Goal: Contribute content: Contribute content

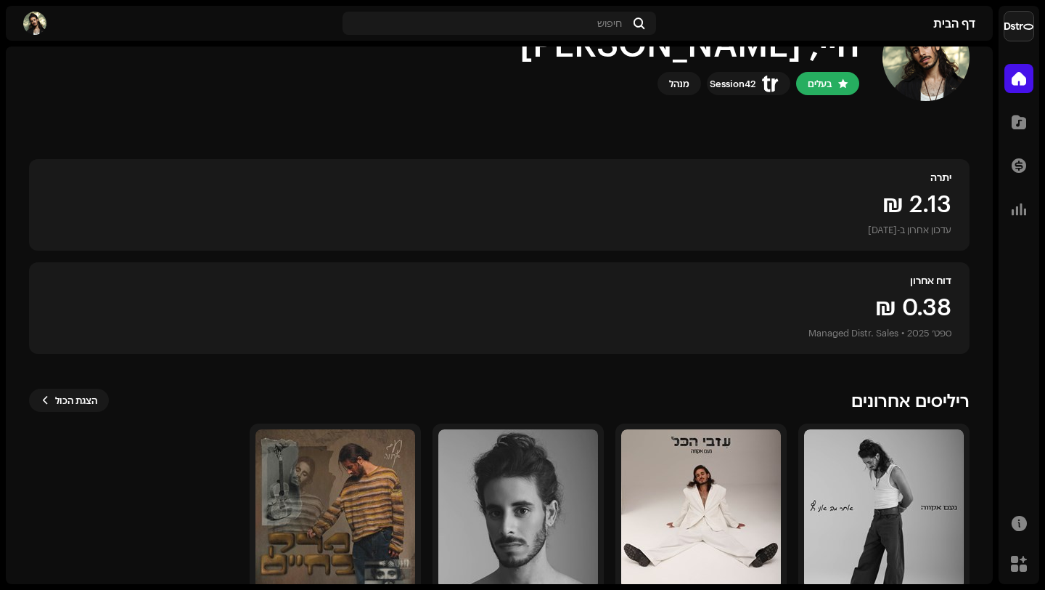
scroll to position [128, 0]
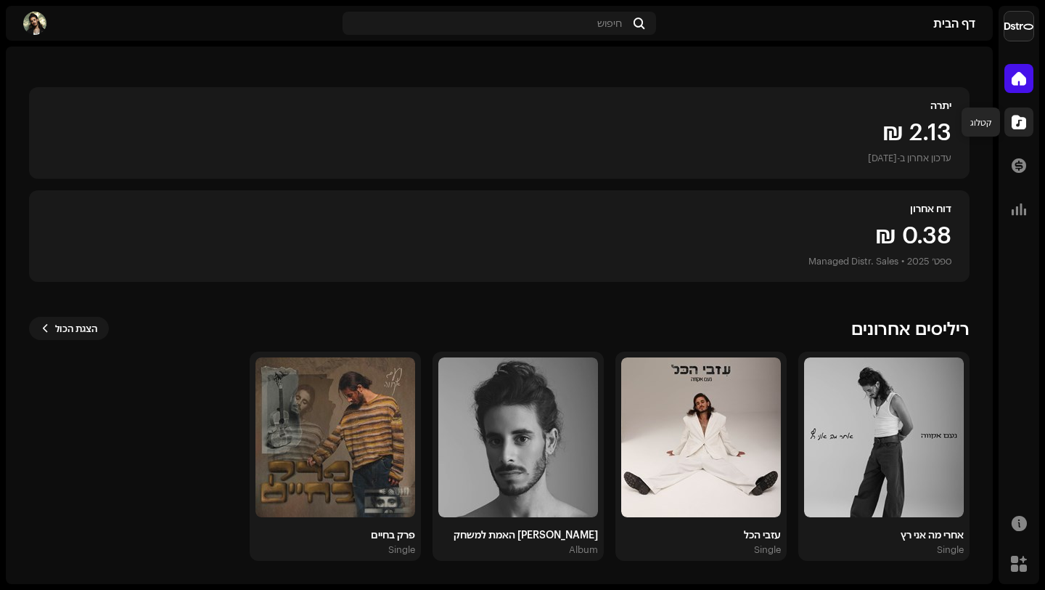
click at [1020, 123] on span at bounding box center [1019, 122] width 15 height 12
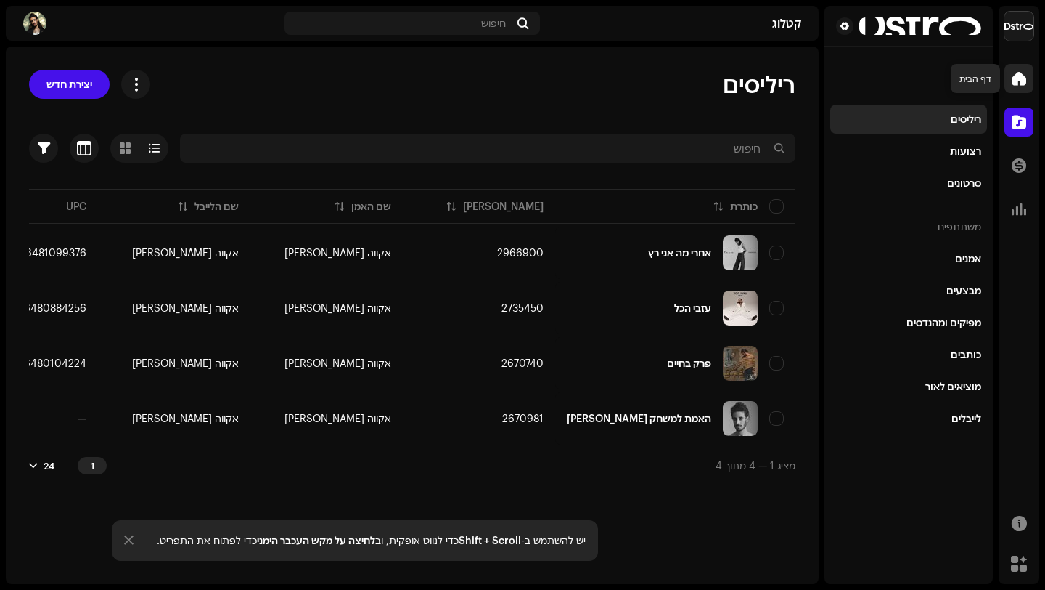
click at [1020, 78] on span at bounding box center [1019, 79] width 15 height 12
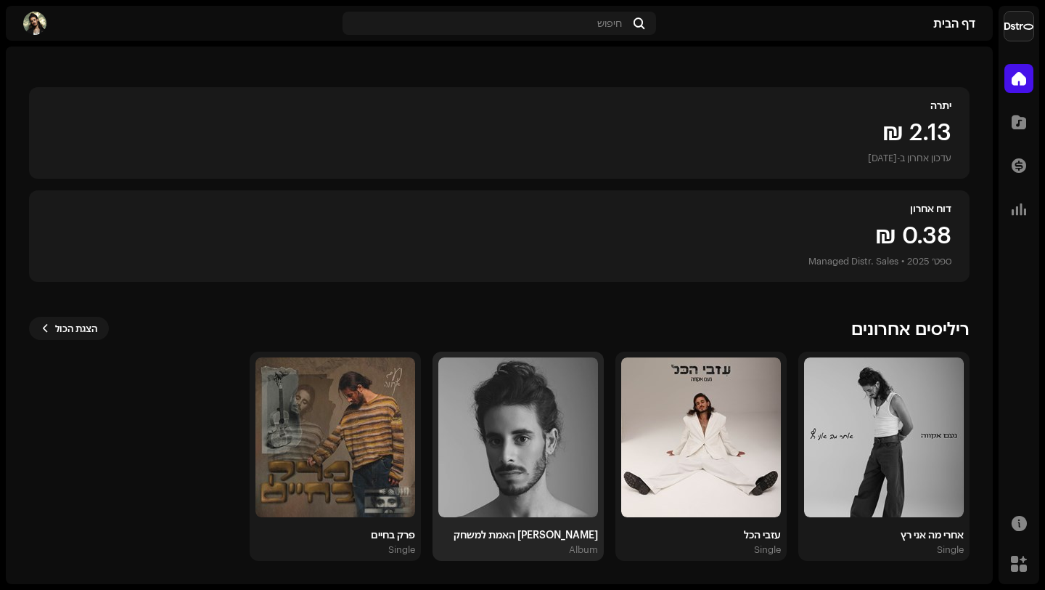
click at [530, 507] on img at bounding box center [519, 437] width 160 height 160
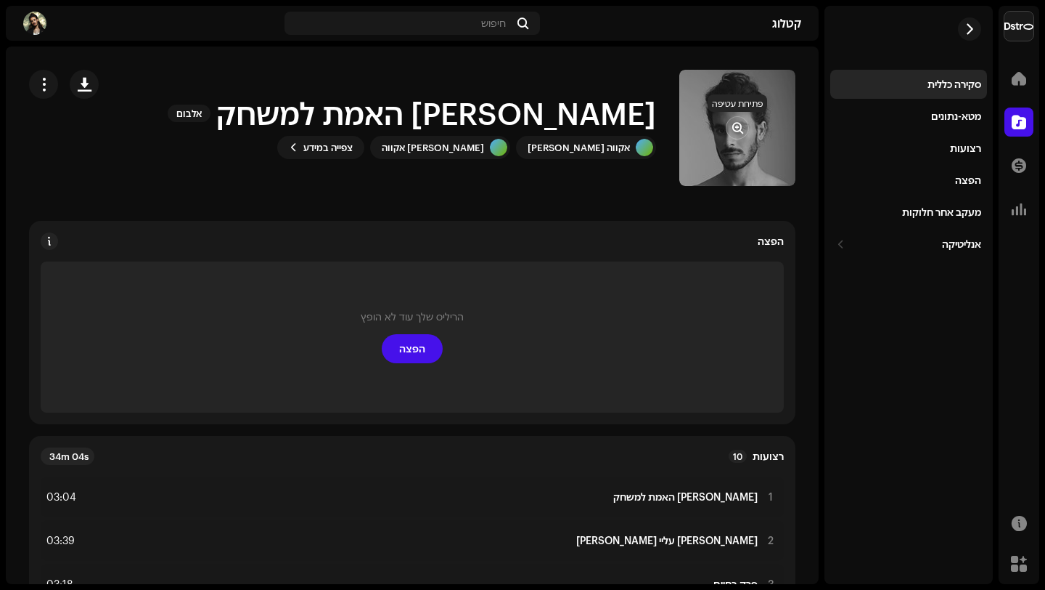
click at [738, 131] on span "button" at bounding box center [738, 128] width 11 height 12
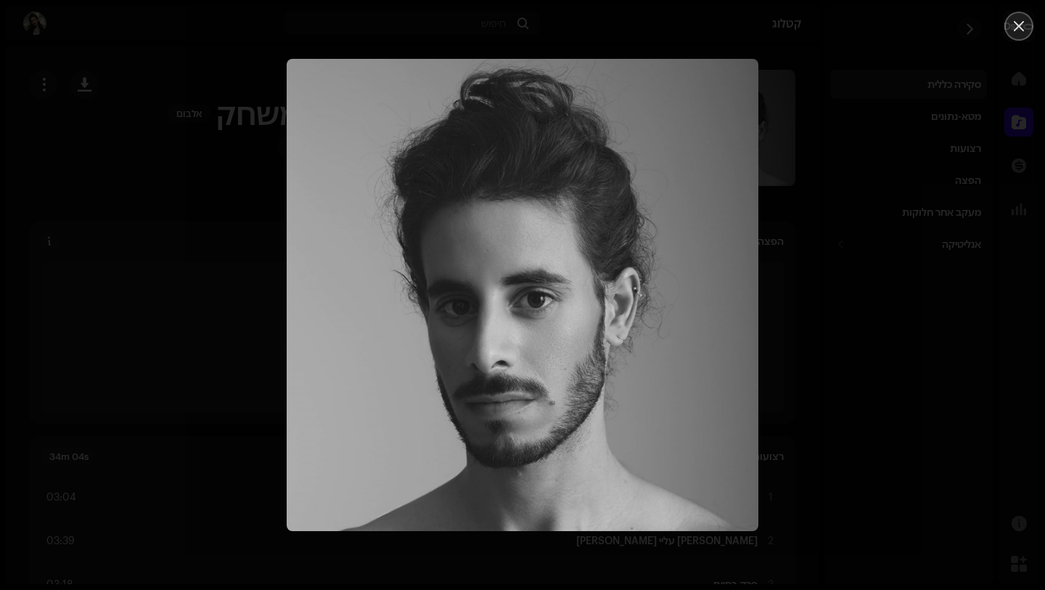
click at [1017, 27] on icon "Close" at bounding box center [1019, 26] width 13 height 13
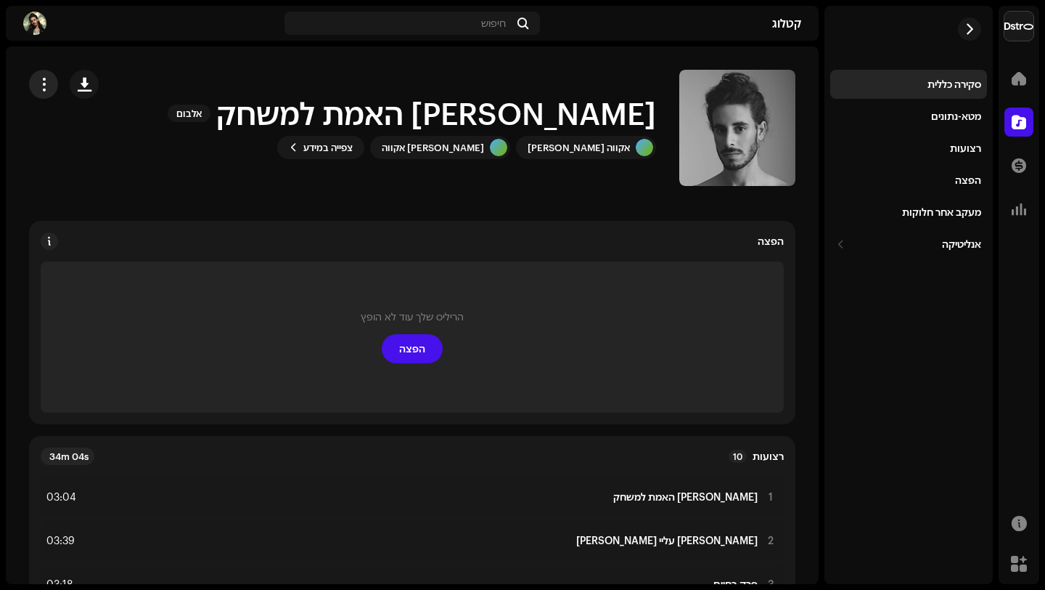
click at [51, 89] on span "button" at bounding box center [44, 84] width 14 height 12
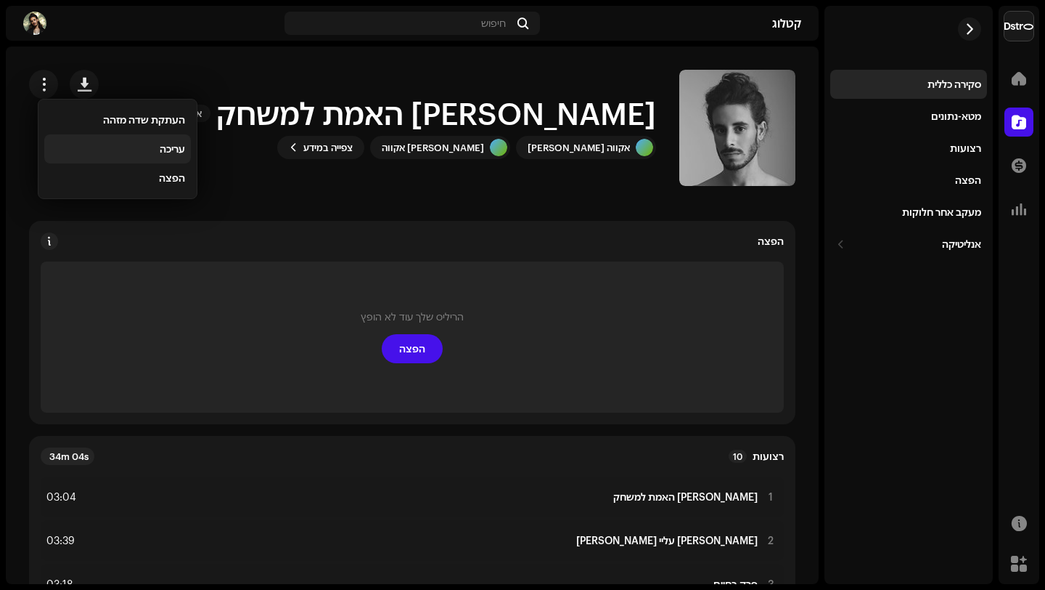
click at [160, 151] on span "עריכה" at bounding box center [172, 149] width 25 height 12
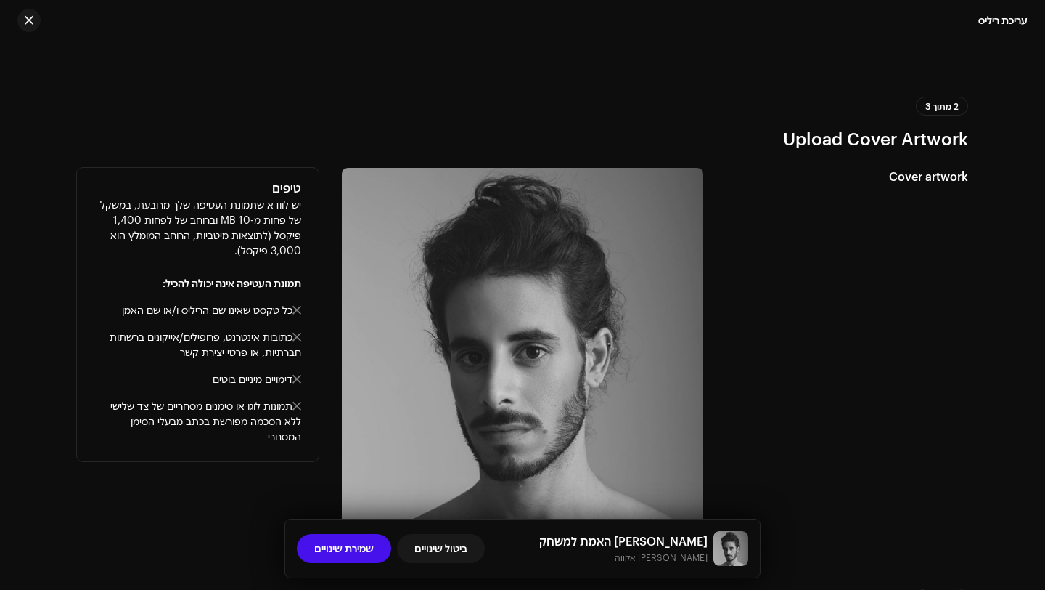
scroll to position [878, 0]
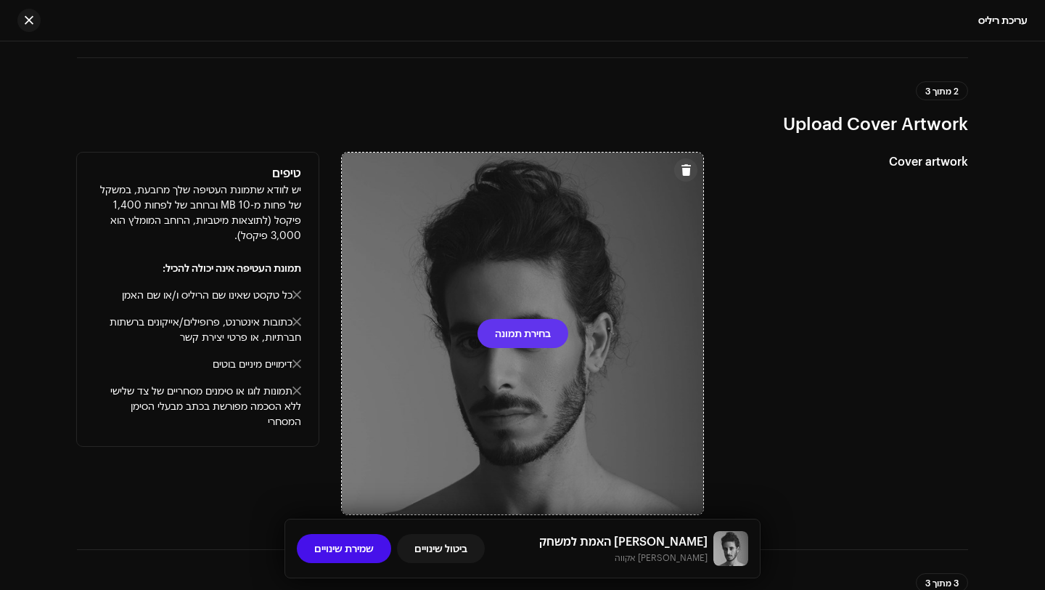
click at [513, 335] on span "בחירת תמונה" at bounding box center [523, 333] width 56 height 29
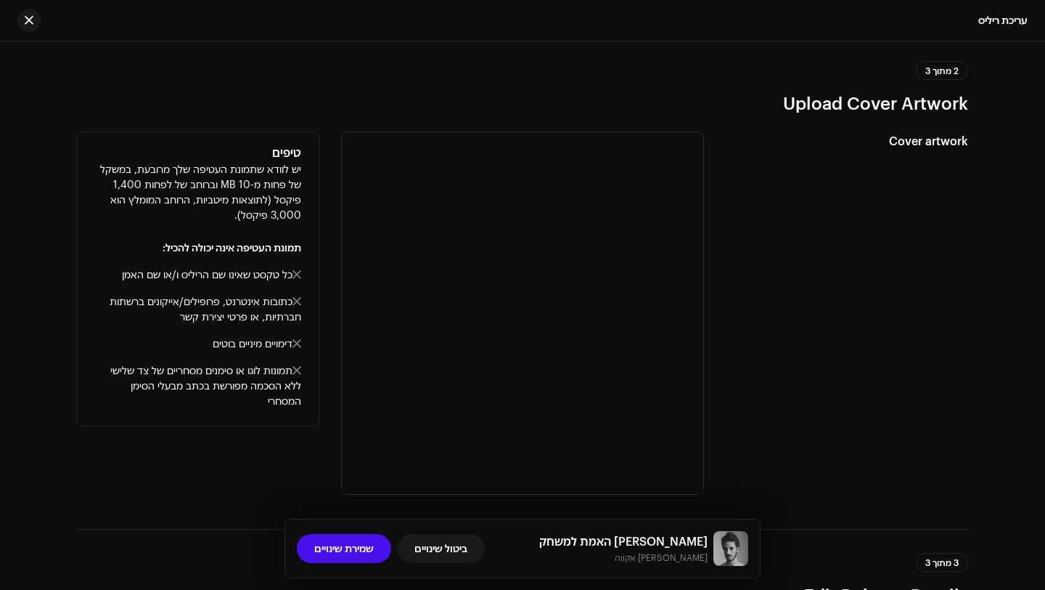
scroll to position [900, 0]
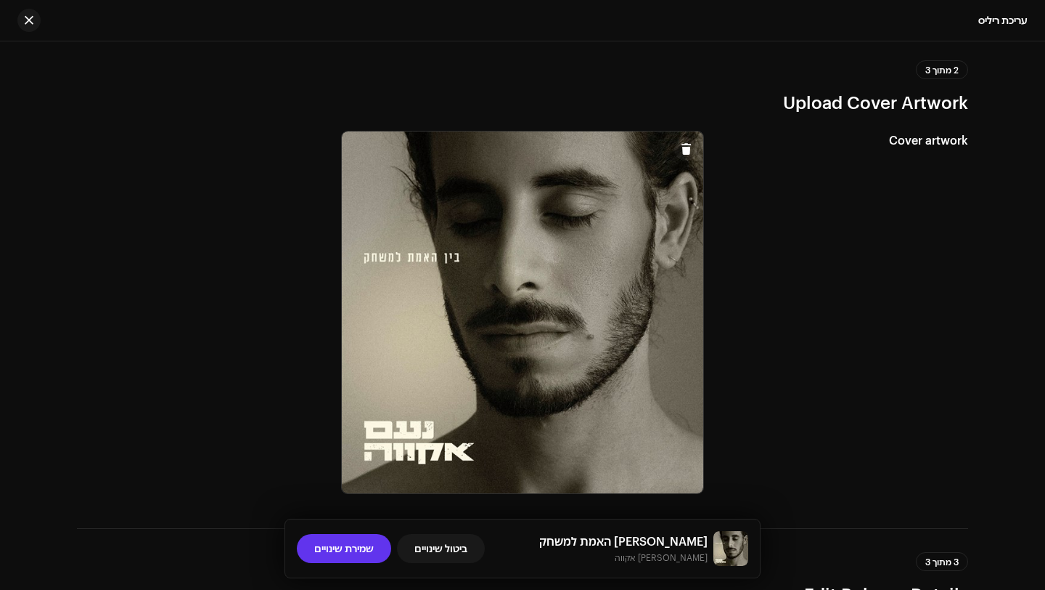
click at [352, 543] on span "שמירת שינויים" at bounding box center [344, 548] width 60 height 29
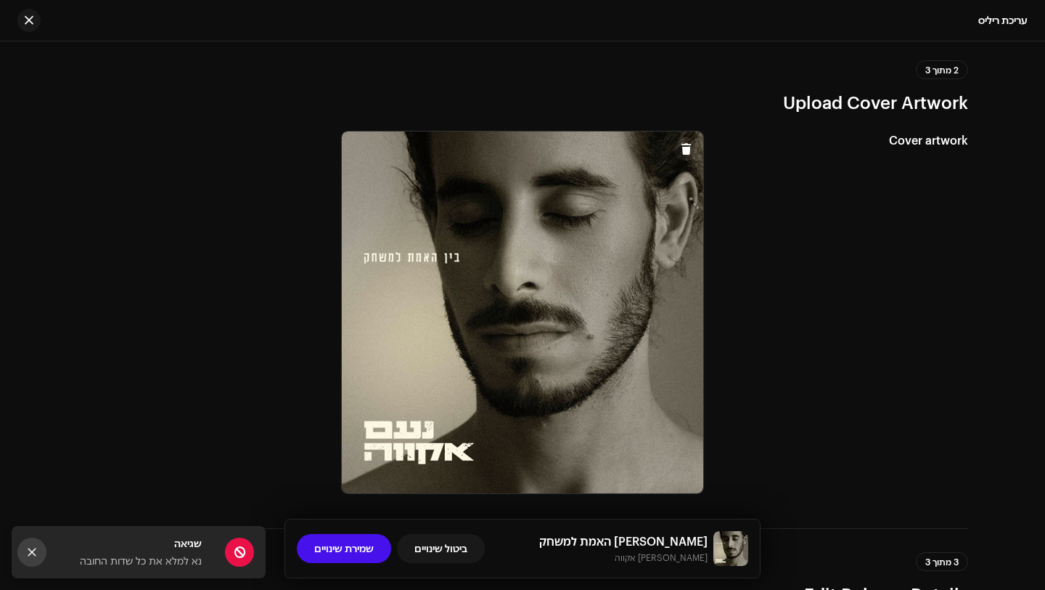
click at [29, 550] on icon "Close" at bounding box center [32, 552] width 10 height 10
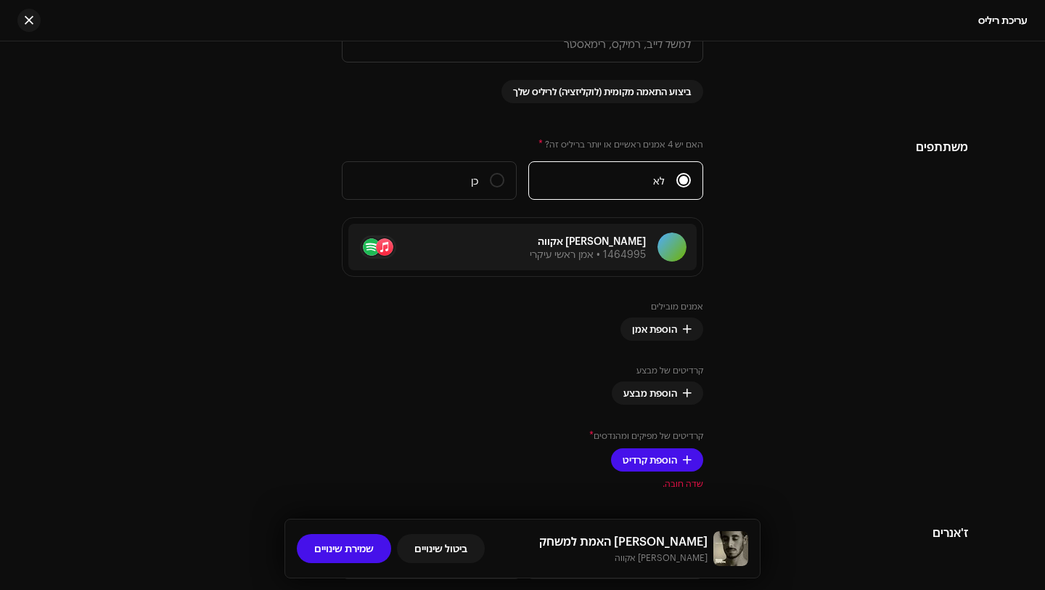
scroll to position [1957, 0]
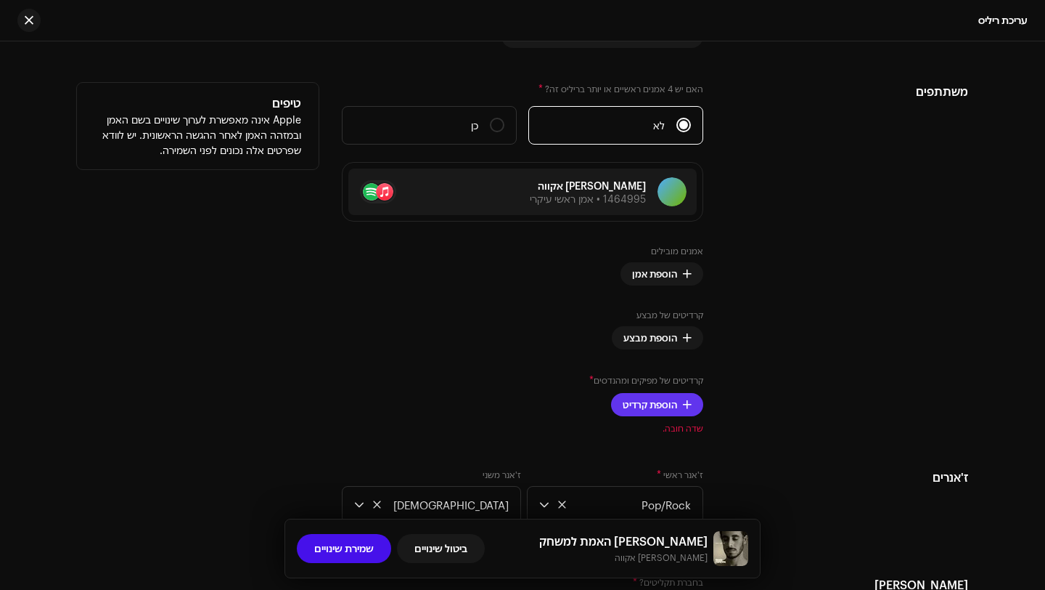
click at [672, 408] on span "הוספת קרדיט" at bounding box center [650, 404] width 54 height 29
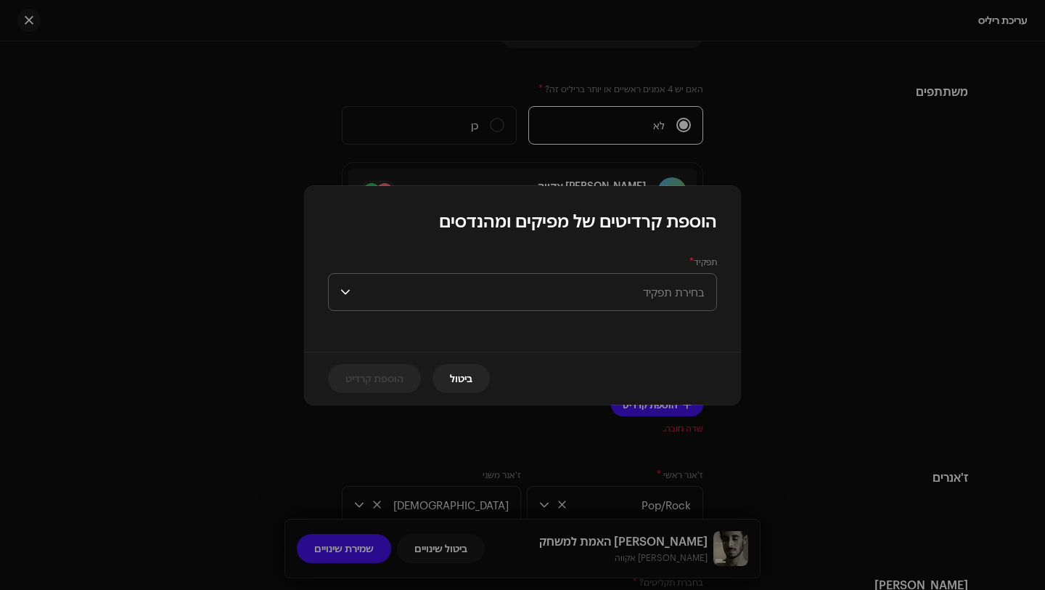
click at [698, 283] on span "בחירת תפקיד" at bounding box center [530, 292] width 348 height 36
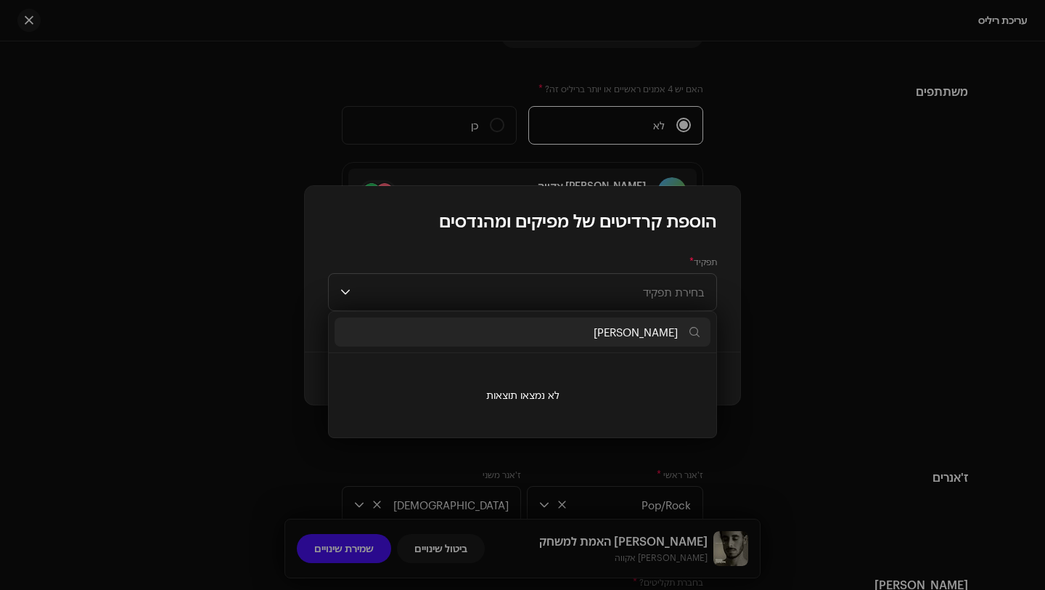
type input "[PERSON_NAME]"
click at [721, 332] on div "תפקיד * בחירת תפקיד" at bounding box center [523, 291] width 436 height 119
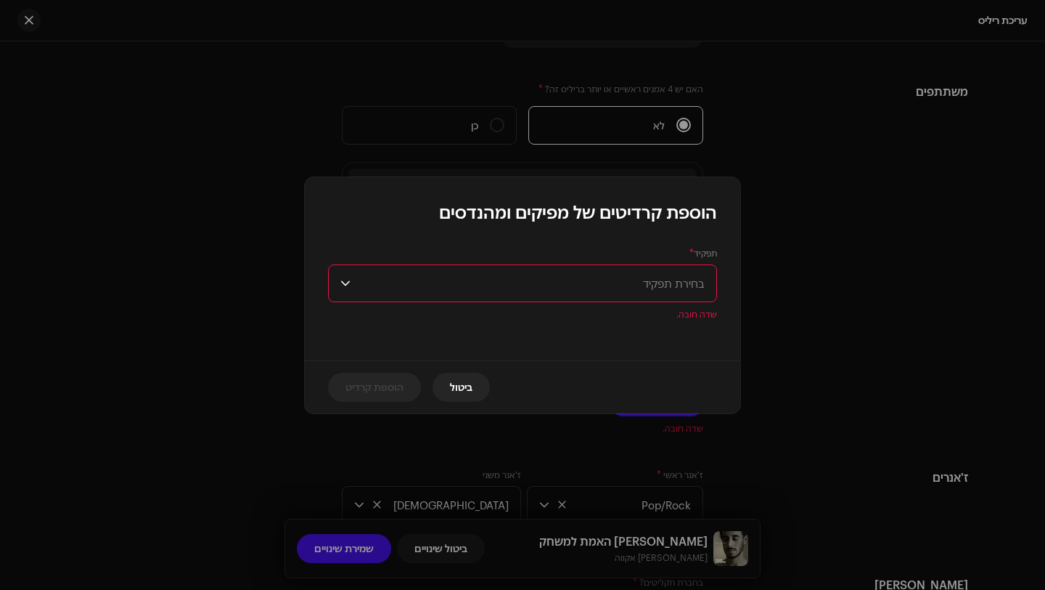
click at [668, 292] on span "בחירת תפקיד" at bounding box center [530, 283] width 348 height 36
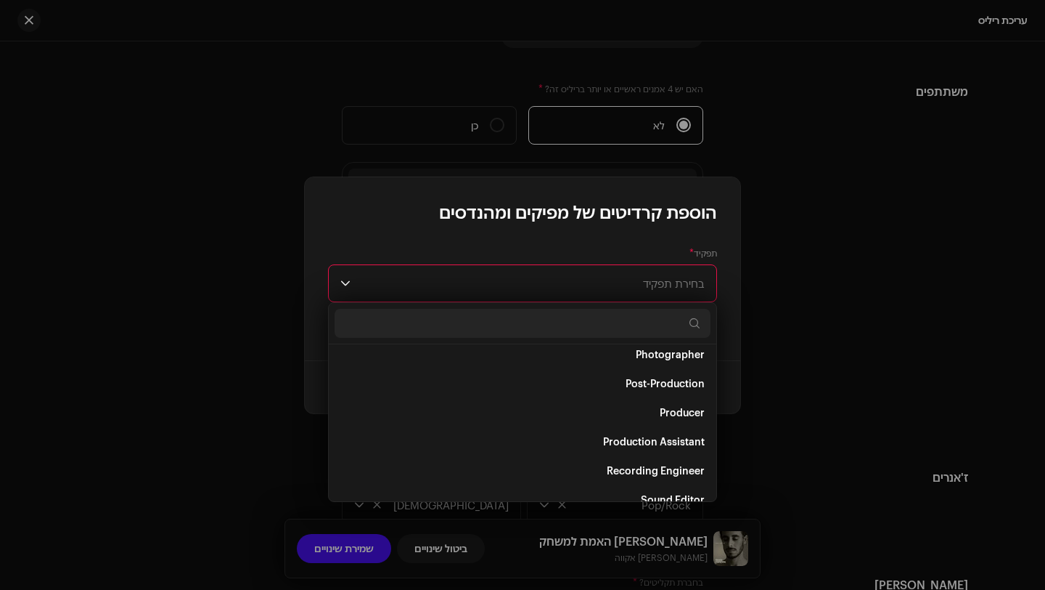
scroll to position [547, 0]
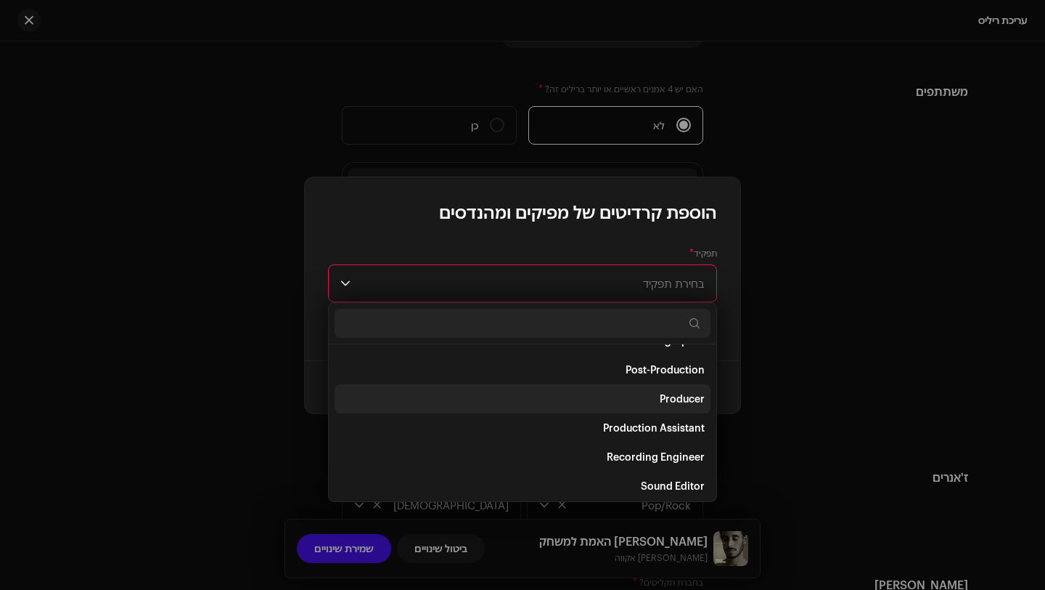
click at [696, 396] on span "Producer" at bounding box center [682, 398] width 45 height 15
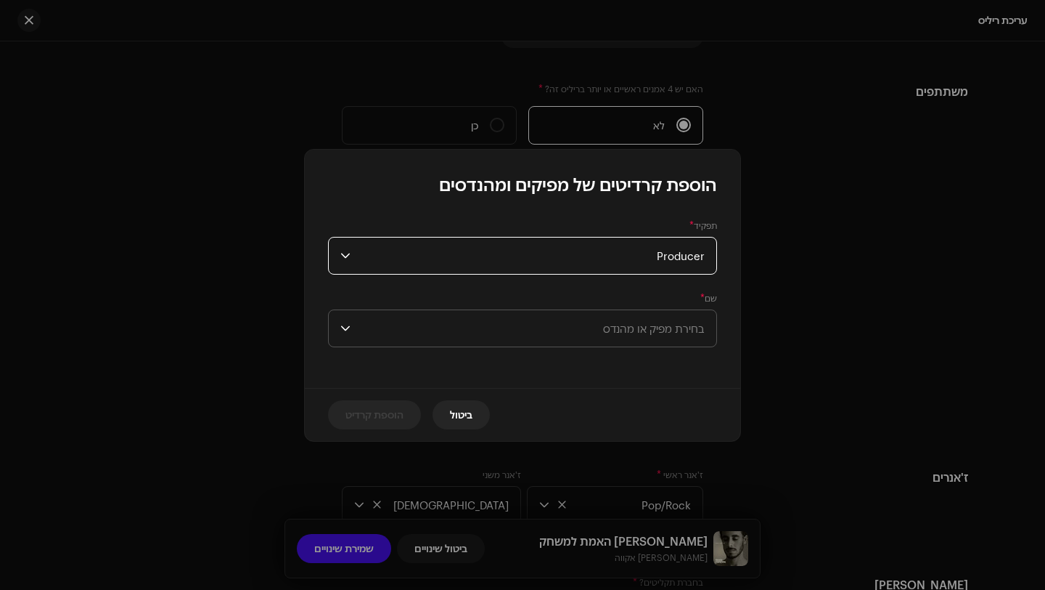
click at [683, 337] on span "בחירת מפיק או מהנדס" at bounding box center [530, 328] width 348 height 36
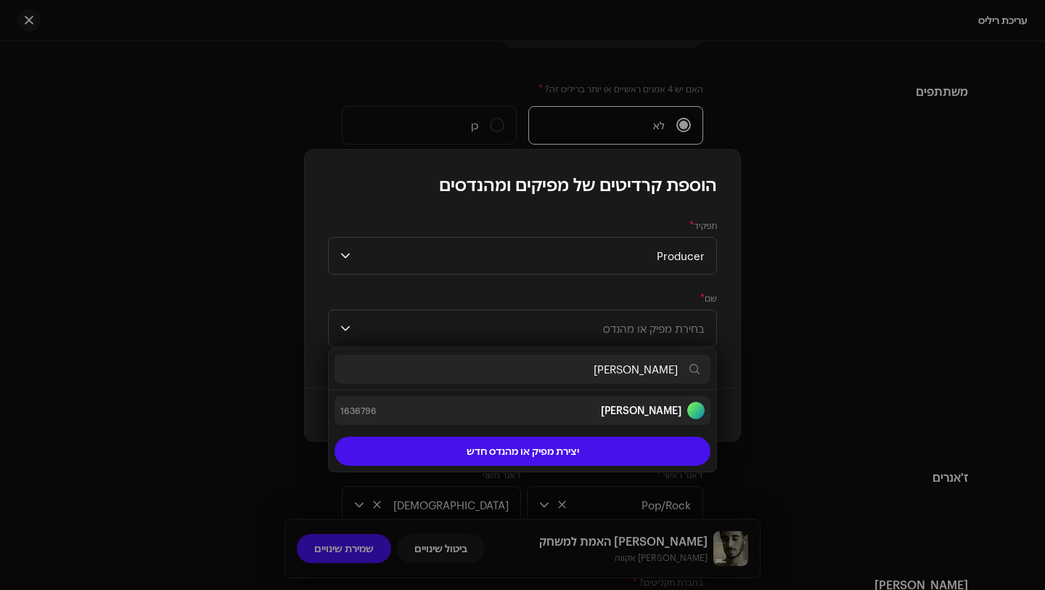
type input "[PERSON_NAME]"
click at [685, 414] on div "[PERSON_NAME]" at bounding box center [653, 409] width 104 height 17
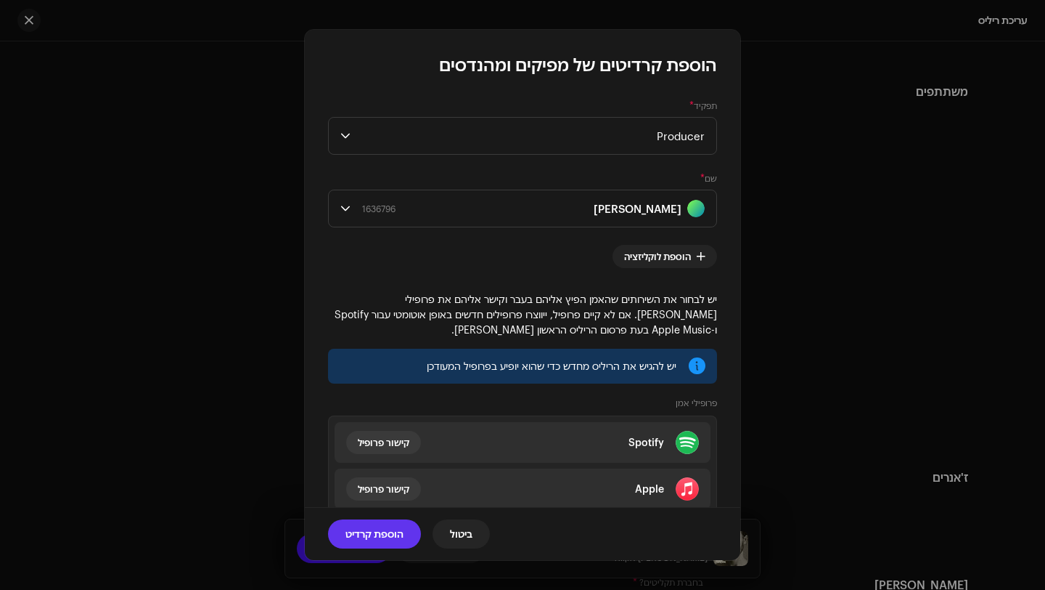
click at [386, 531] on span "הוספת קרדיט" at bounding box center [375, 533] width 58 height 29
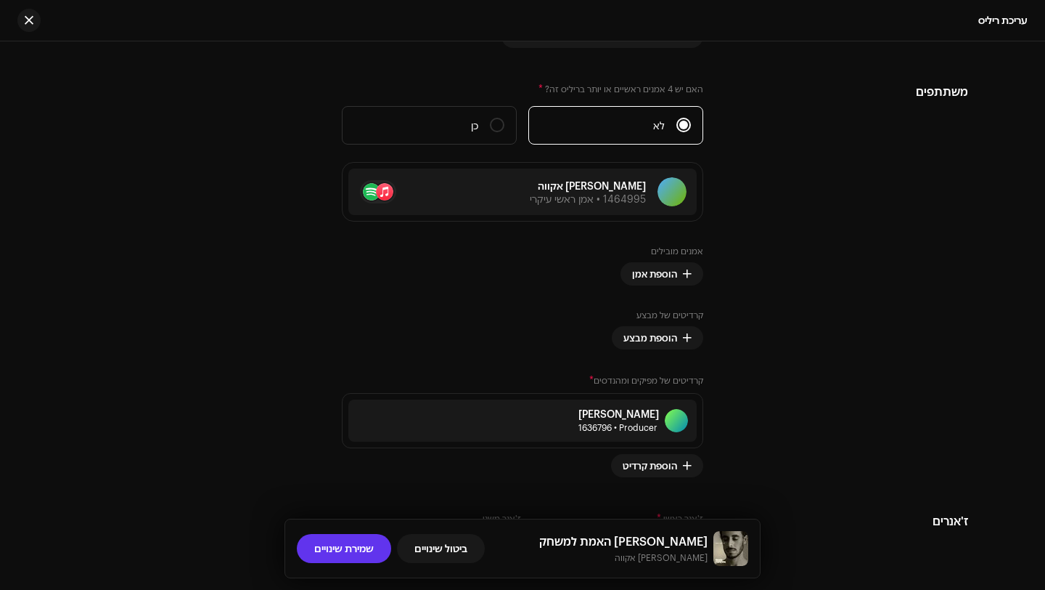
click at [344, 553] on span "שמירת שינויים" at bounding box center [344, 548] width 60 height 29
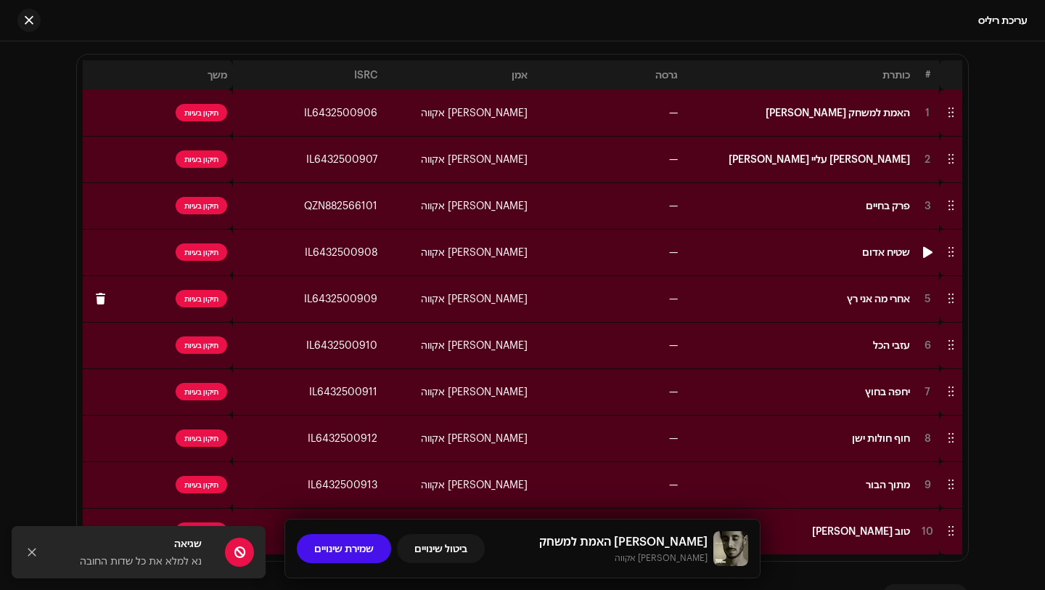
scroll to position [317, 0]
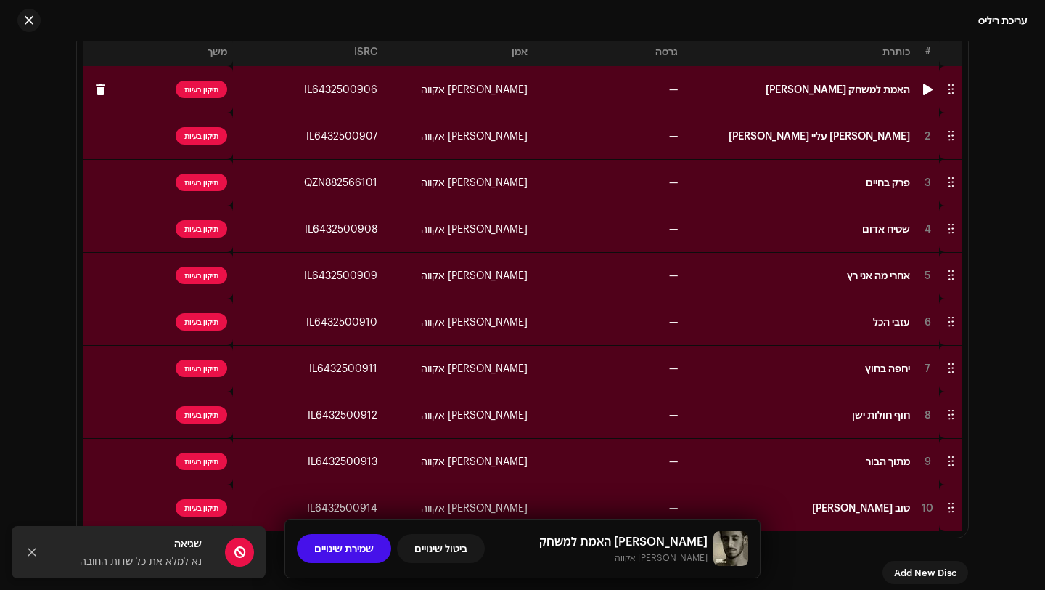
click at [606, 88] on td "—" at bounding box center [609, 89] width 150 height 46
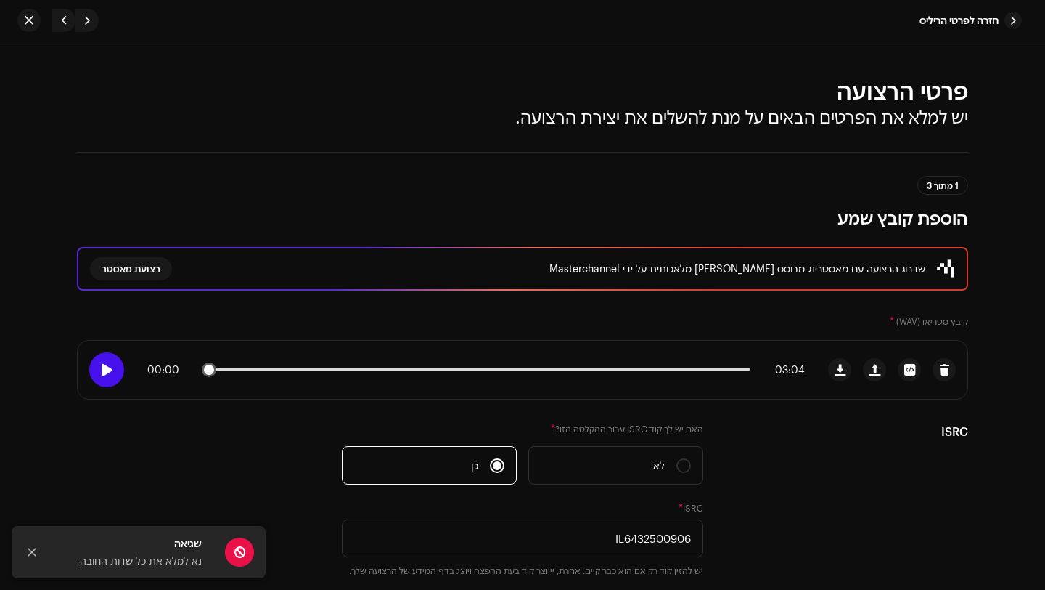
click at [117, 364] on div at bounding box center [106, 369] width 35 height 35
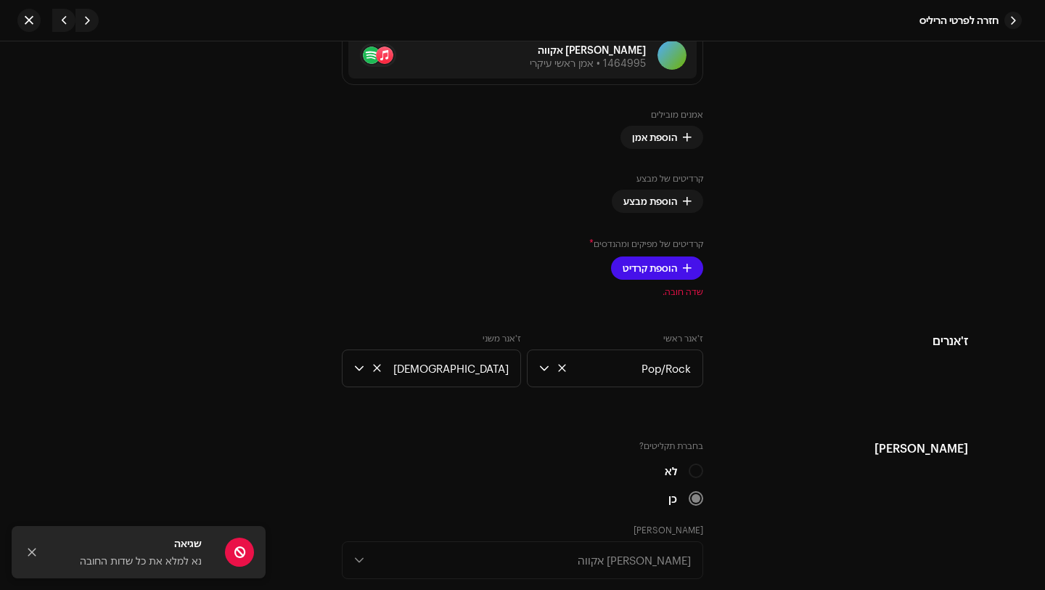
scroll to position [1057, 0]
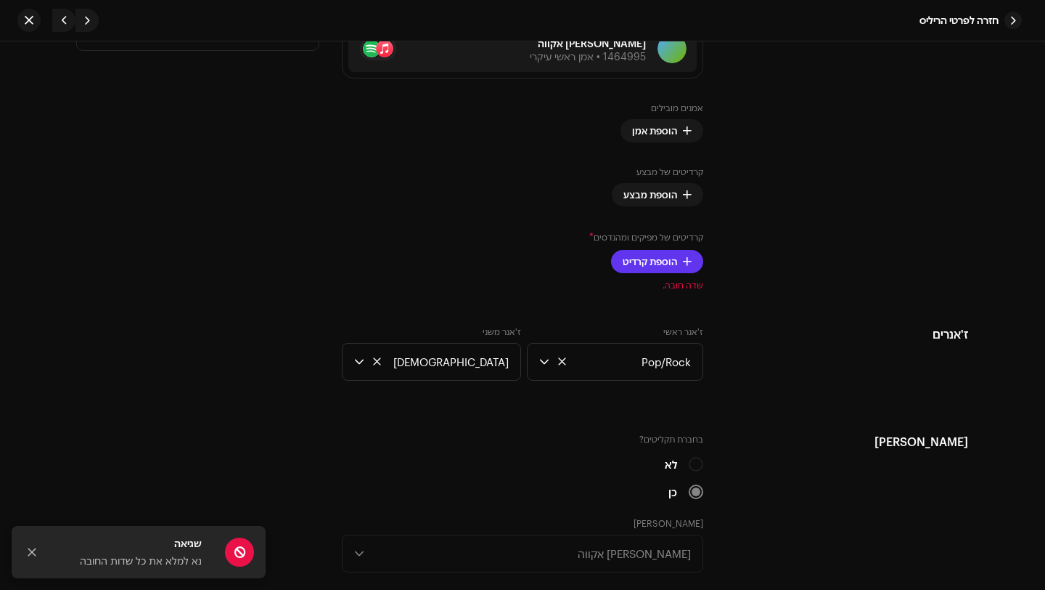
click at [648, 261] on span "הוספת קרדיט" at bounding box center [650, 261] width 54 height 29
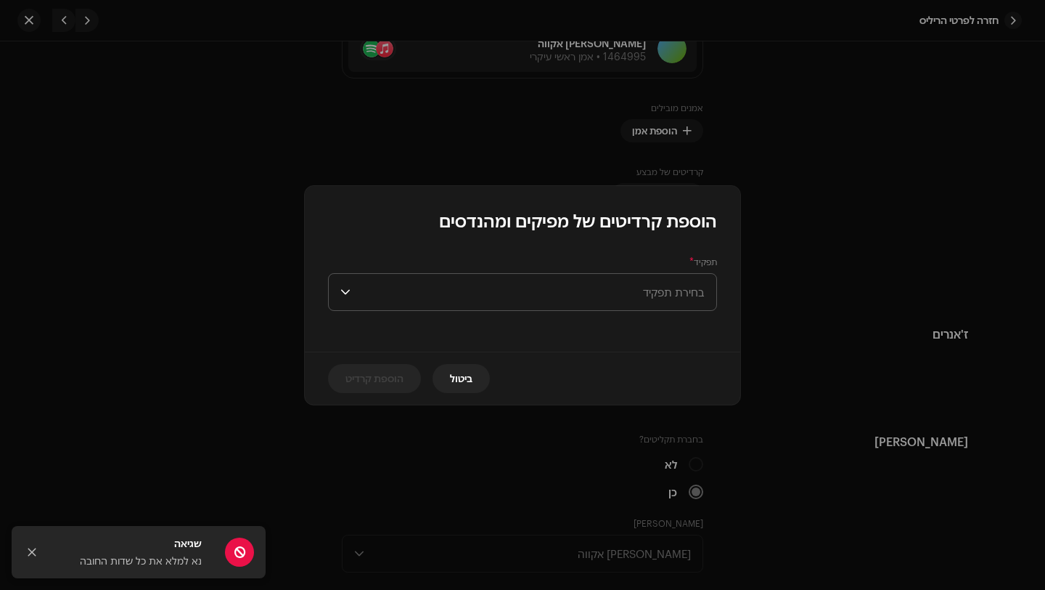
click at [641, 292] on span "בחירת תפקיד" at bounding box center [530, 292] width 348 height 36
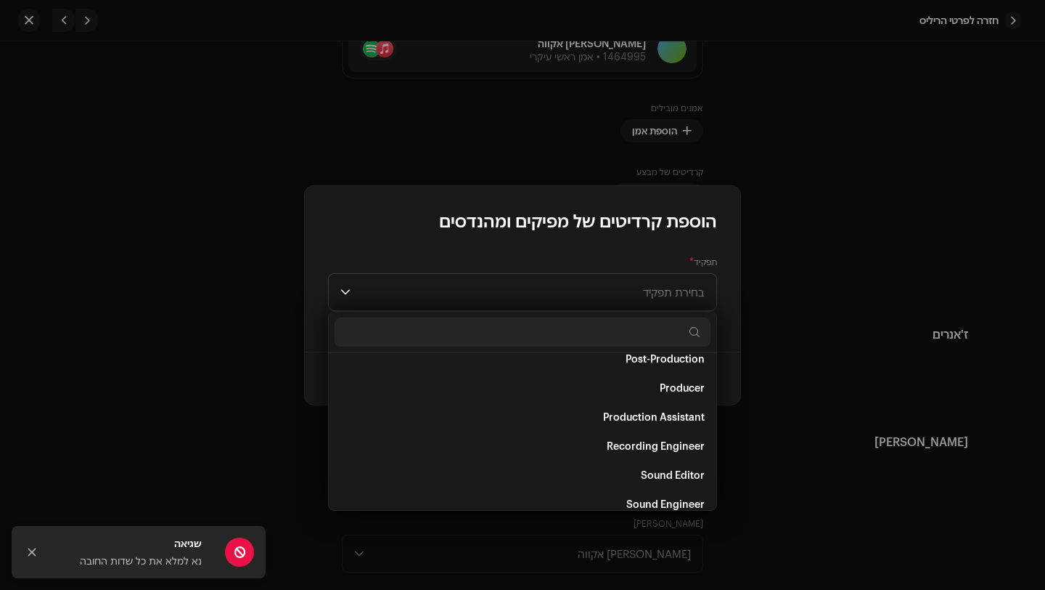
scroll to position [565, 0]
click at [608, 394] on li "Producer" at bounding box center [523, 389] width 376 height 29
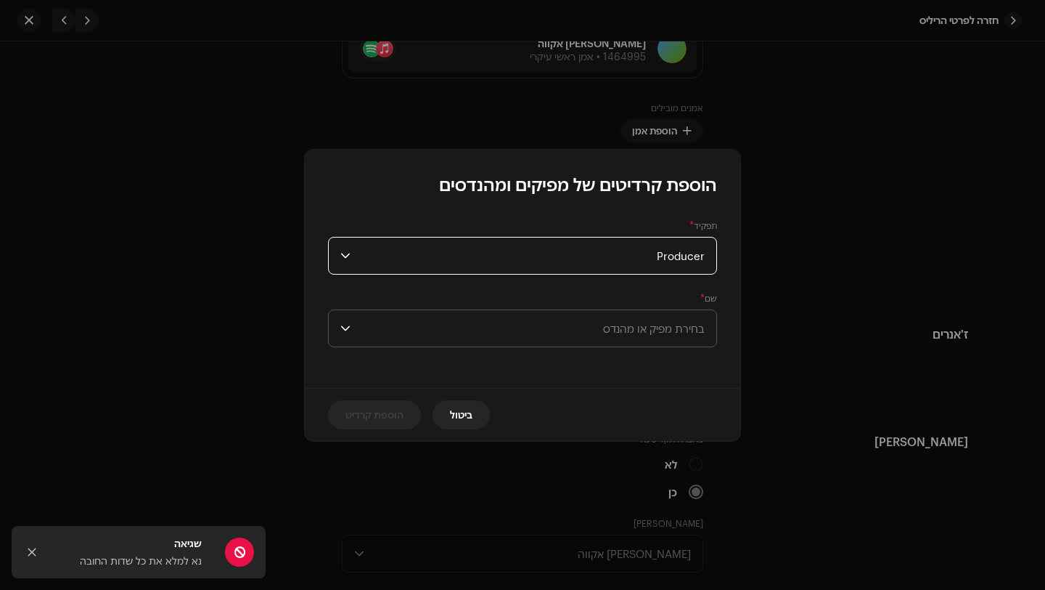
click at [660, 325] on span "בחירת מפיק או מהנדס" at bounding box center [654, 328] width 102 height 13
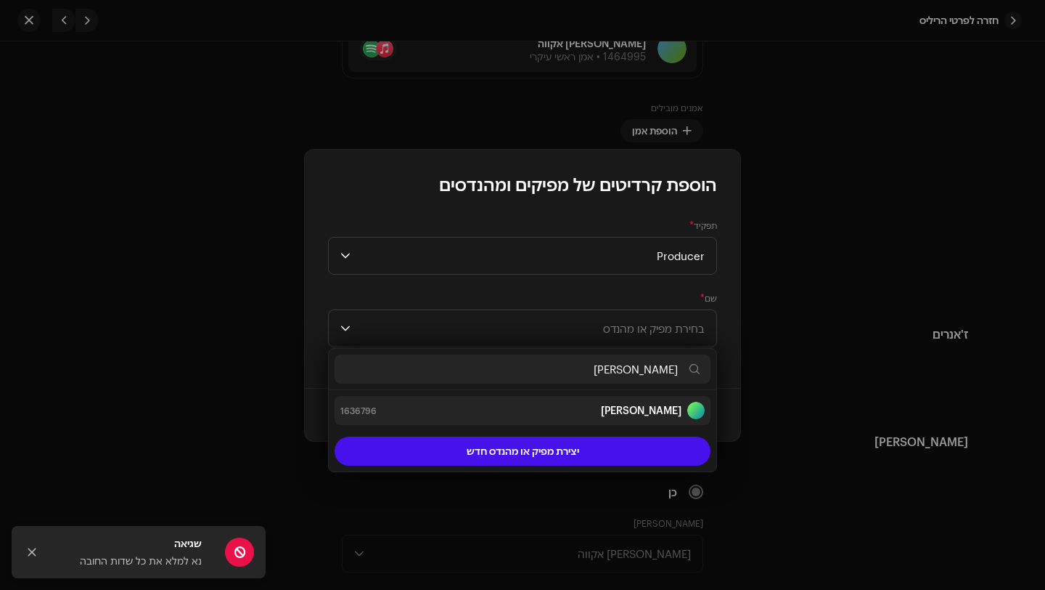
type input "[PERSON_NAME]"
click at [672, 404] on strong "[PERSON_NAME]" at bounding box center [641, 410] width 81 height 15
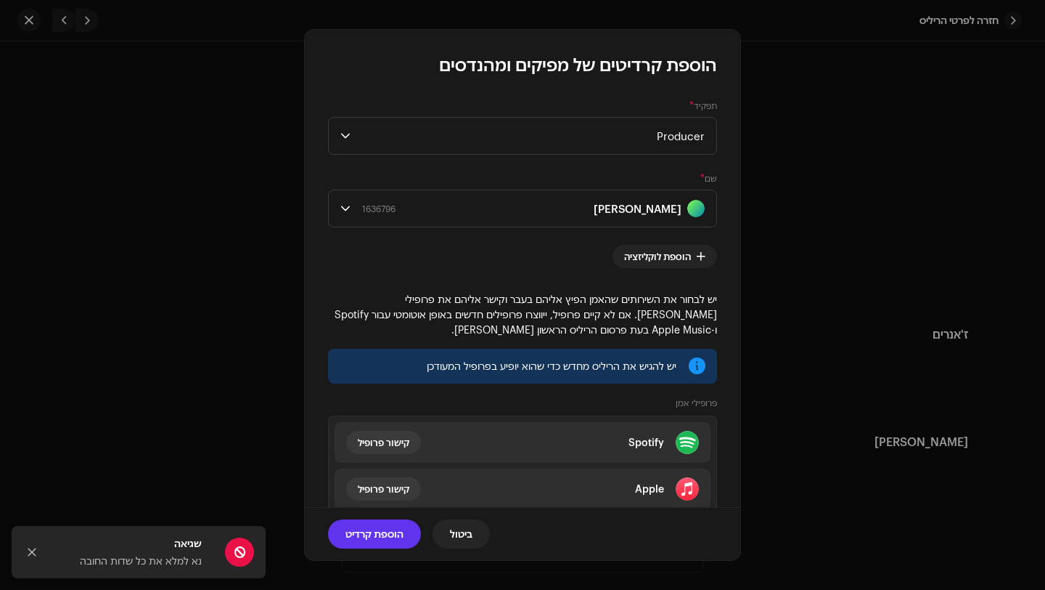
click at [365, 531] on span "הוספת קרדיט" at bounding box center [375, 533] width 58 height 29
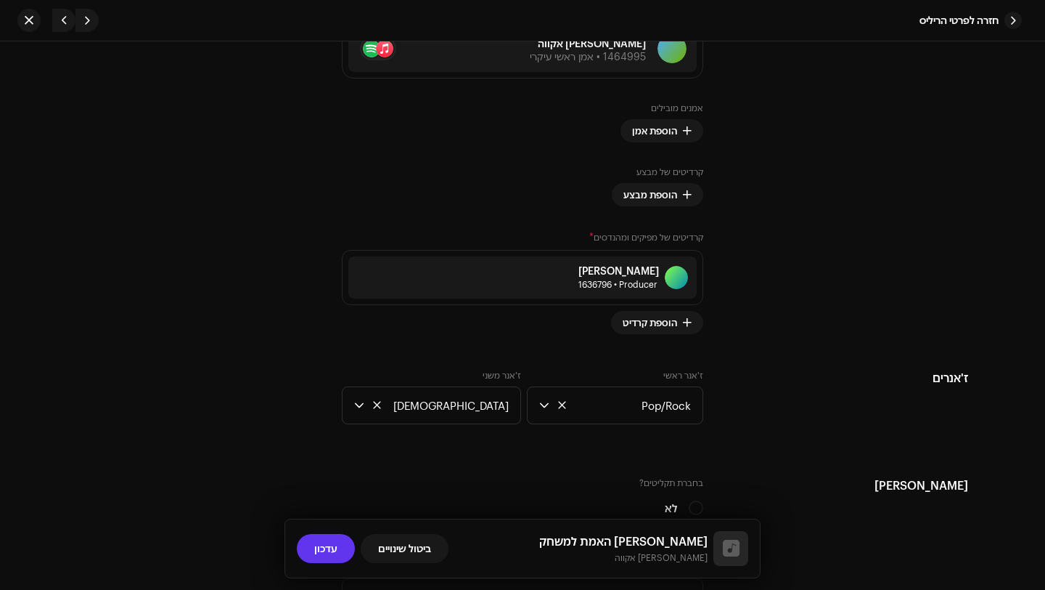
click at [333, 549] on span "עדכון" at bounding box center [325, 548] width 23 height 29
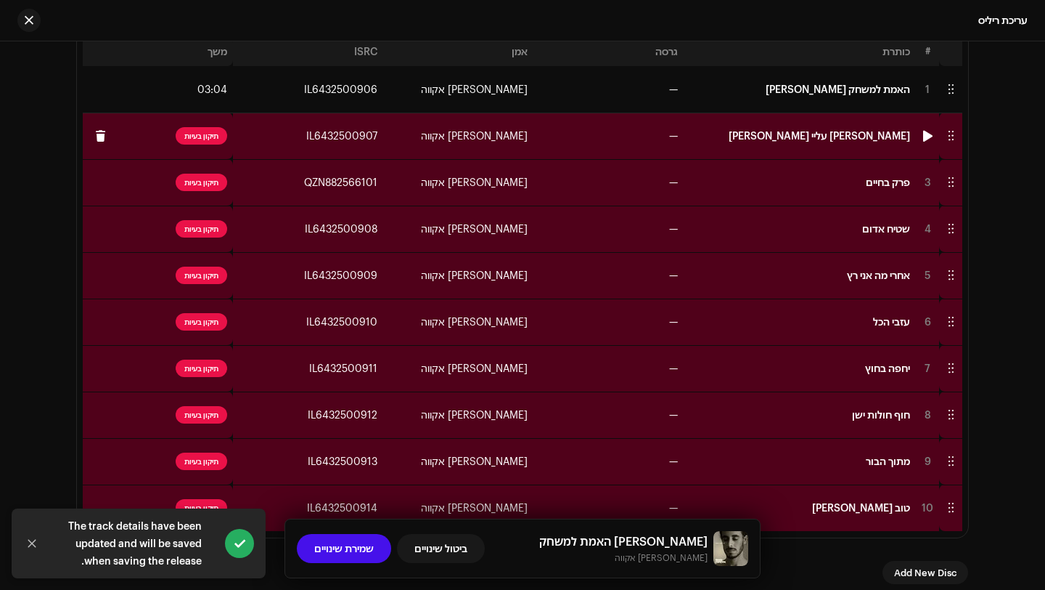
click at [579, 138] on td "—" at bounding box center [609, 136] width 150 height 46
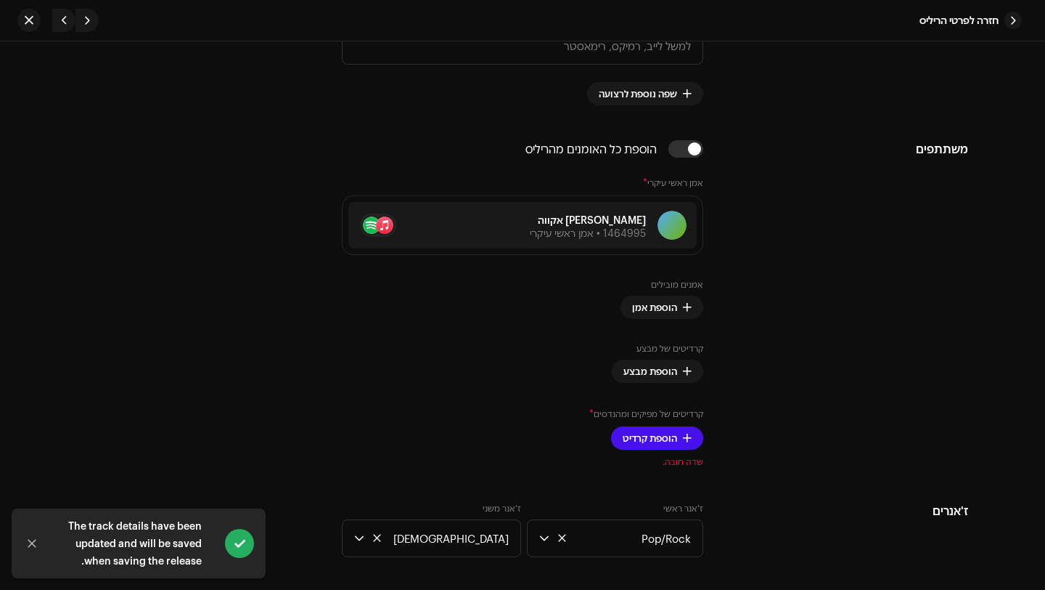
scroll to position [900, 0]
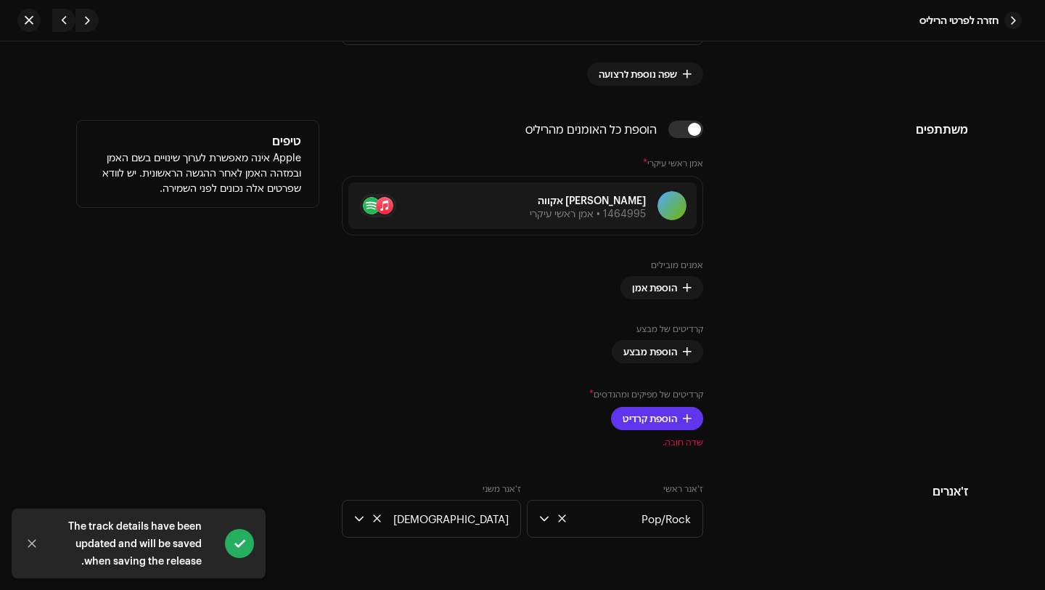
click at [677, 428] on span "הוספת קרדיט" at bounding box center [650, 418] width 54 height 29
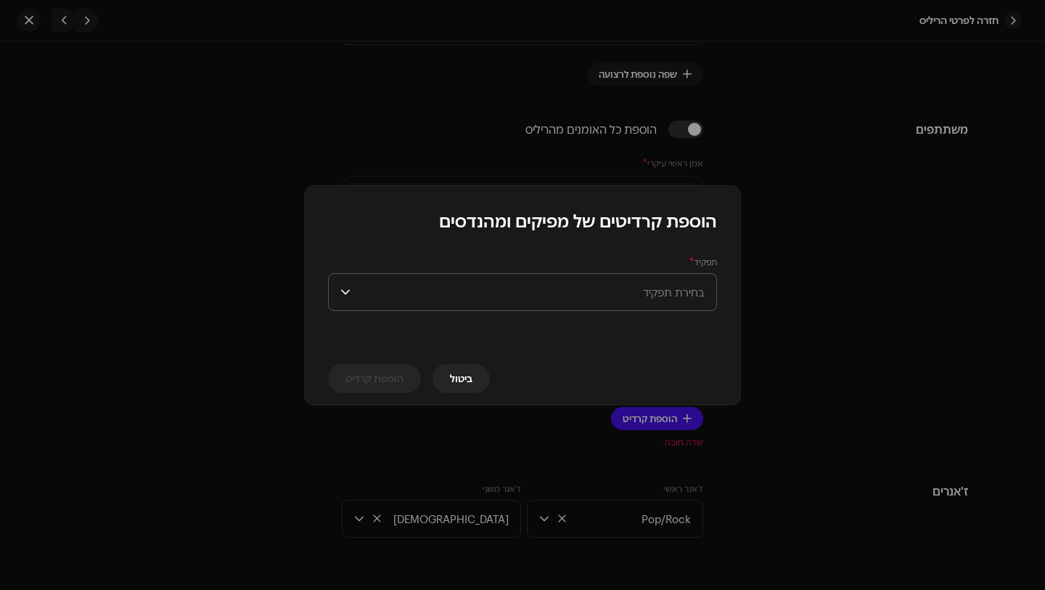
click at [676, 295] on span "בחירת תפקיד" at bounding box center [530, 292] width 348 height 36
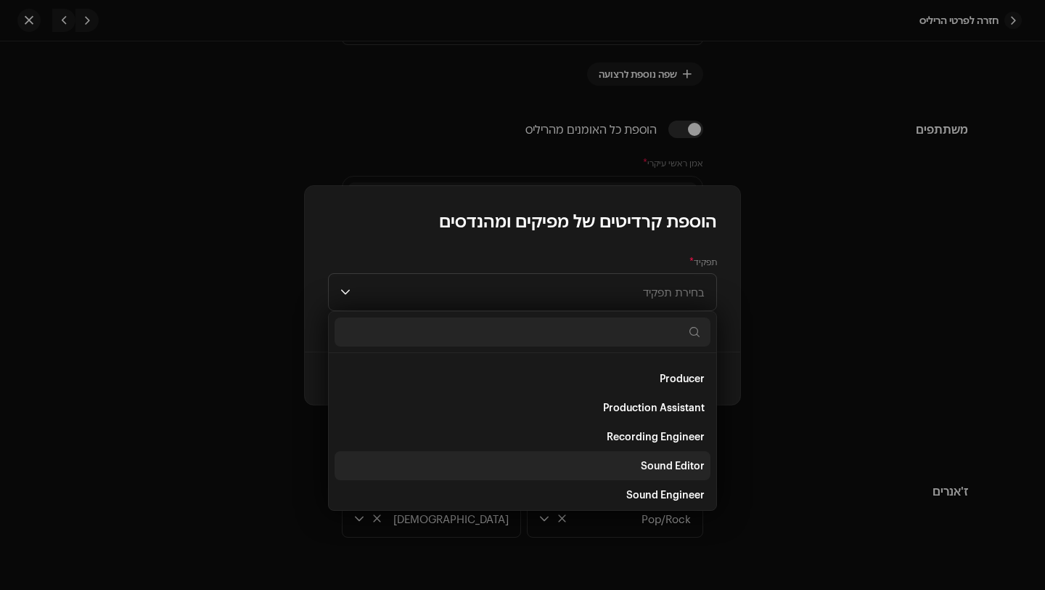
scroll to position [574, 0]
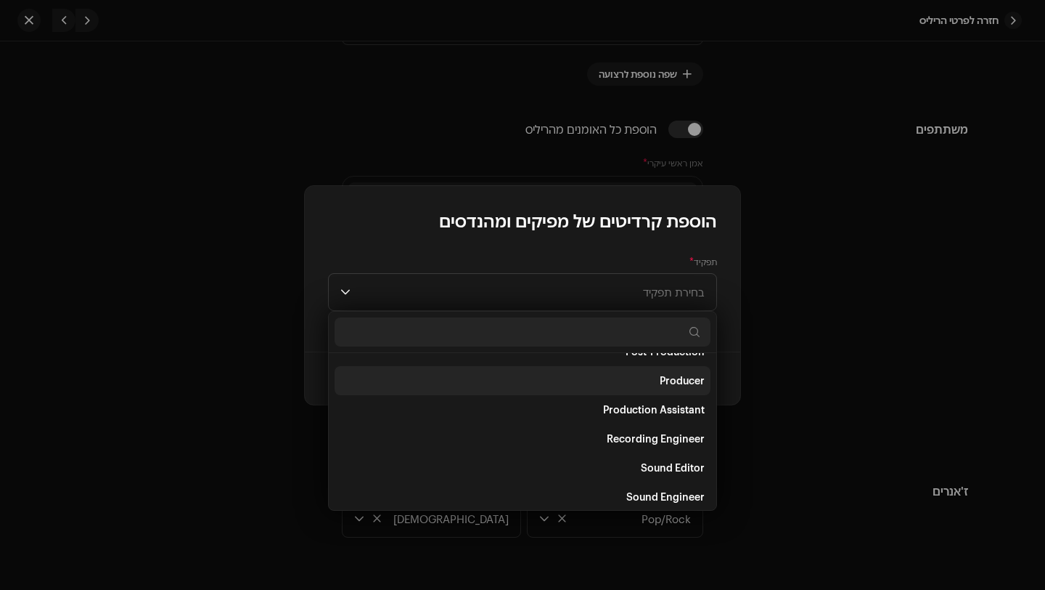
click at [693, 386] on span "Producer" at bounding box center [682, 380] width 45 height 15
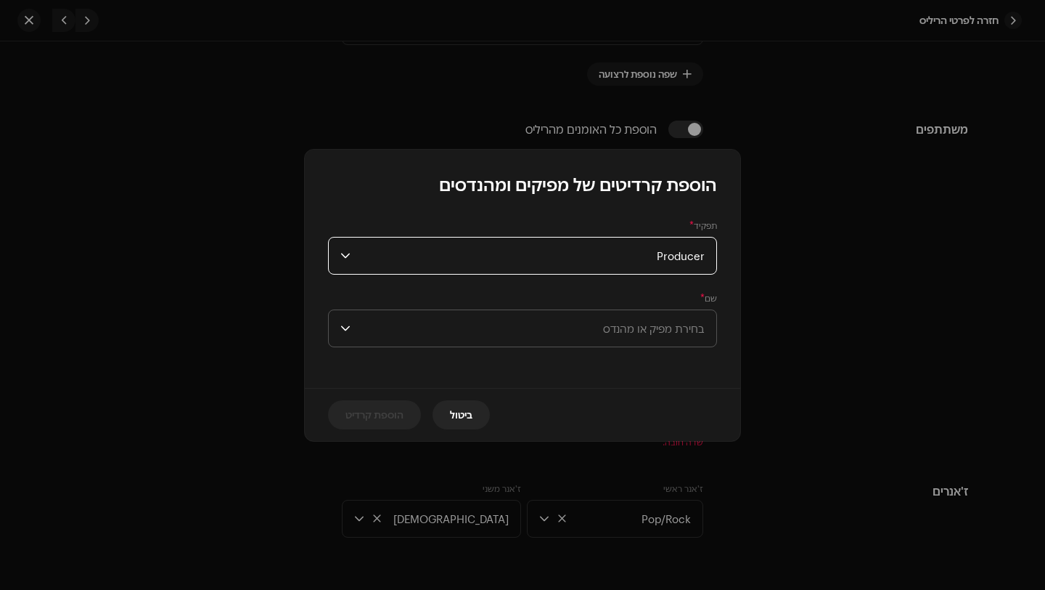
click at [686, 336] on span "בחירת מפיק או מהנדס" at bounding box center [530, 328] width 348 height 36
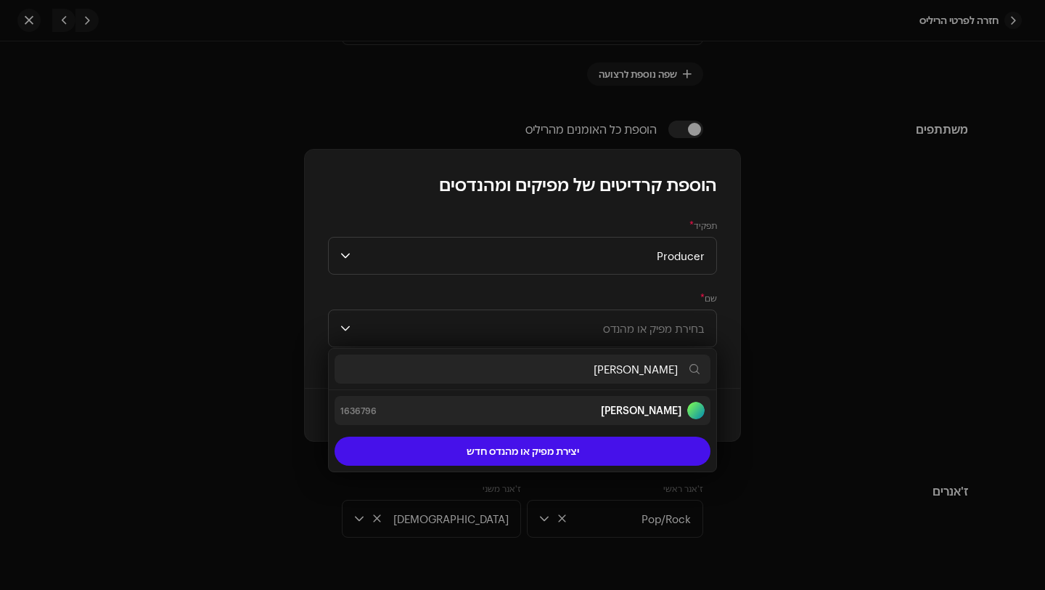
type input "[PERSON_NAME]"
click at [660, 412] on strong "[PERSON_NAME]" at bounding box center [641, 410] width 81 height 15
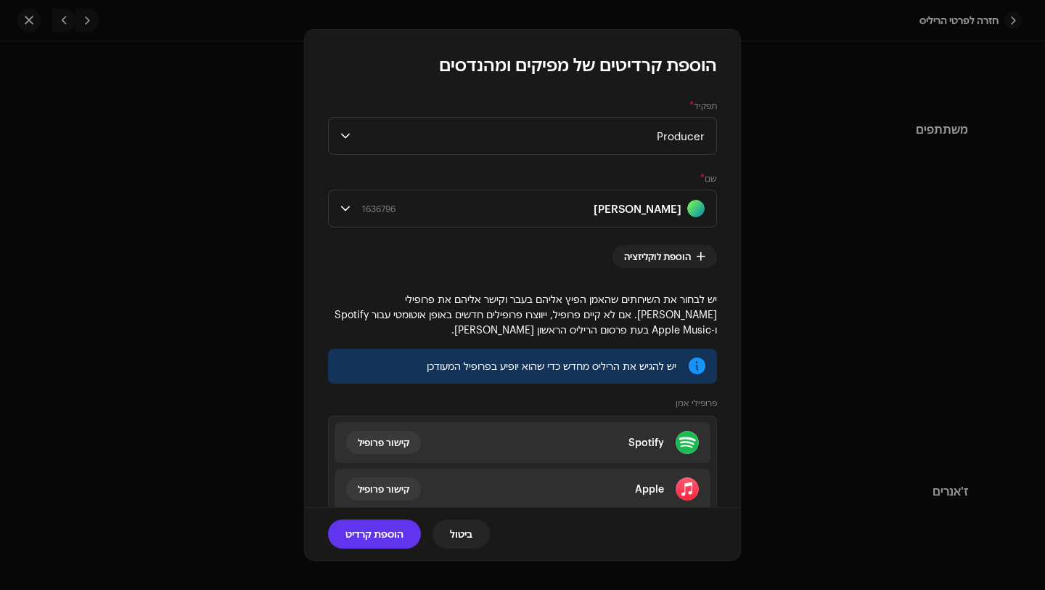
click at [387, 537] on span "הוספת קרדיט" at bounding box center [375, 533] width 58 height 29
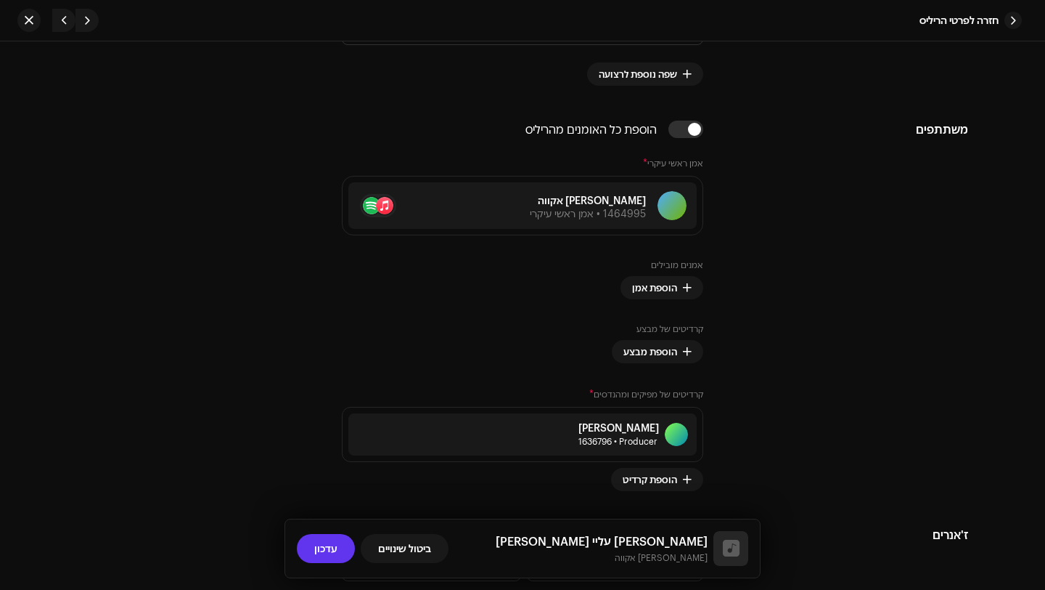
click at [319, 548] on span "עדכון" at bounding box center [325, 548] width 23 height 29
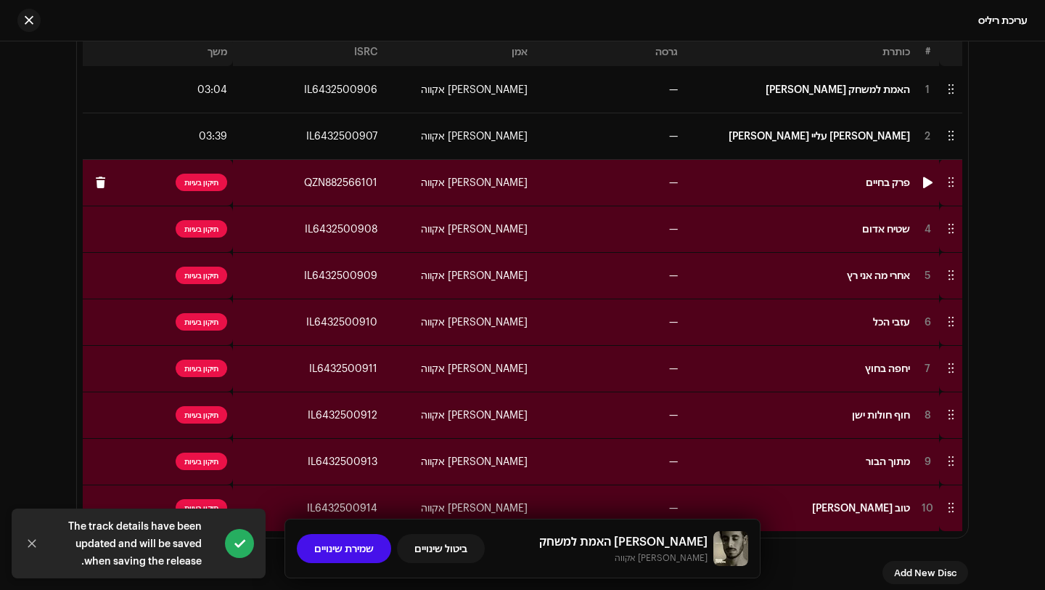
click at [574, 193] on td "—" at bounding box center [609, 182] width 150 height 46
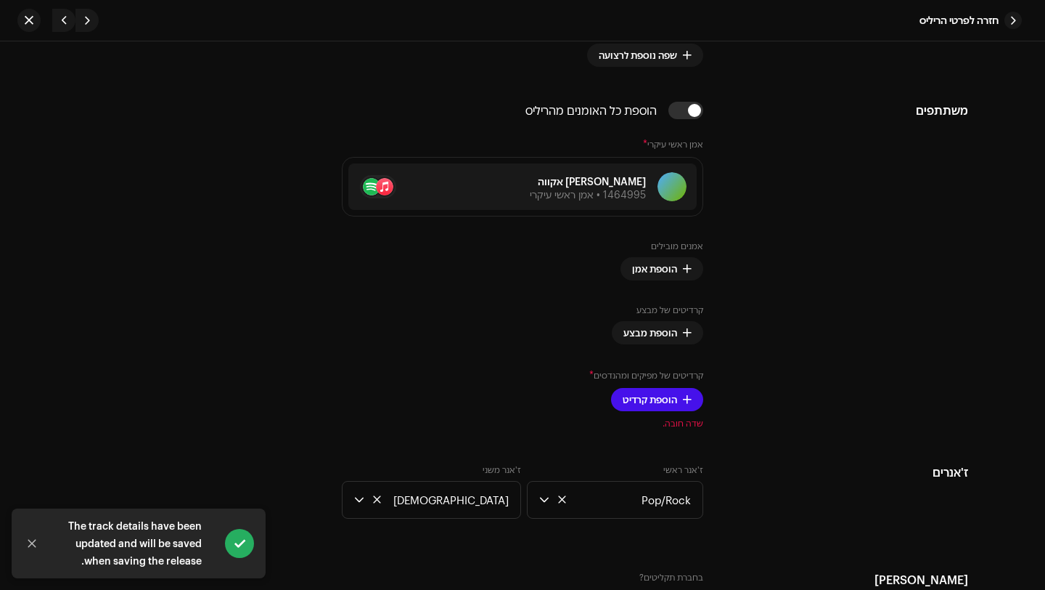
scroll to position [936, 0]
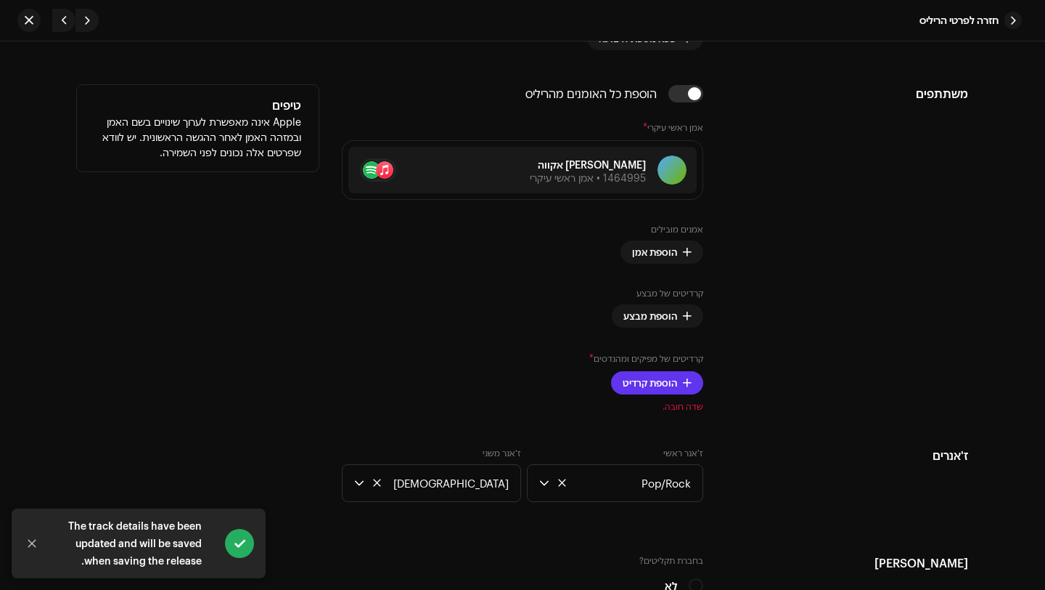
click at [673, 382] on span "הוספת קרדיט" at bounding box center [650, 382] width 54 height 29
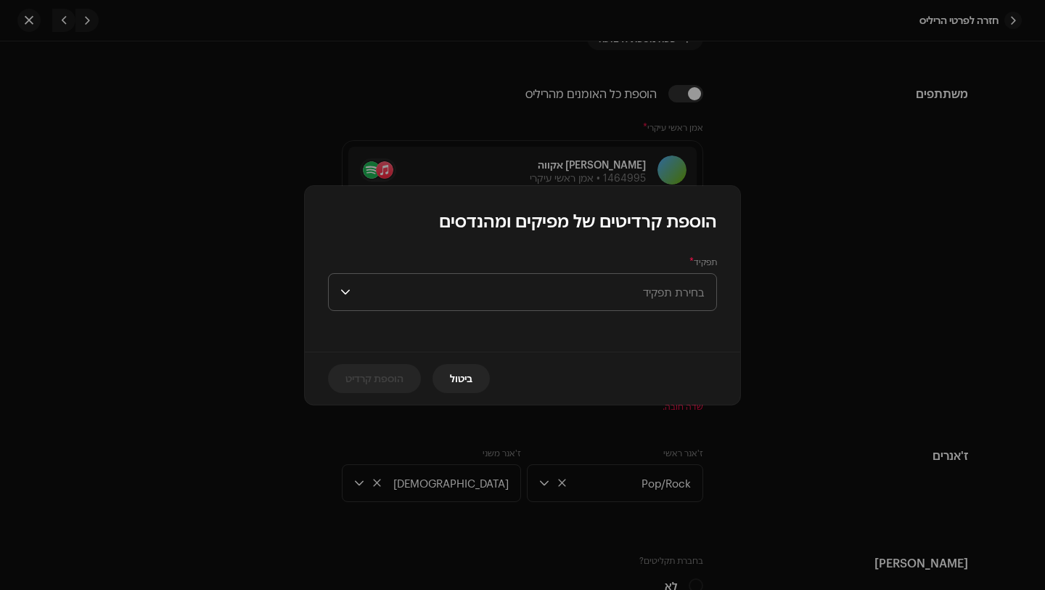
click at [677, 290] on span "בחירת תפקיד" at bounding box center [530, 292] width 348 height 36
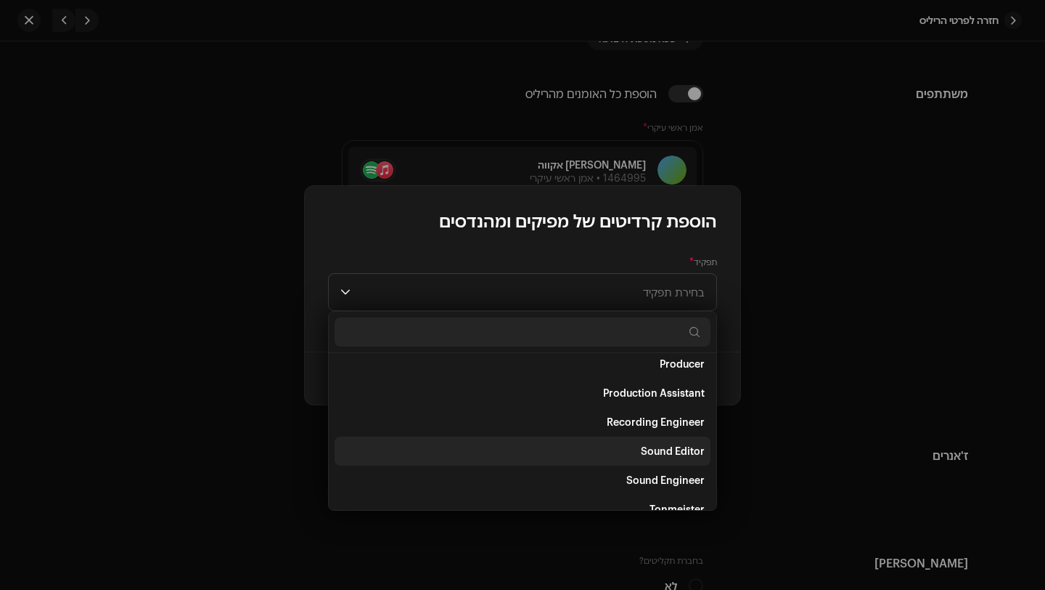
scroll to position [574, 0]
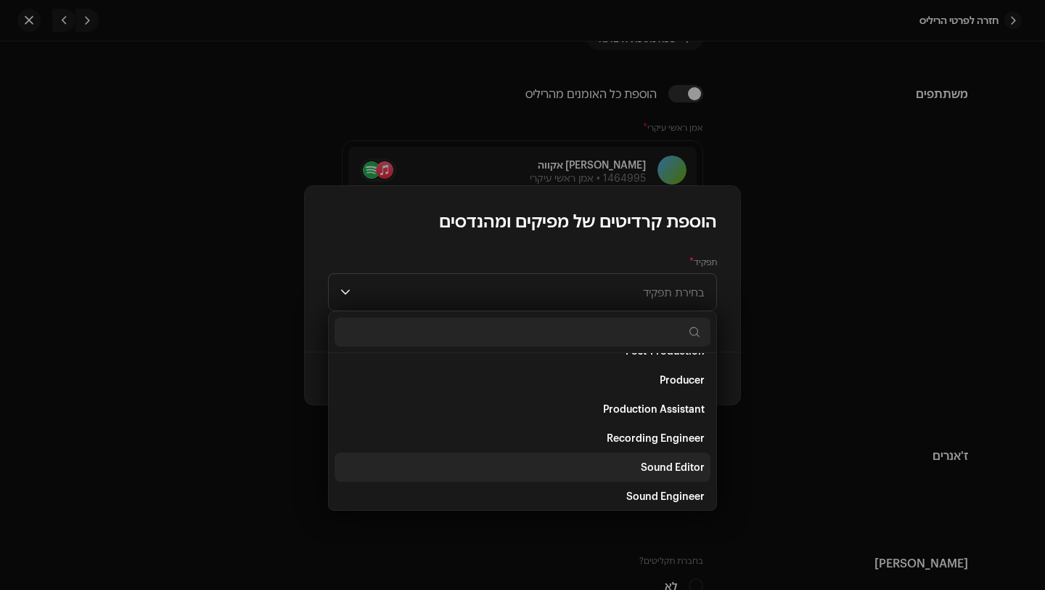
click at [627, 387] on li "Producer" at bounding box center [523, 379] width 376 height 29
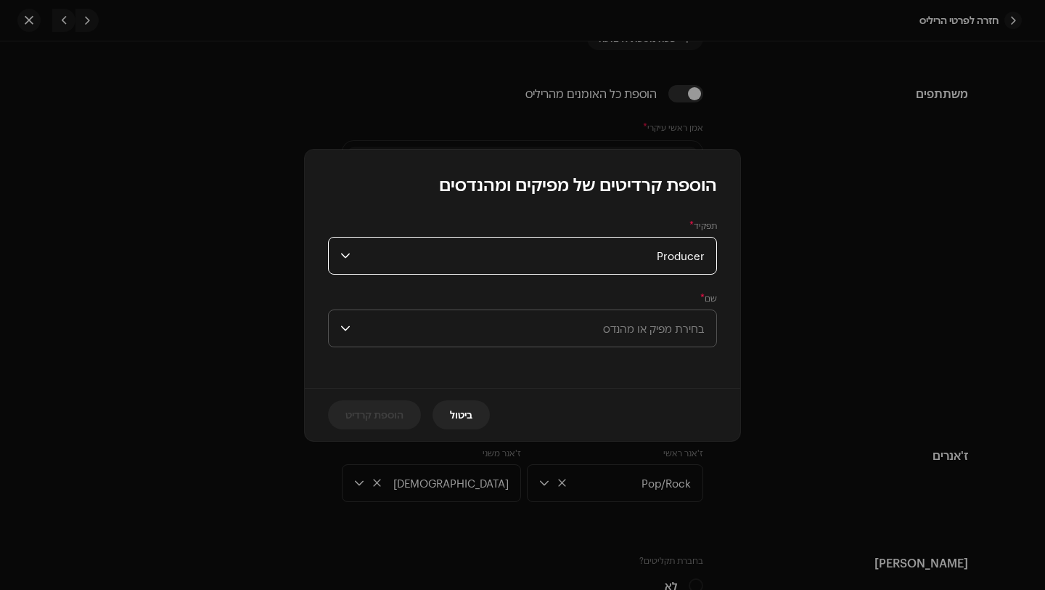
click at [645, 330] on span "בחירת מפיק או מהנדס" at bounding box center [654, 328] width 102 height 13
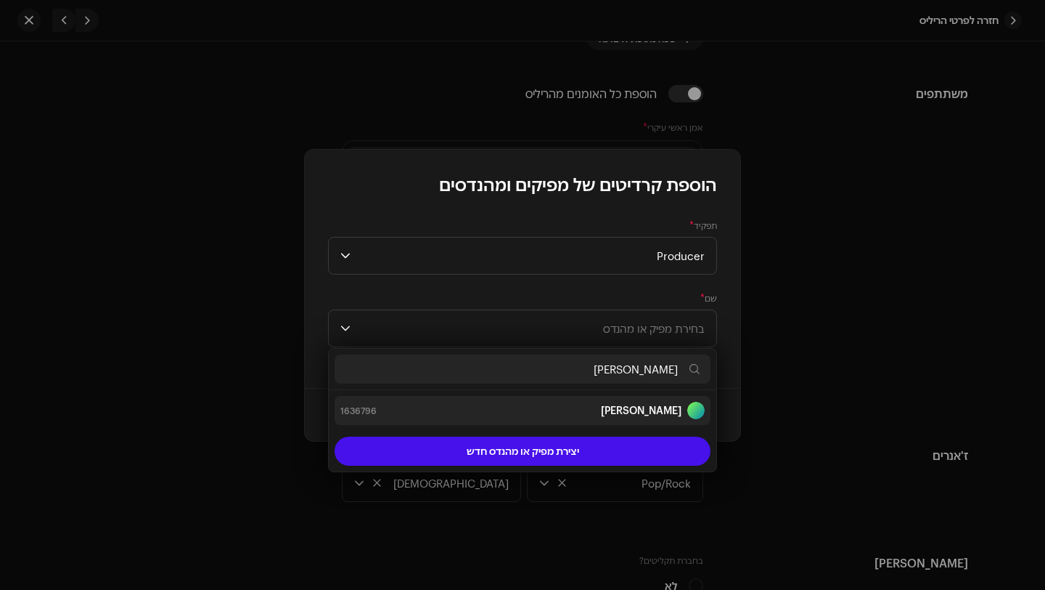
type input "[PERSON_NAME]"
click at [629, 407] on div "[PERSON_NAME] 1636796" at bounding box center [523, 409] width 364 height 17
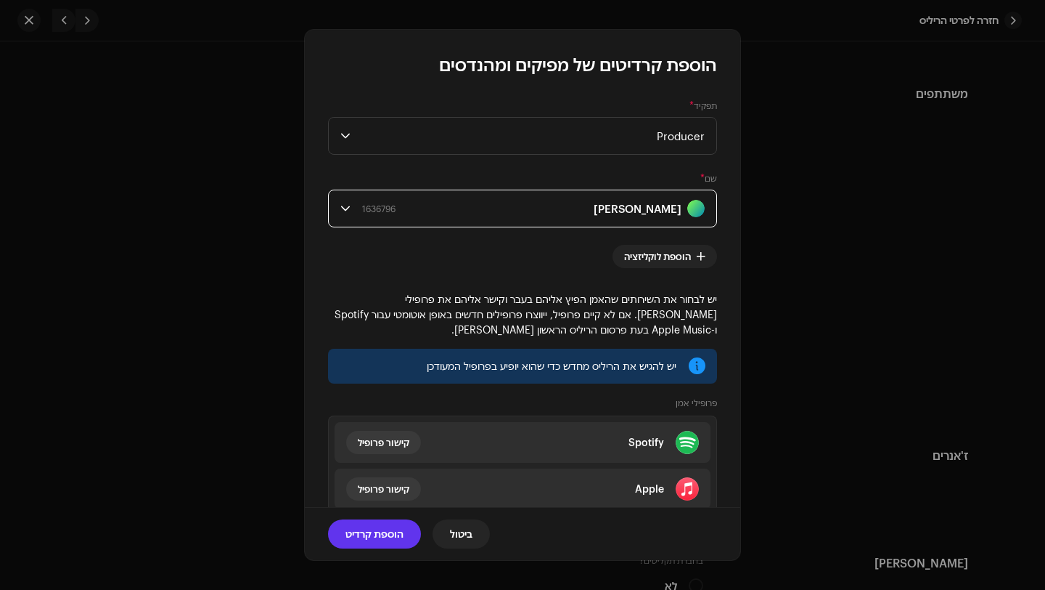
click at [377, 532] on span "הוספת קרדיט" at bounding box center [375, 533] width 58 height 29
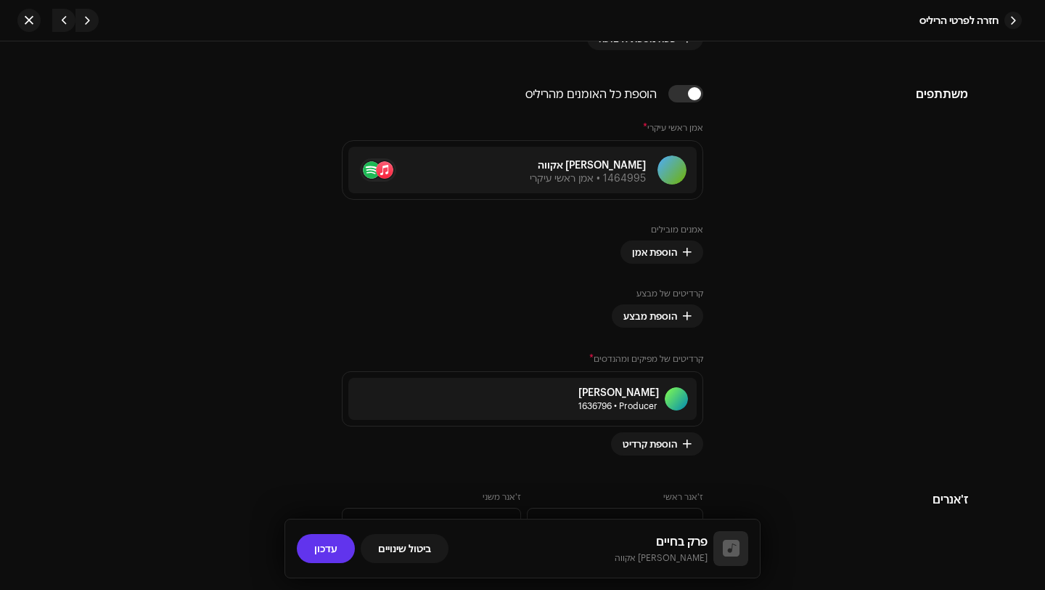
click at [322, 555] on span "עדכון" at bounding box center [325, 548] width 23 height 29
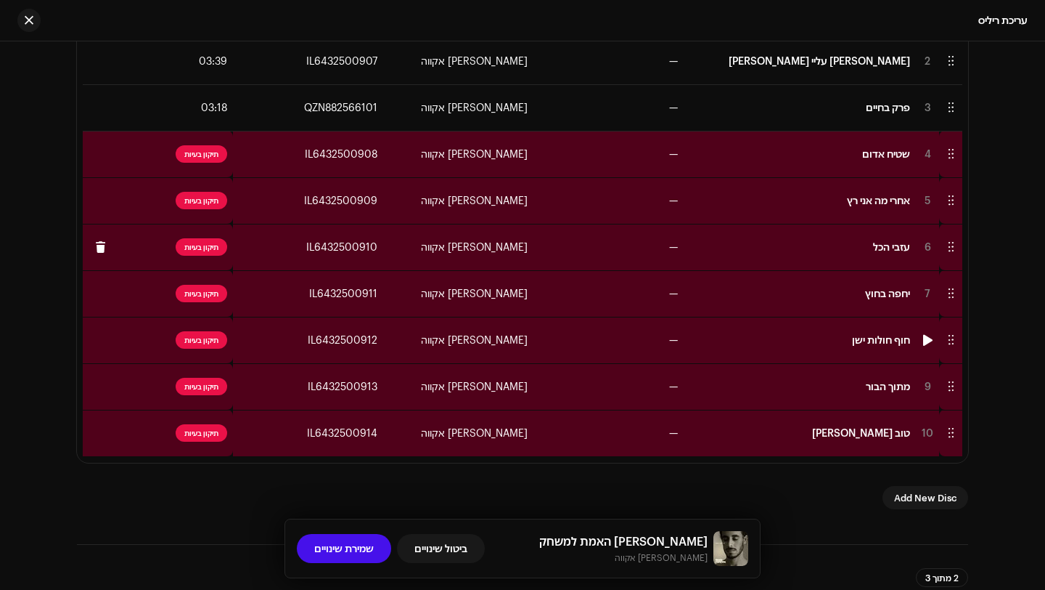
scroll to position [334, 0]
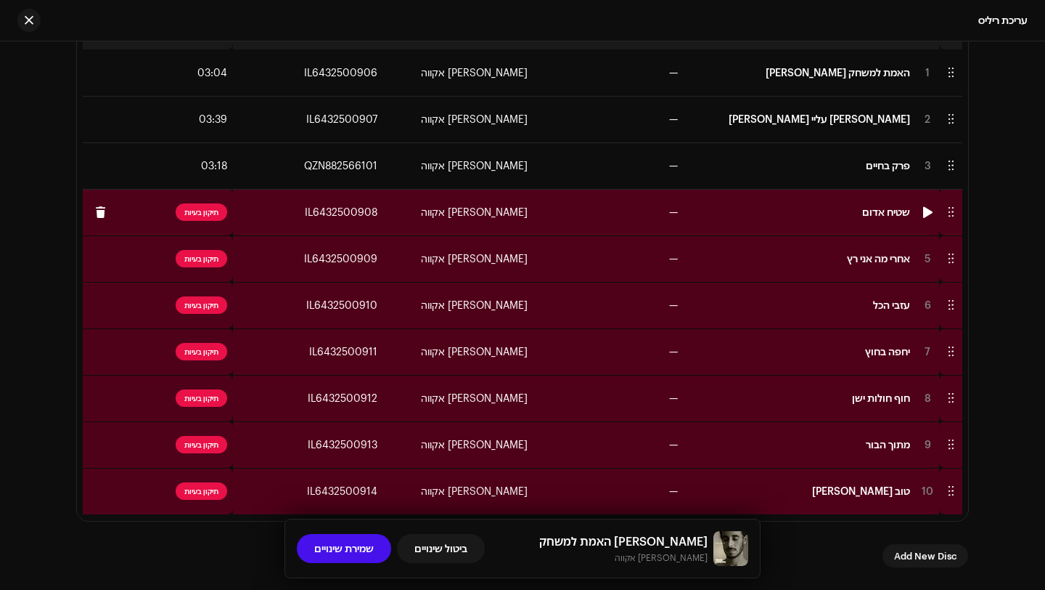
click at [558, 221] on td "—" at bounding box center [609, 212] width 150 height 46
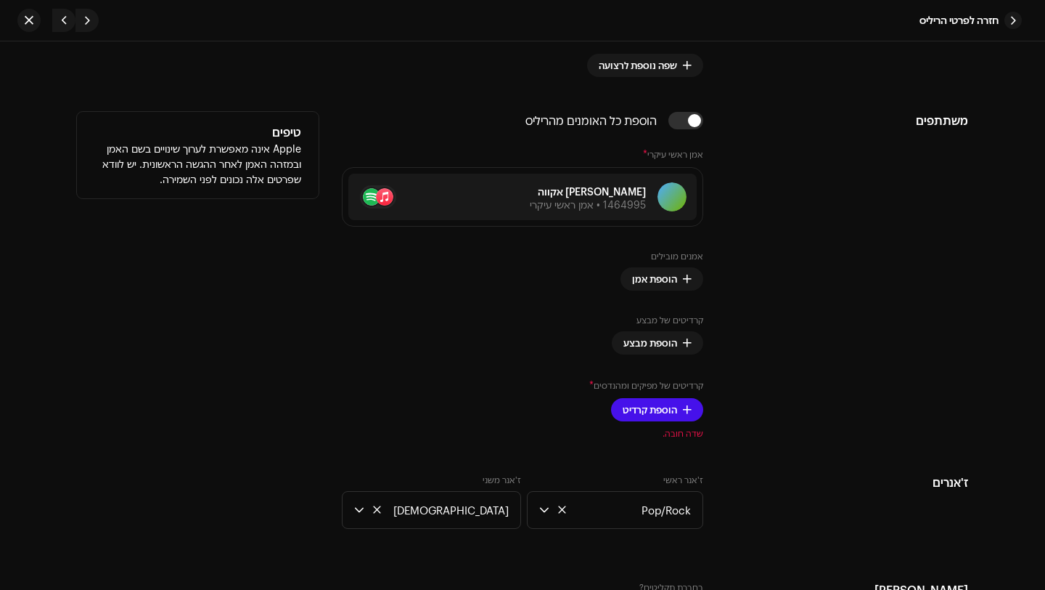
scroll to position [916, 0]
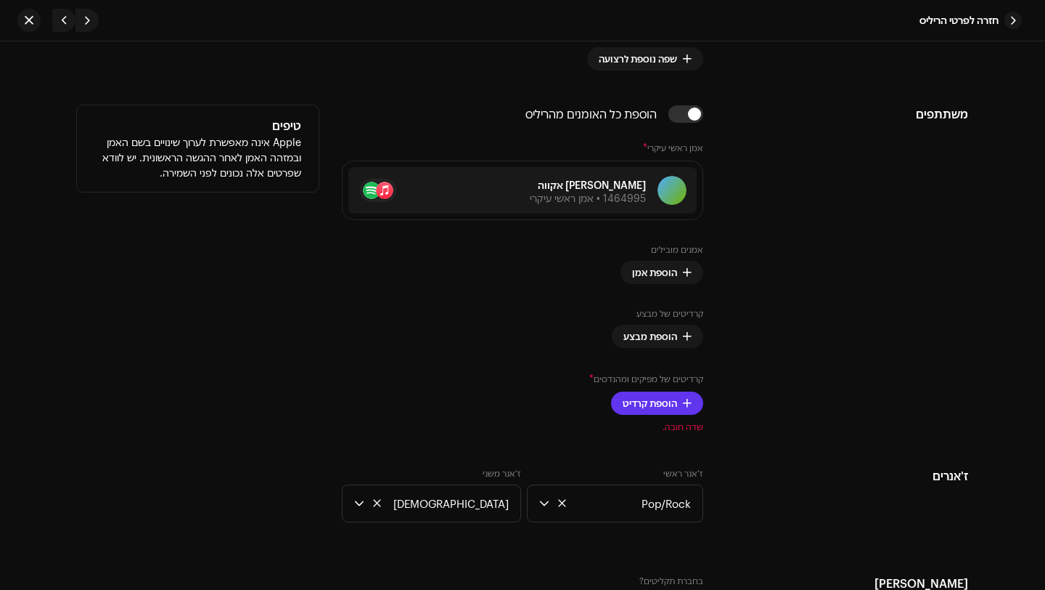
click at [669, 404] on span "הוספת קרדיט" at bounding box center [650, 402] width 54 height 29
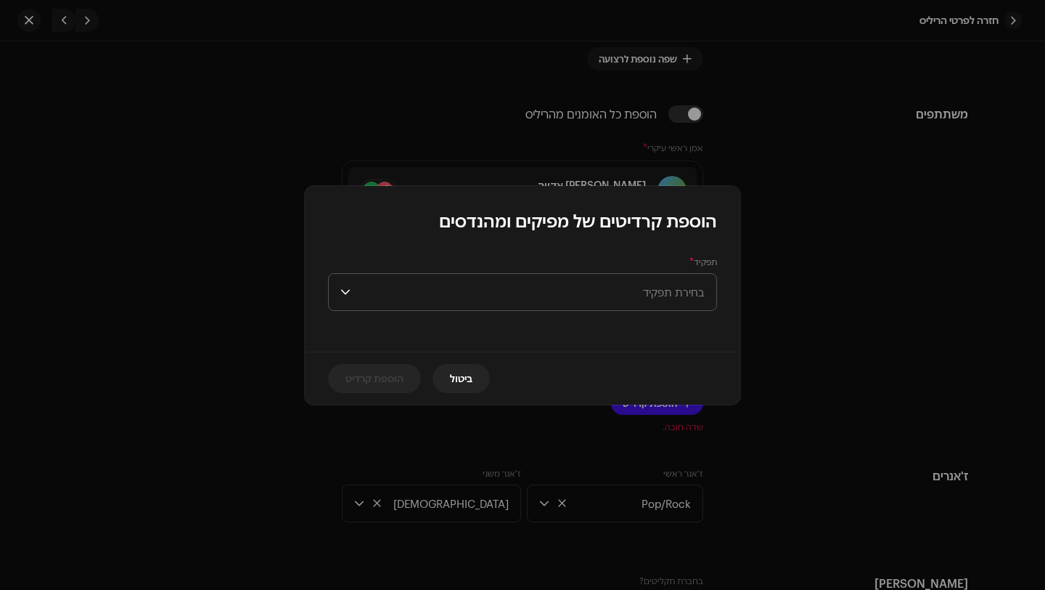
click at [674, 295] on span "בחירת תפקיד" at bounding box center [530, 292] width 348 height 36
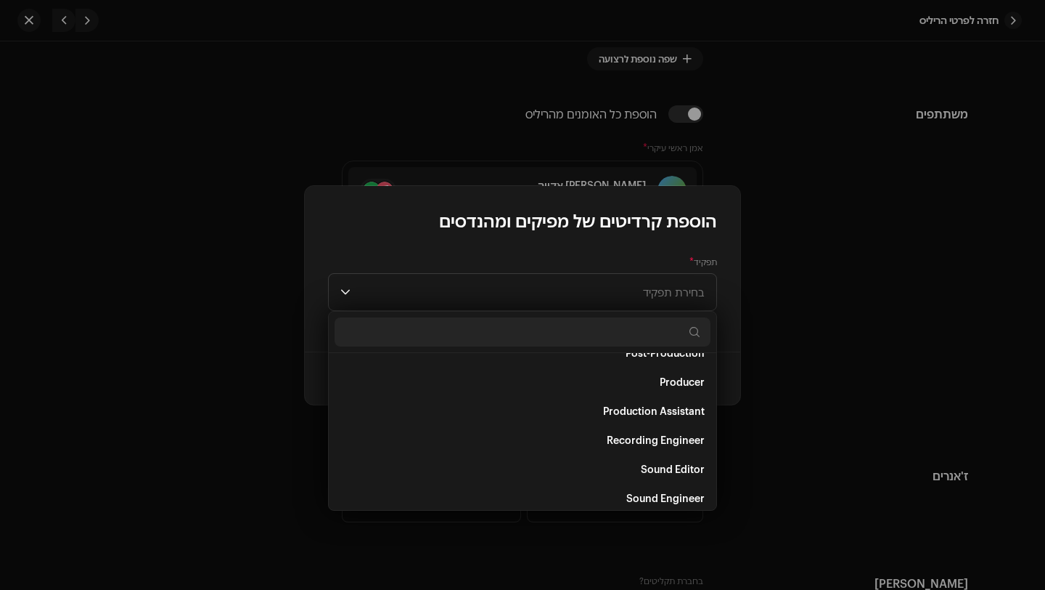
scroll to position [571, 0]
click at [685, 385] on span "Producer" at bounding box center [682, 382] width 45 height 15
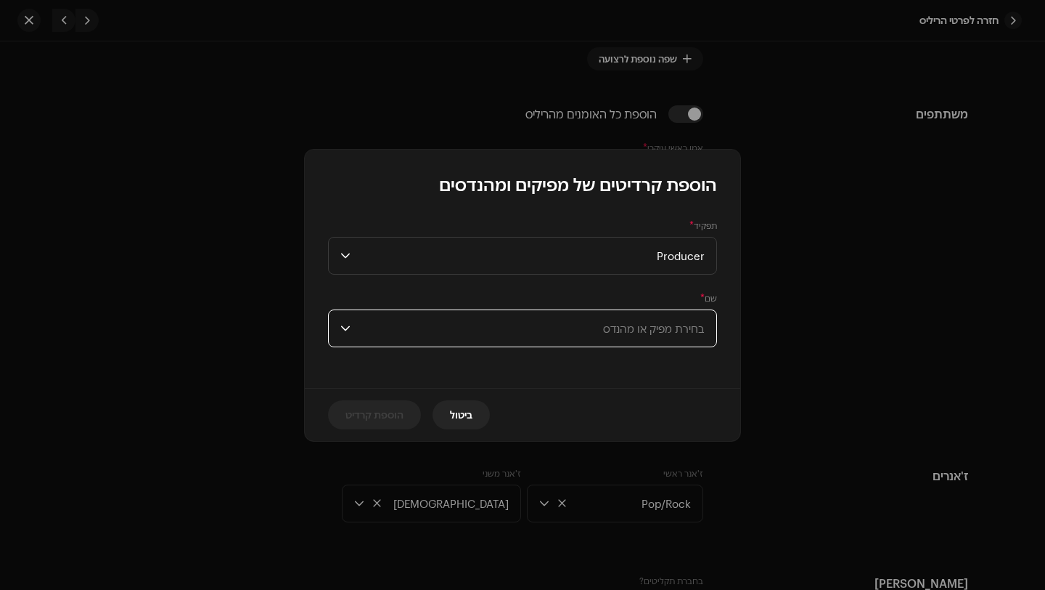
click at [683, 327] on span "בחירת מפיק או מהנדס" at bounding box center [654, 328] width 102 height 13
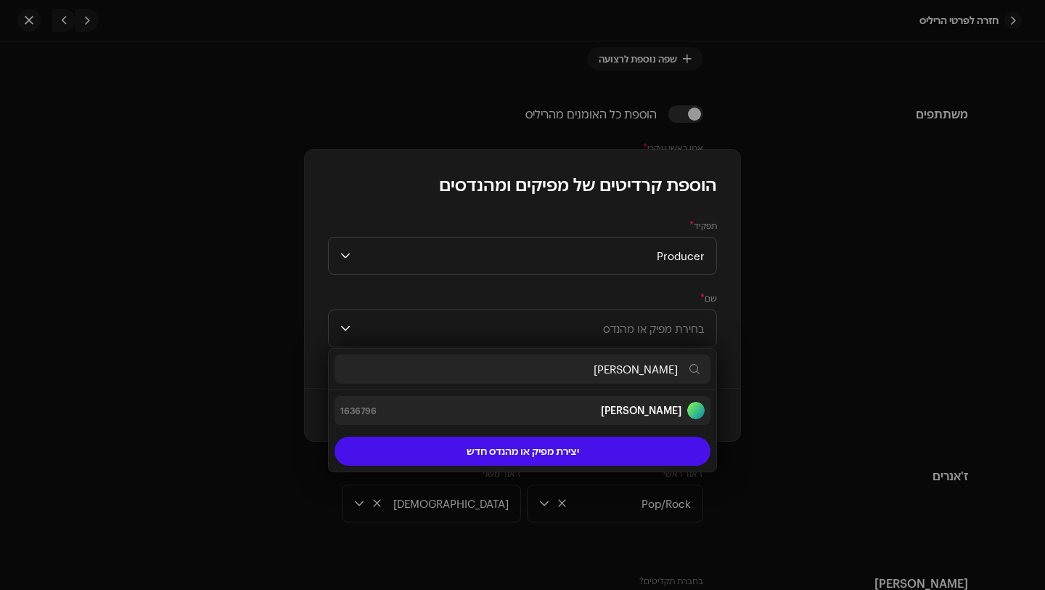
type input "[PERSON_NAME]"
click at [666, 409] on strong "[PERSON_NAME]" at bounding box center [641, 410] width 81 height 15
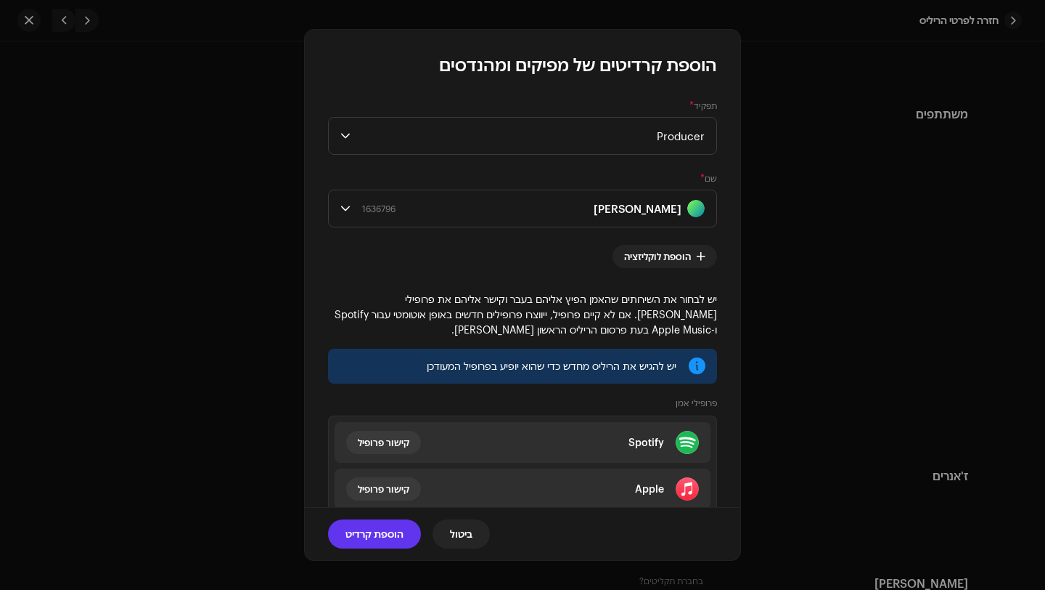
click at [379, 532] on span "הוספת קרדיט" at bounding box center [375, 533] width 58 height 29
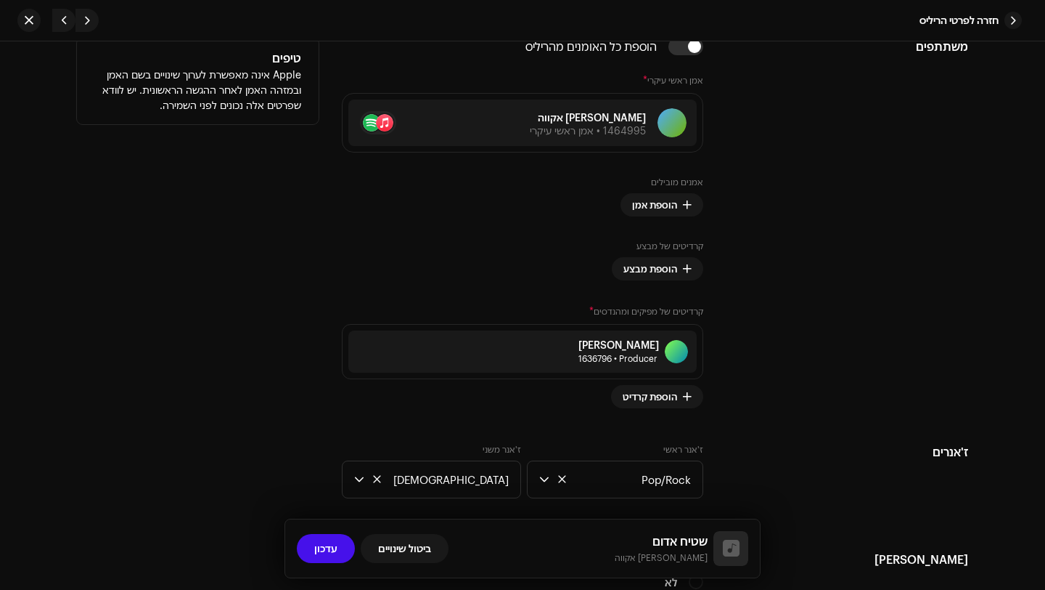
scroll to position [984, 0]
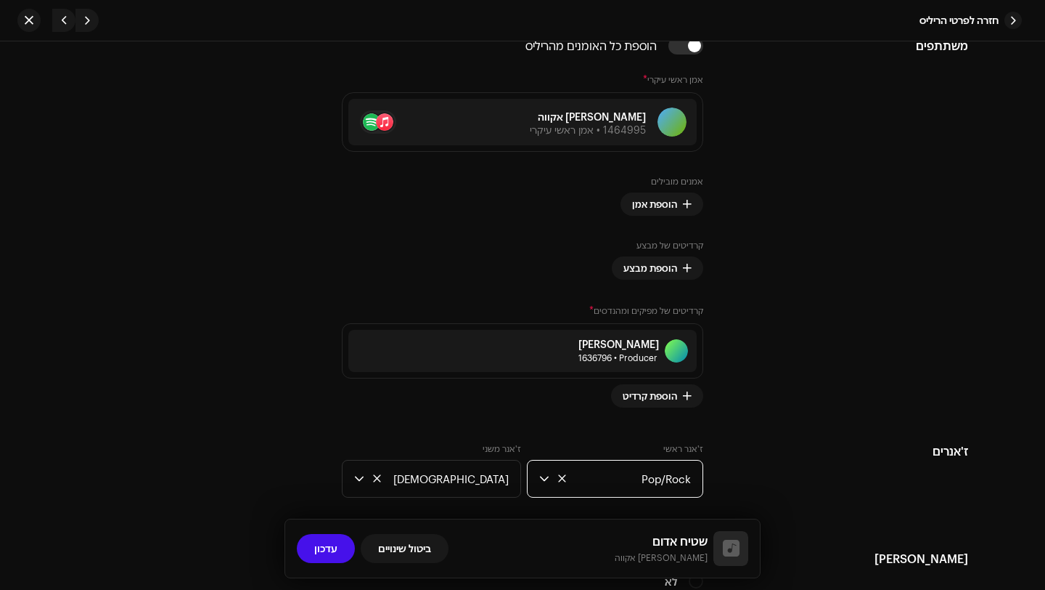
click at [653, 477] on span "Pop/Rock" at bounding box center [623, 478] width 136 height 36
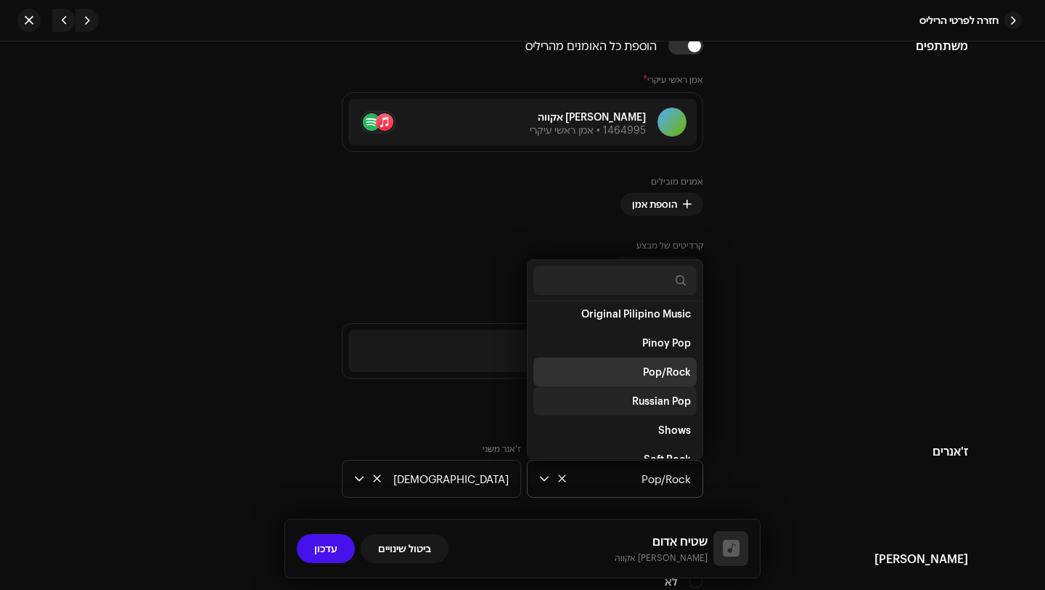
scroll to position [9562, 0]
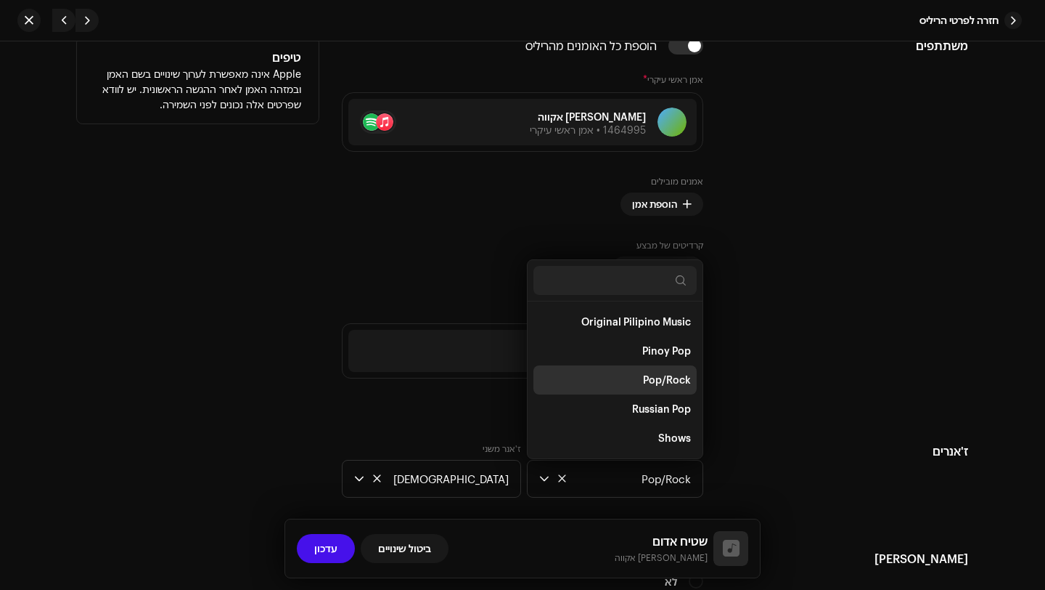
click at [791, 346] on div "משתתפים" at bounding box center [848, 222] width 242 height 370
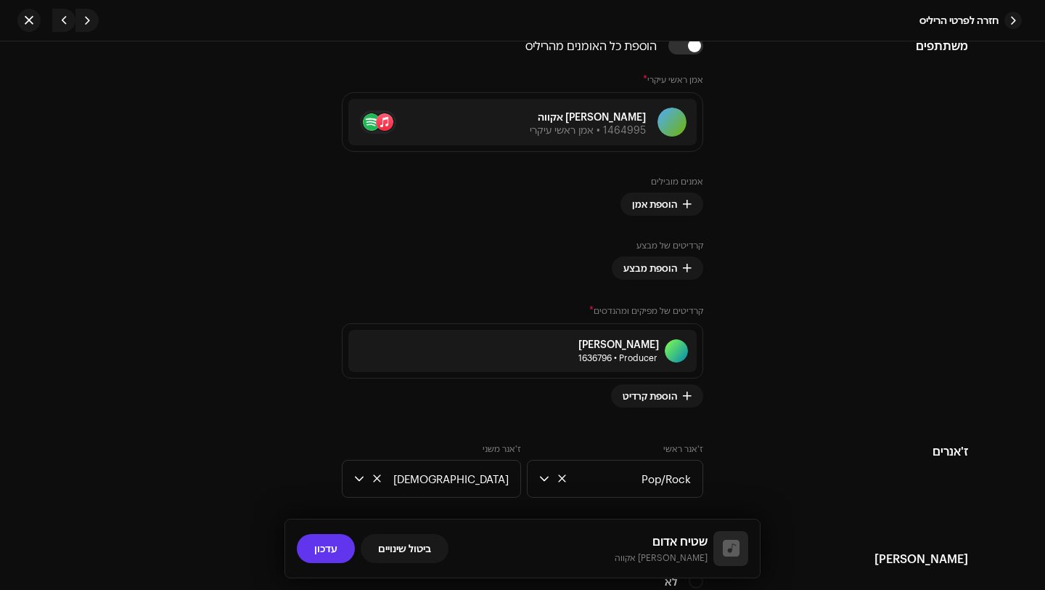
click at [318, 553] on span "עדכון" at bounding box center [325, 548] width 23 height 29
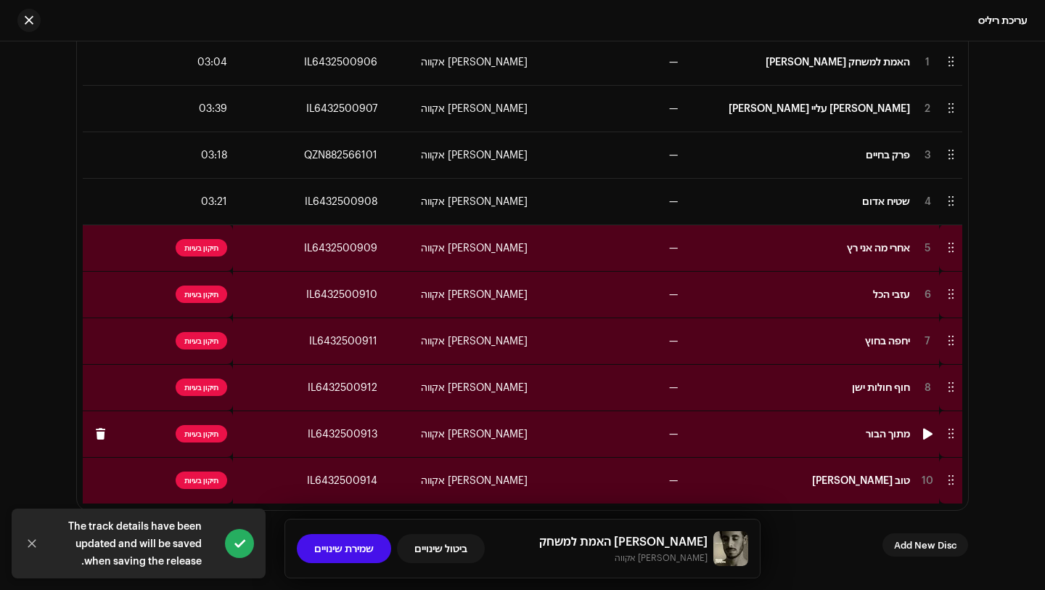
scroll to position [334, 0]
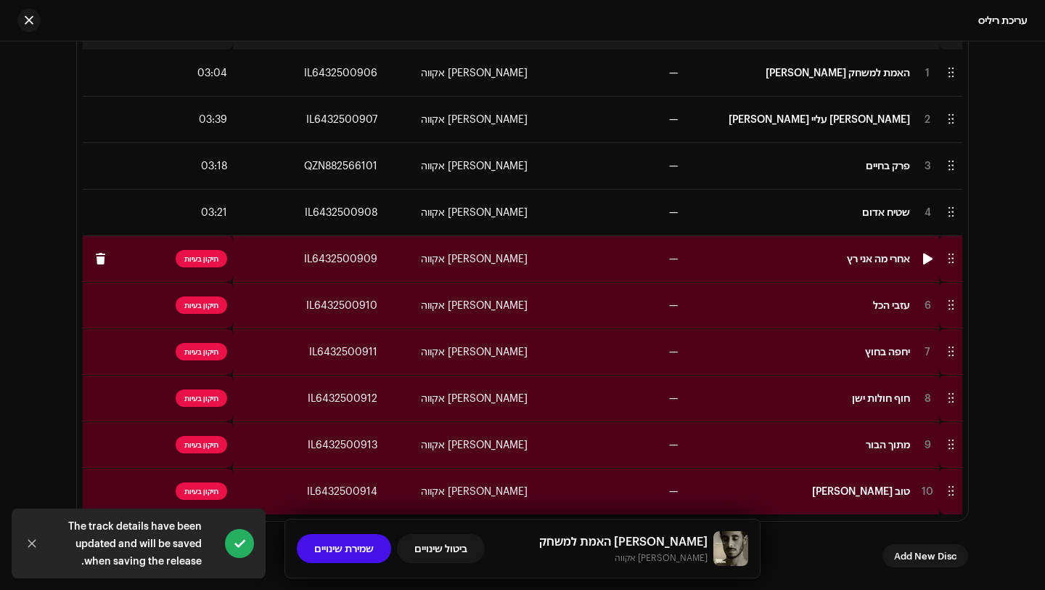
click at [598, 256] on td "—" at bounding box center [609, 258] width 150 height 46
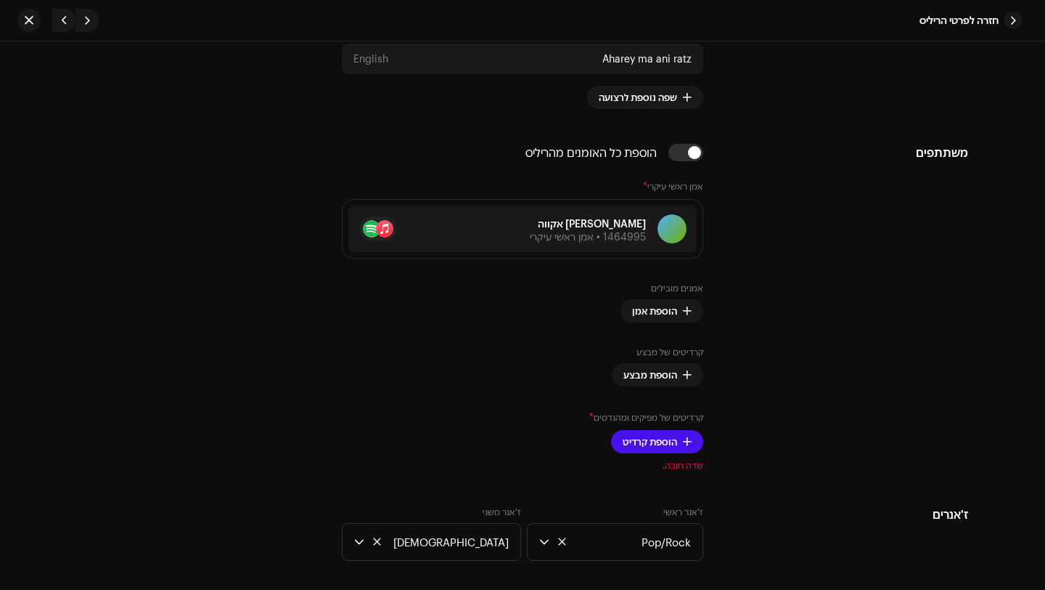
scroll to position [920, 0]
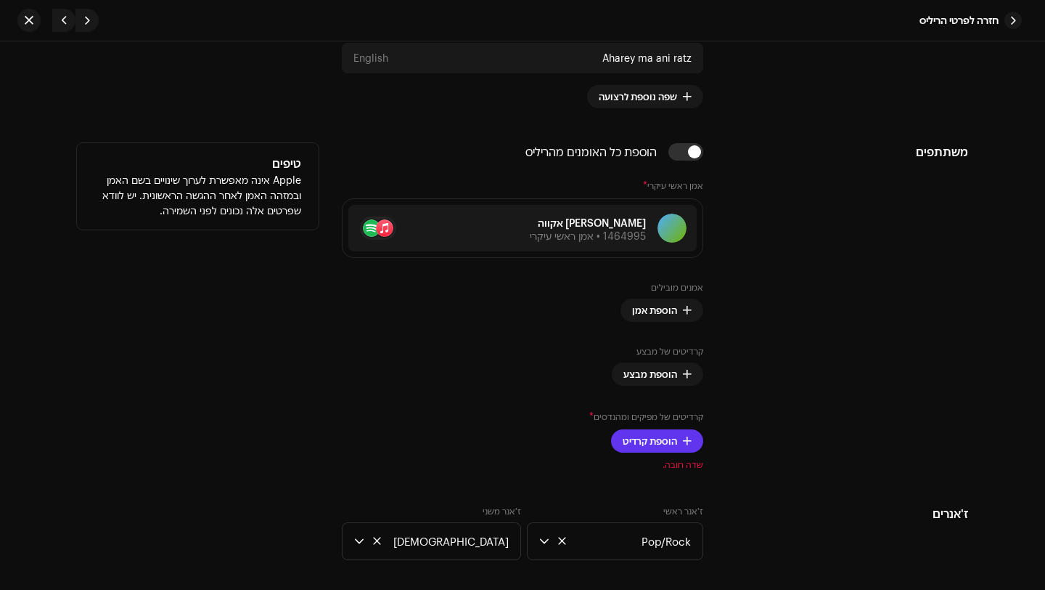
click at [649, 450] on span "הוספת קרדיט" at bounding box center [650, 440] width 54 height 29
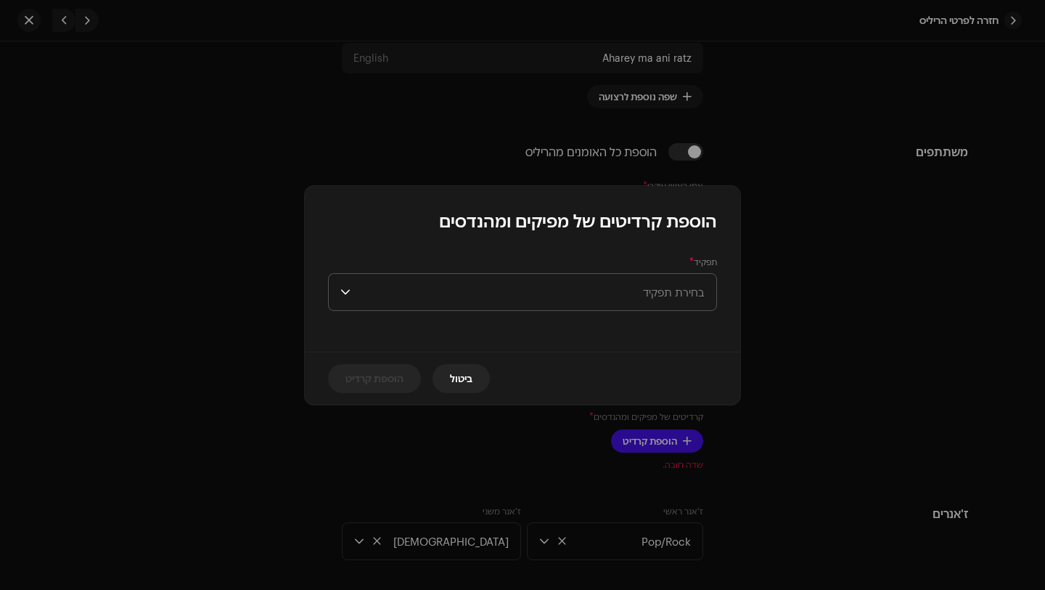
click at [662, 298] on span "בחירת תפקיד" at bounding box center [530, 292] width 348 height 36
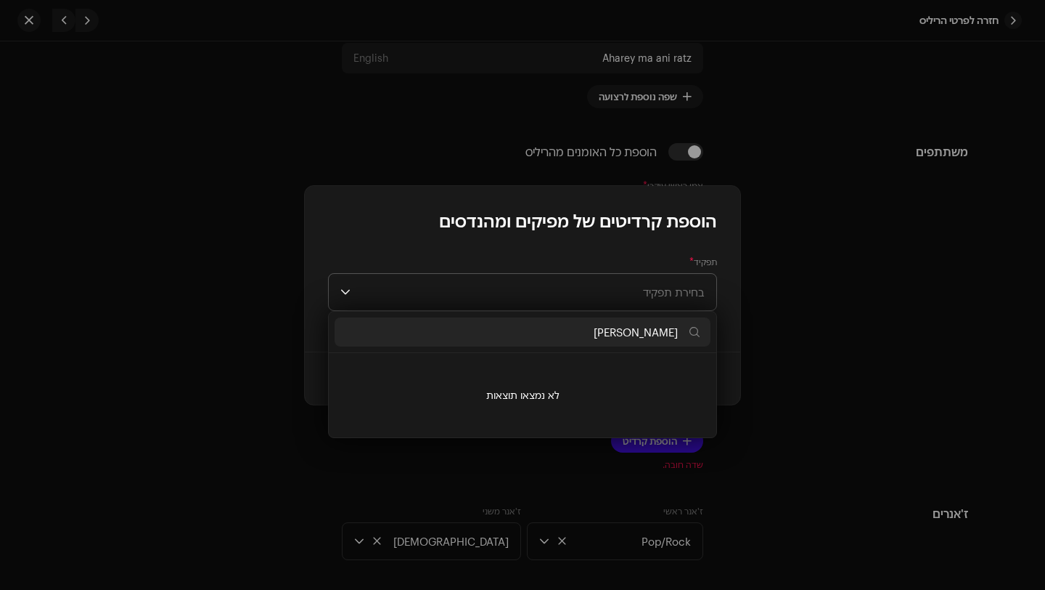
type input "ל"
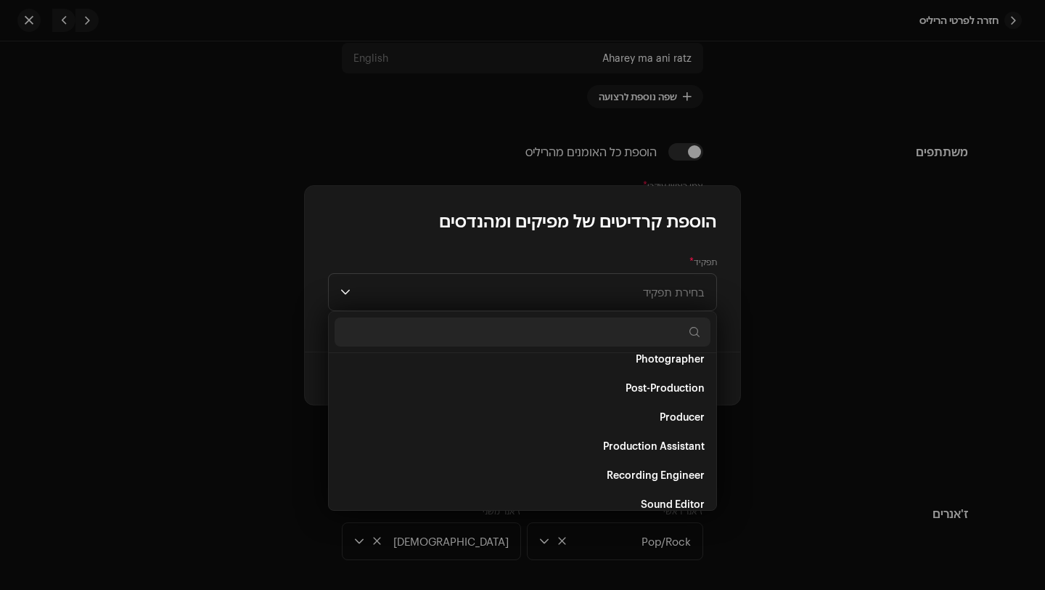
scroll to position [520, 0]
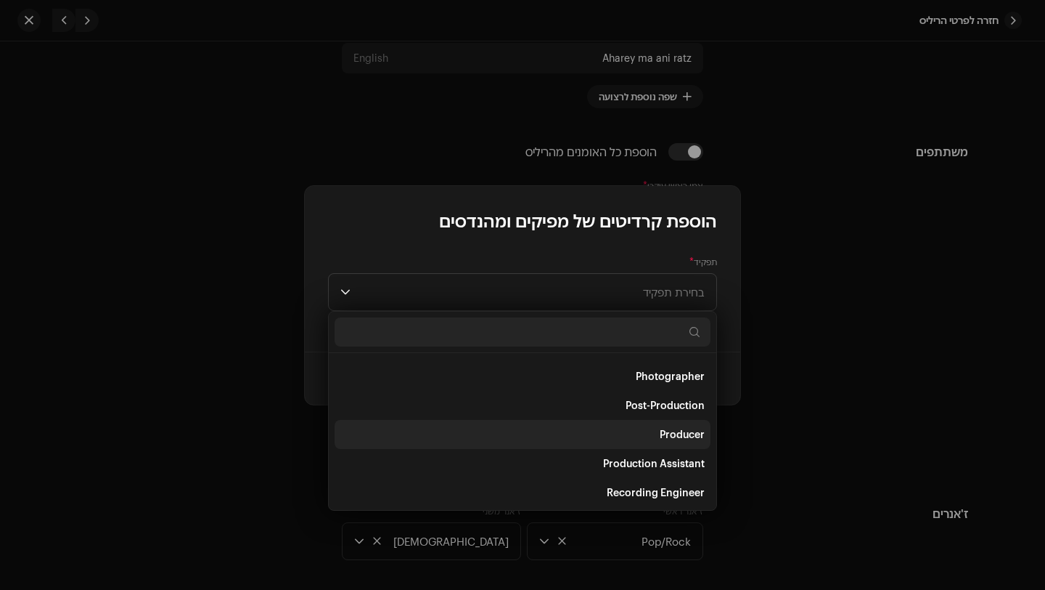
click at [613, 428] on li "Producer" at bounding box center [523, 434] width 376 height 29
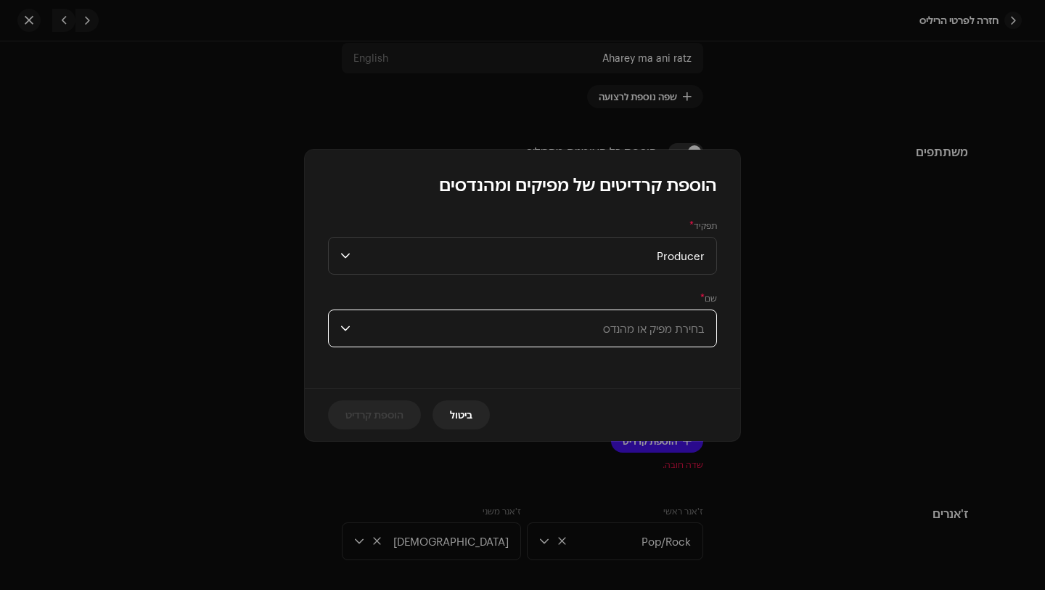
click at [638, 335] on span "בחירת מפיק או מהנדס" at bounding box center [530, 328] width 348 height 36
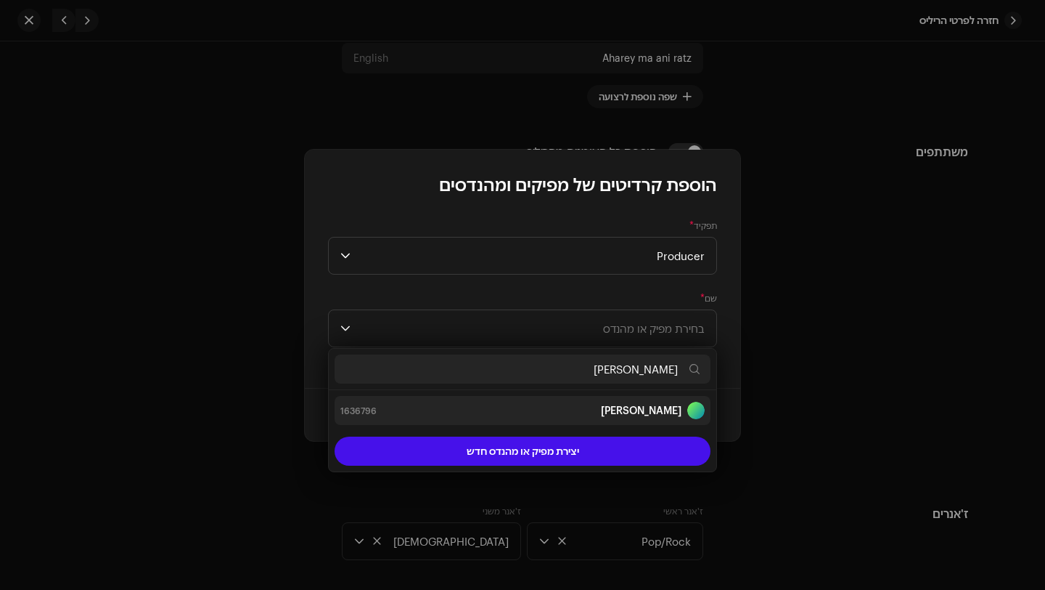
type input "[PERSON_NAME]"
click at [619, 416] on div "[PERSON_NAME] 1636796" at bounding box center [523, 409] width 364 height 17
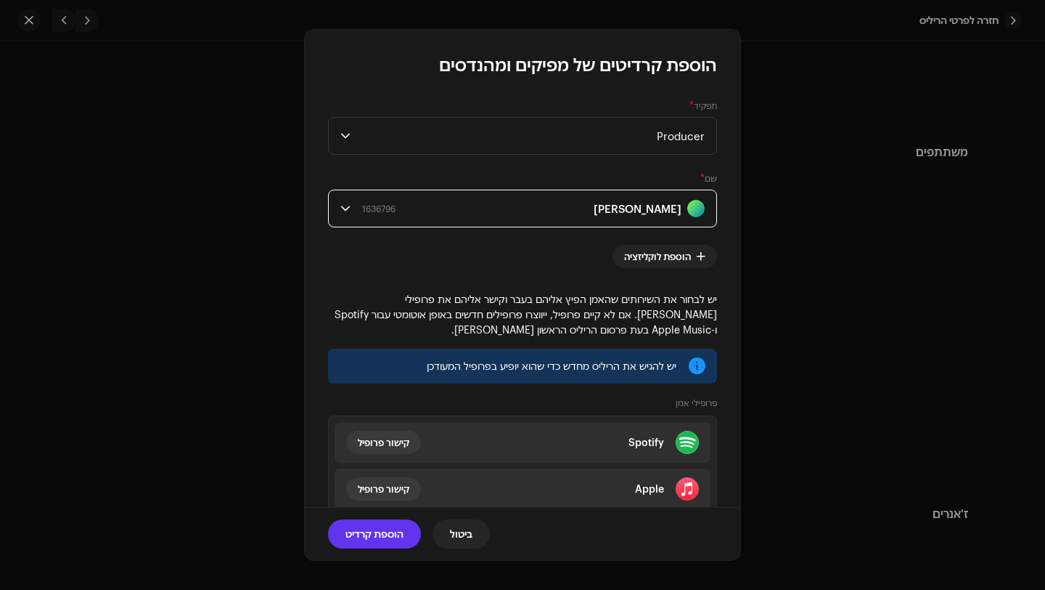
click at [383, 533] on span "הוספת קרדיט" at bounding box center [375, 533] width 58 height 29
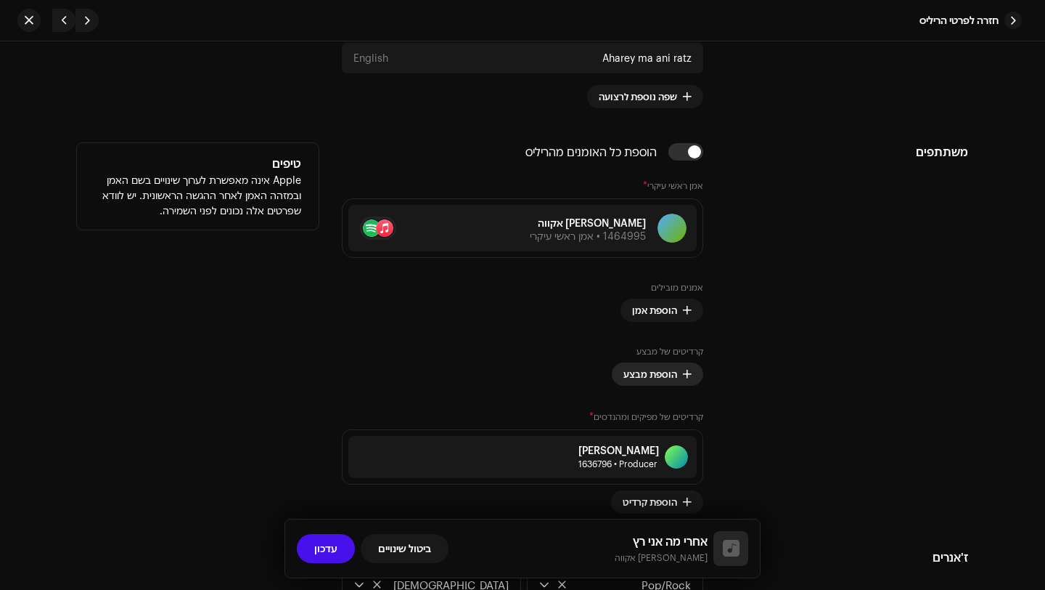
click at [658, 379] on span "הוספת מבצע" at bounding box center [651, 373] width 54 height 29
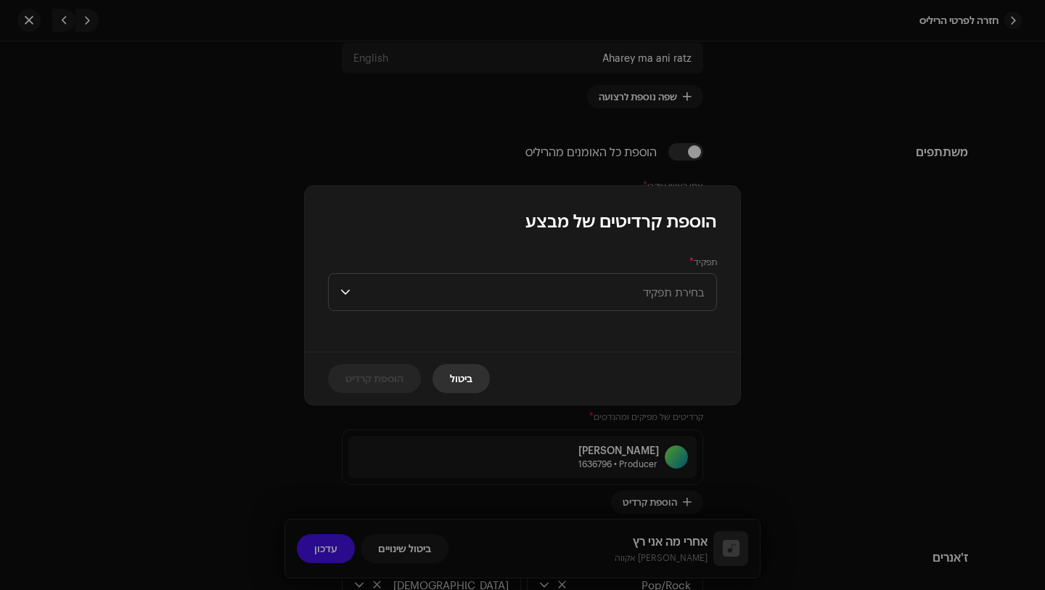
click at [452, 383] on span "ביטול" at bounding box center [461, 378] width 23 height 29
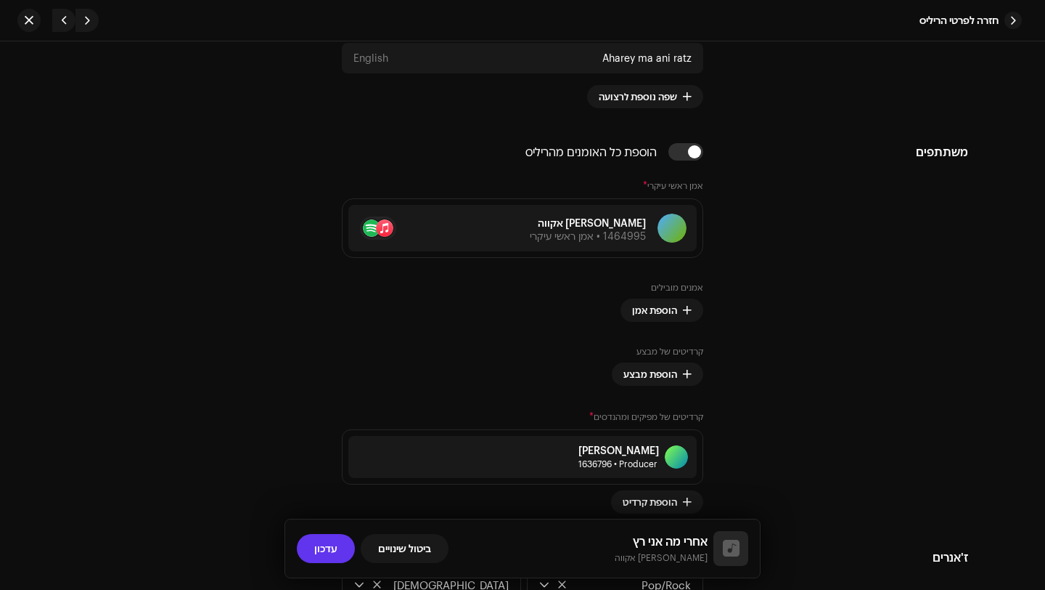
click at [322, 549] on span "עדכון" at bounding box center [325, 548] width 23 height 29
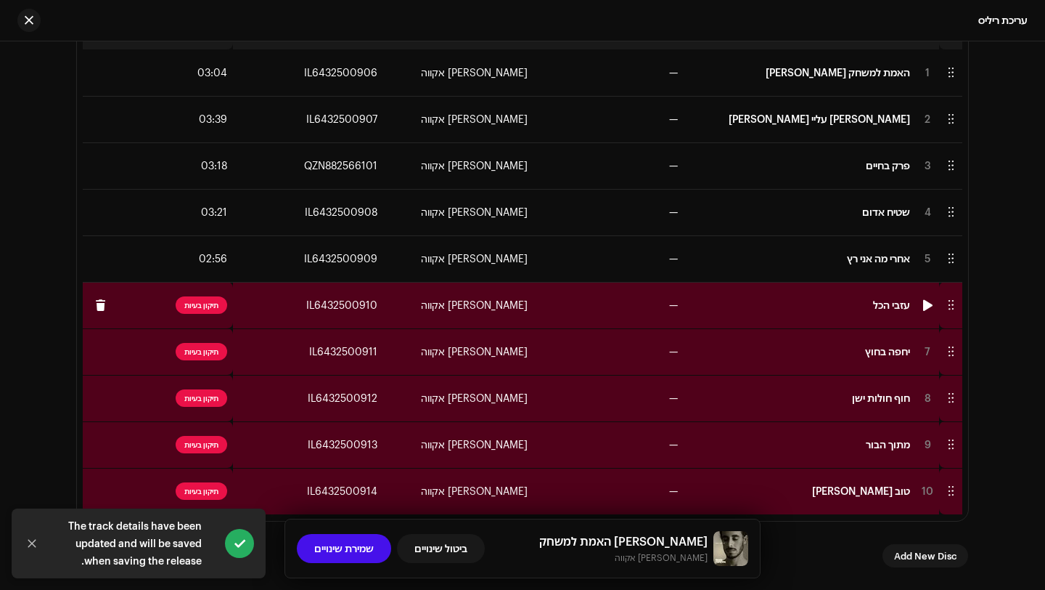
click at [594, 306] on td "—" at bounding box center [609, 305] width 150 height 46
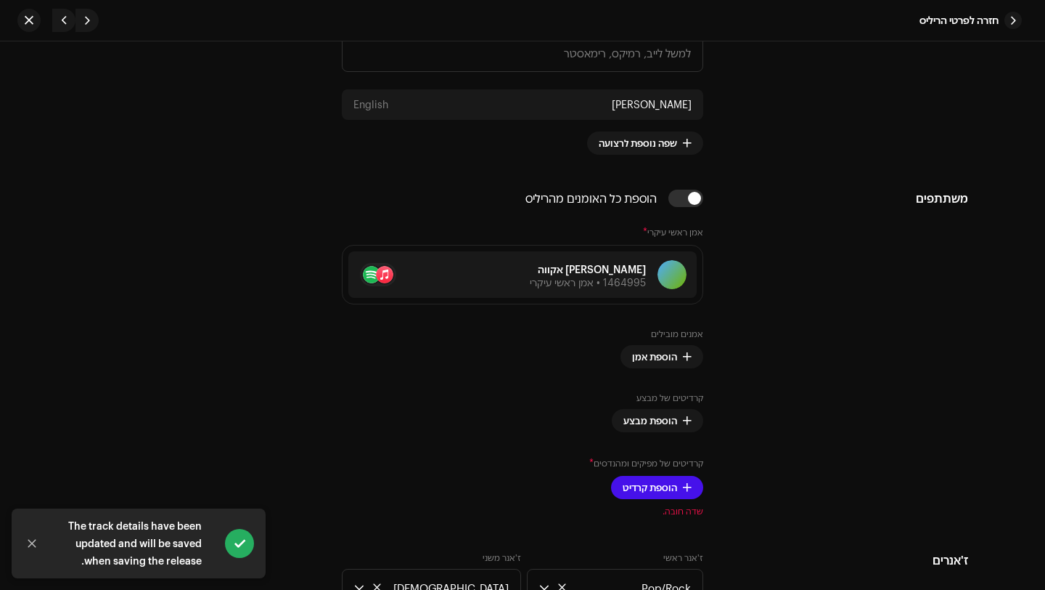
scroll to position [945, 0]
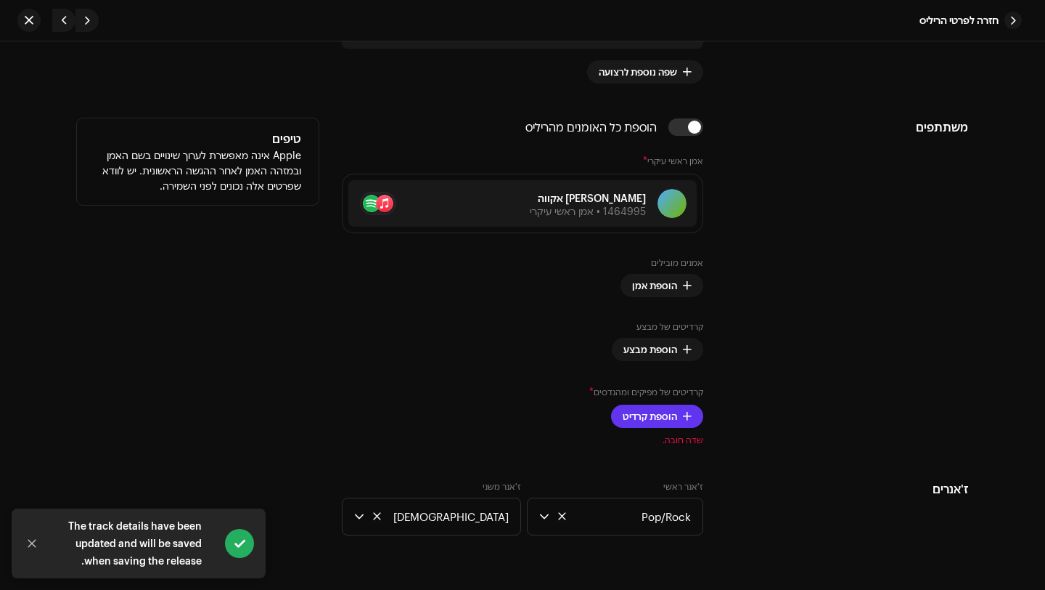
click at [674, 418] on span "הוספת קרדיט" at bounding box center [650, 415] width 54 height 29
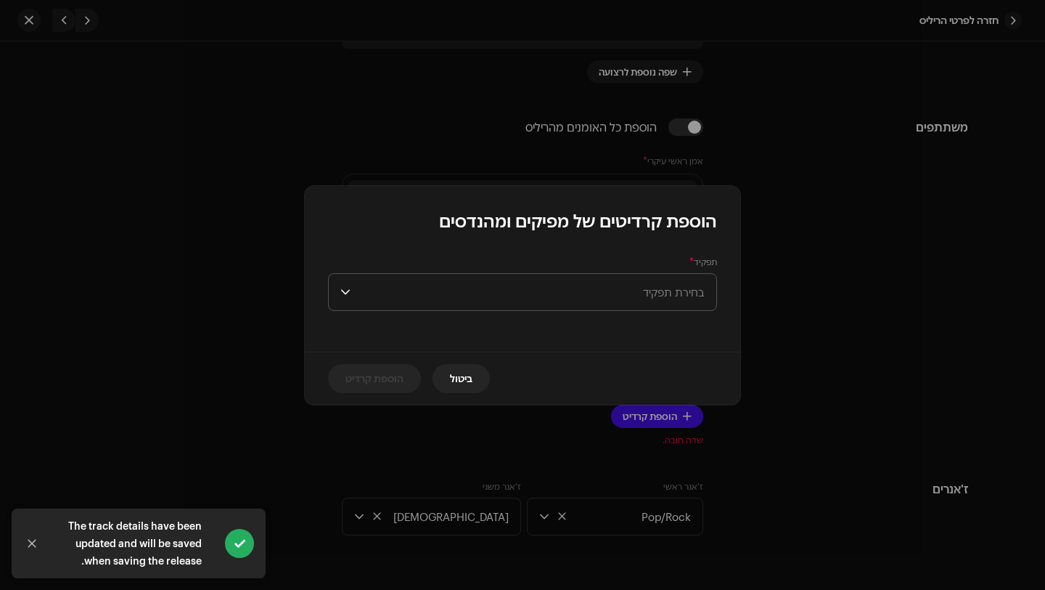
click at [644, 294] on span "בחירת תפקיד" at bounding box center [530, 292] width 348 height 36
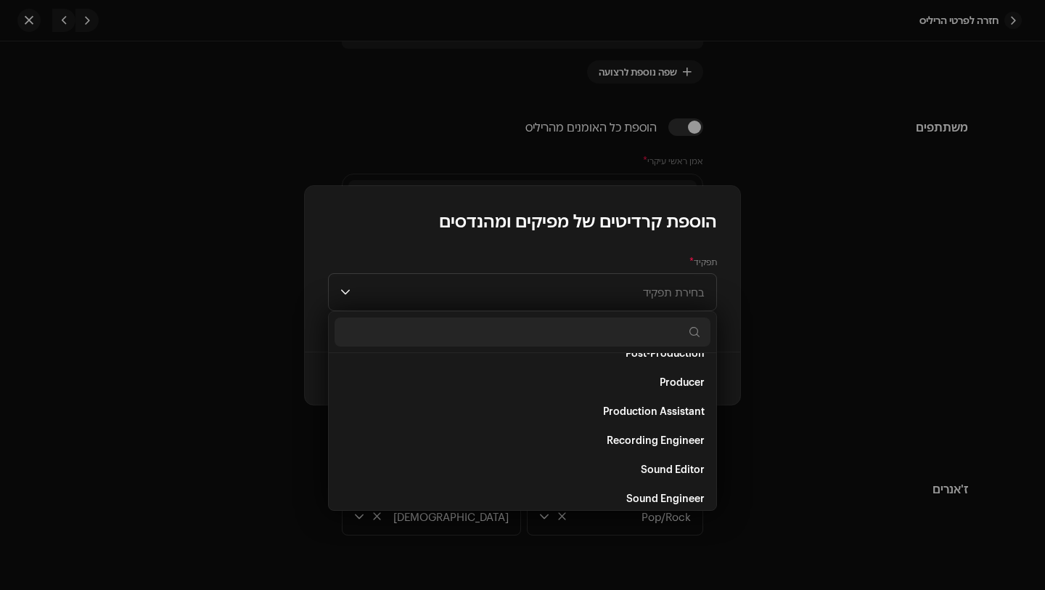
scroll to position [570, 0]
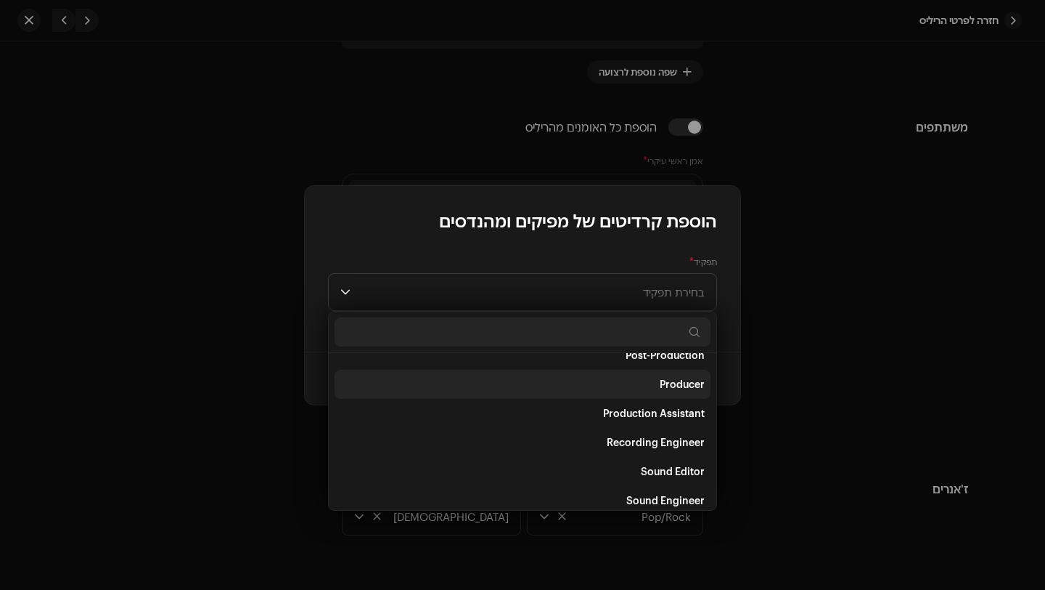
click at [666, 388] on span "Producer" at bounding box center [682, 384] width 45 height 15
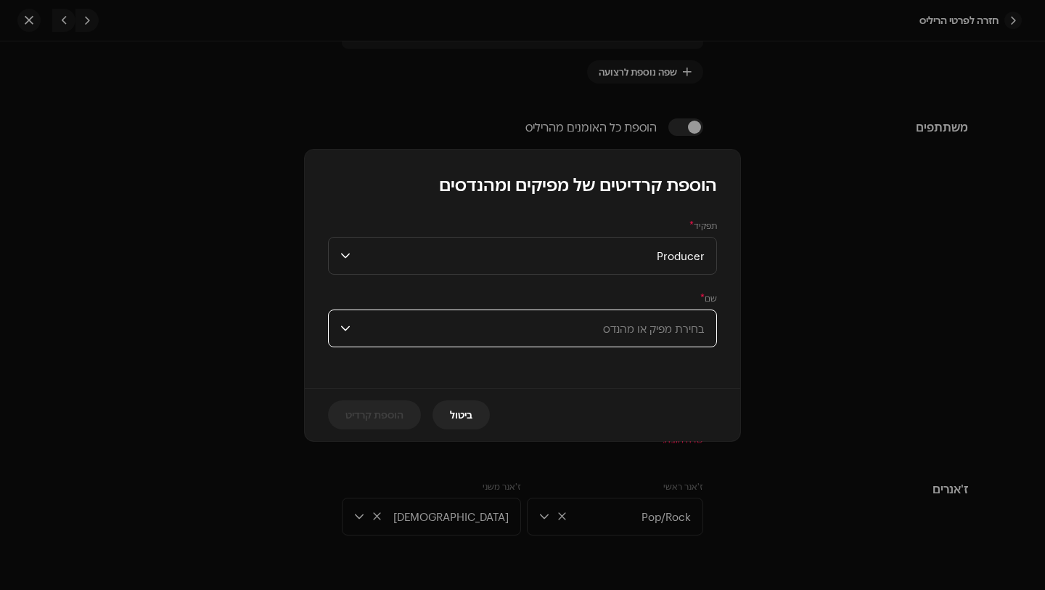
click at [670, 338] on span "בחירת מפיק או מהנדס" at bounding box center [530, 328] width 348 height 36
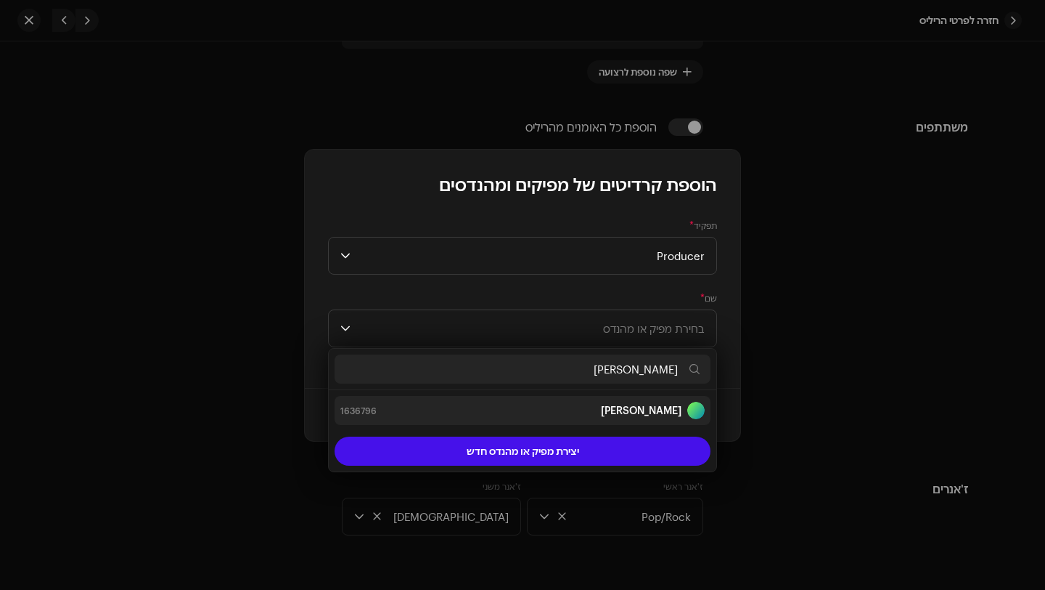
type input "[PERSON_NAME]"
click at [640, 409] on strong "[PERSON_NAME]" at bounding box center [641, 410] width 81 height 15
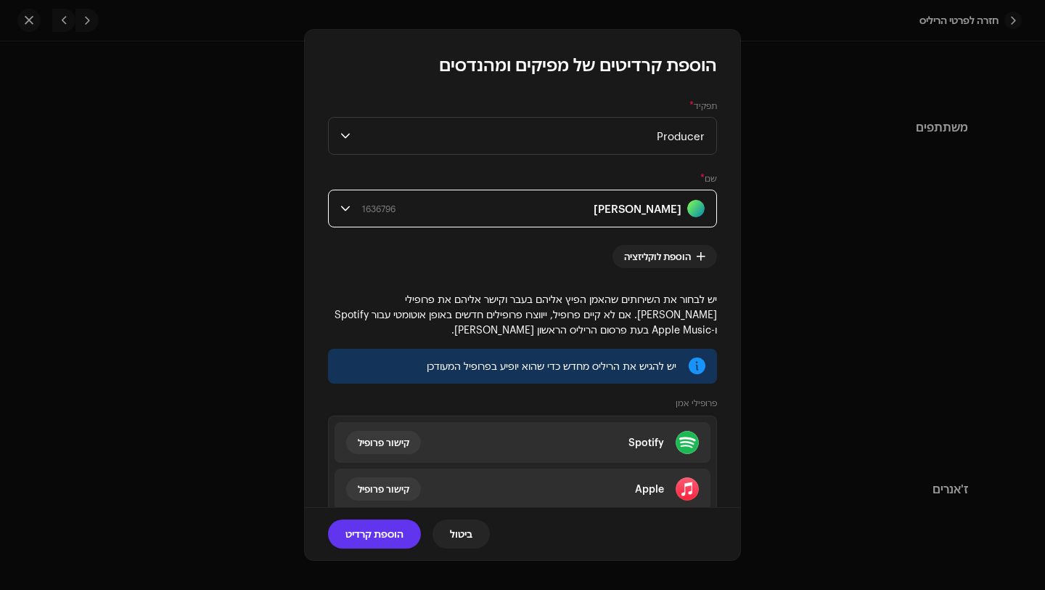
click at [364, 537] on span "הוספת קרדיט" at bounding box center [375, 533] width 58 height 29
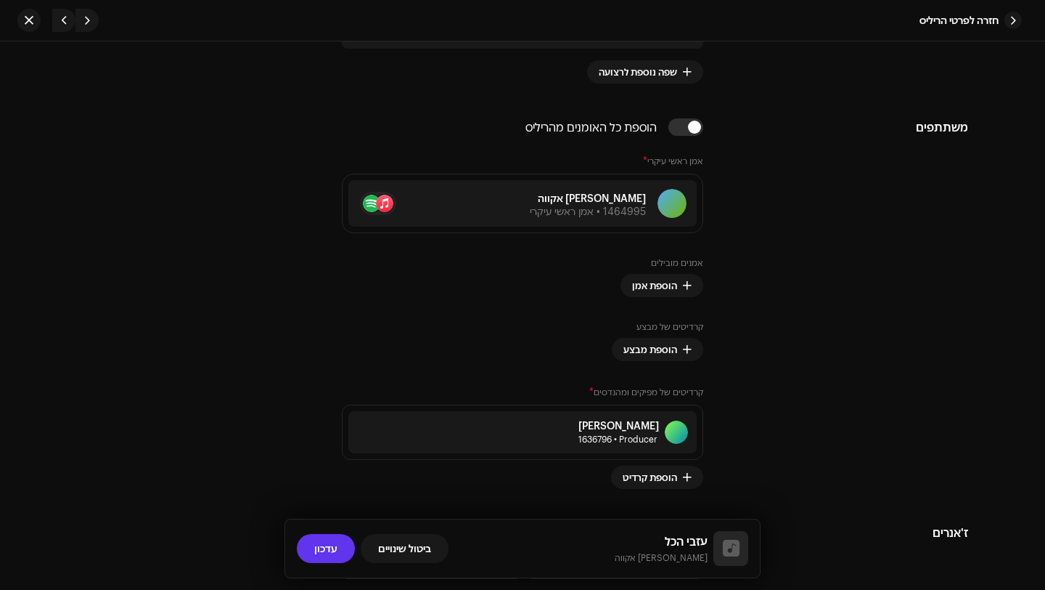
click at [331, 547] on span "עדכון" at bounding box center [325, 548] width 23 height 29
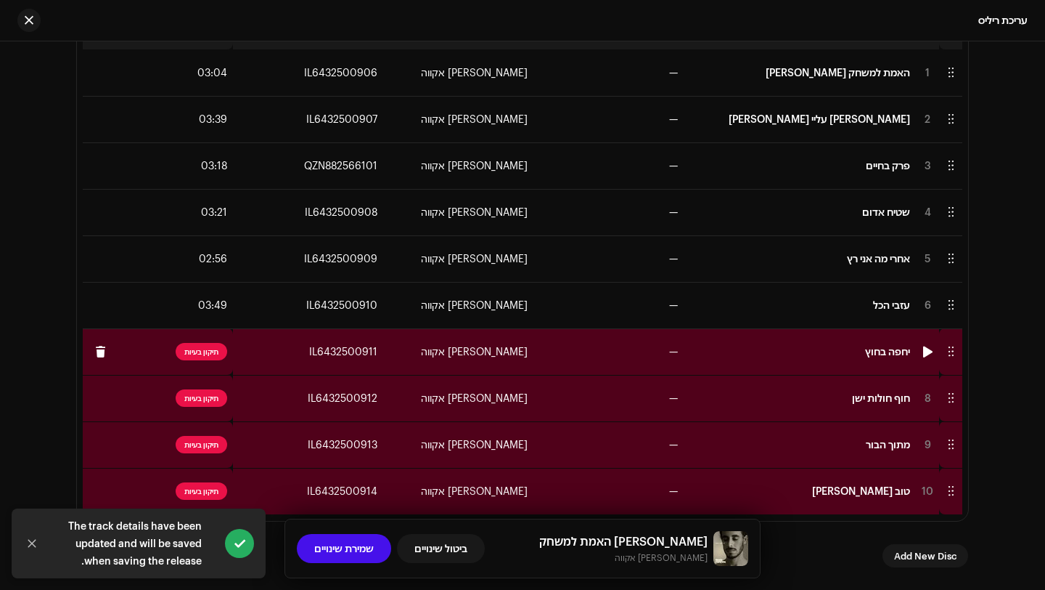
click at [597, 357] on td "—" at bounding box center [609, 351] width 150 height 46
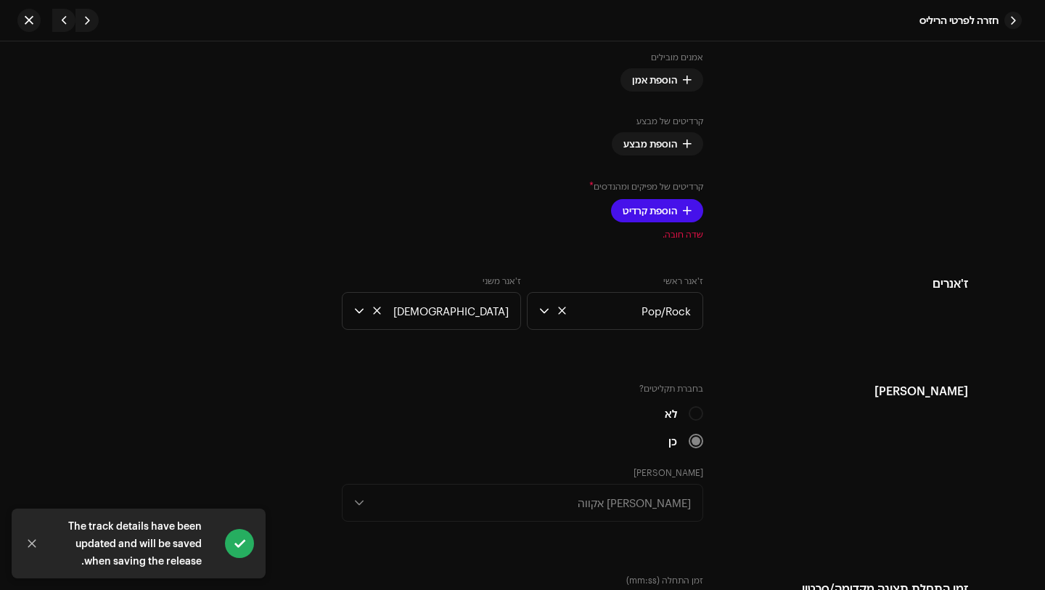
scroll to position [1132, 0]
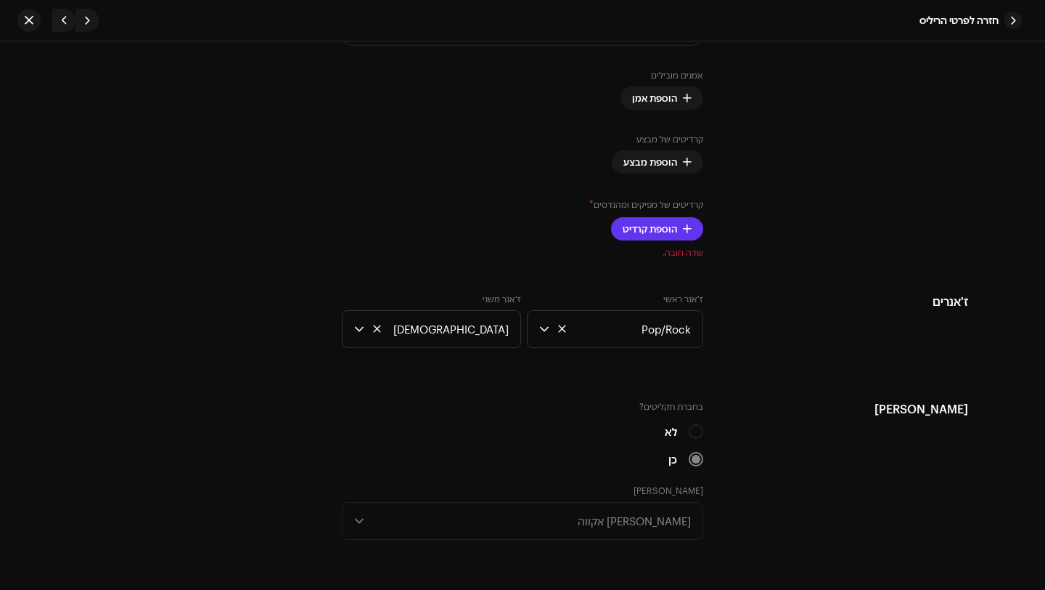
click at [674, 232] on span "הוספת קרדיט" at bounding box center [650, 228] width 54 height 29
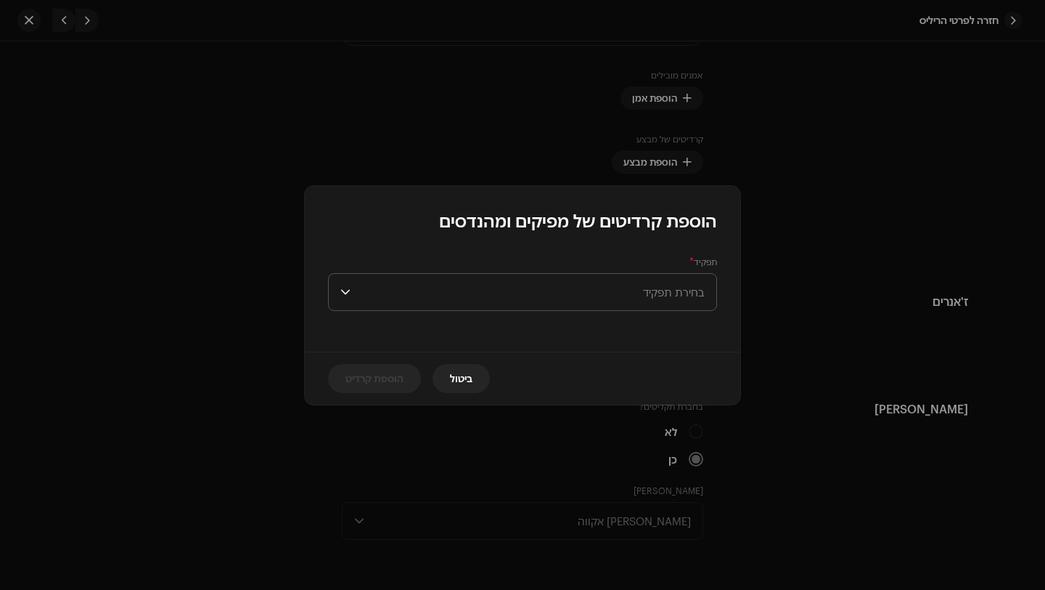
click at [640, 298] on span "בחירת תפקיד" at bounding box center [530, 292] width 348 height 36
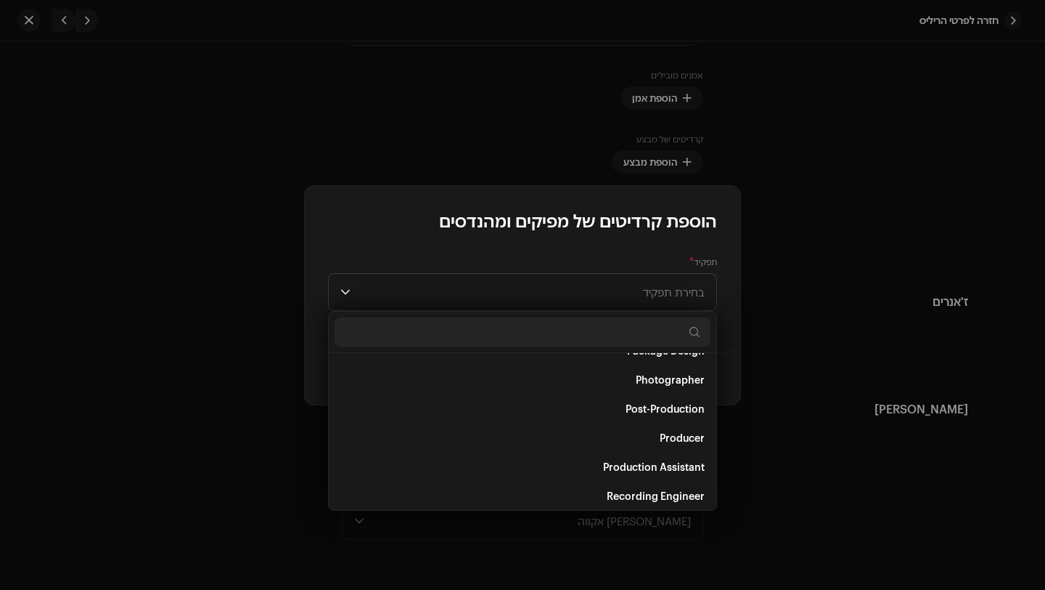
scroll to position [509, 0]
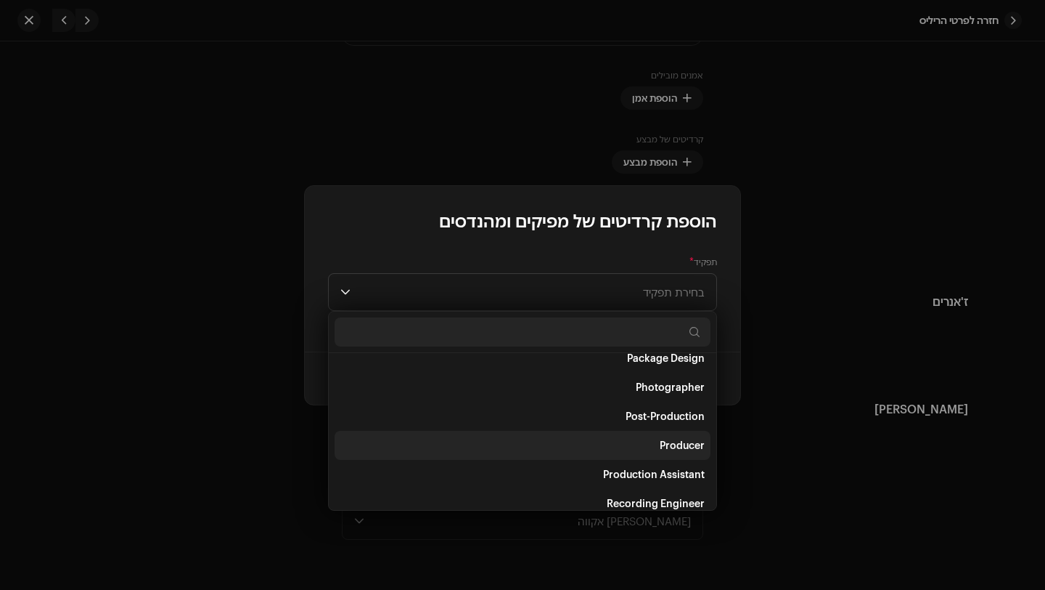
click at [637, 438] on li "Producer" at bounding box center [523, 445] width 376 height 29
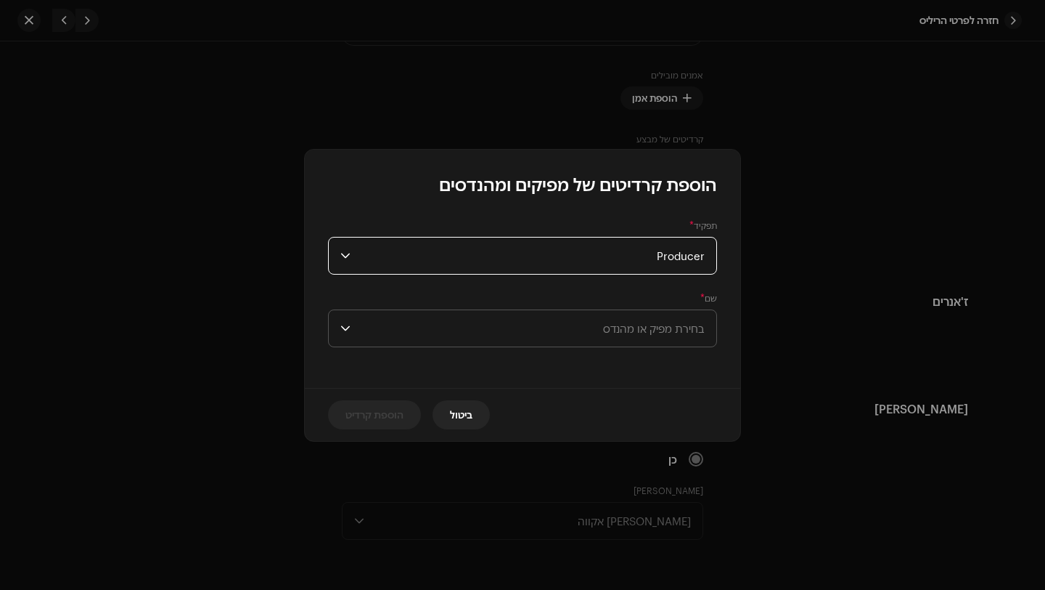
click at [659, 333] on span "בחירת מפיק או מהנדס" at bounding box center [654, 328] width 102 height 13
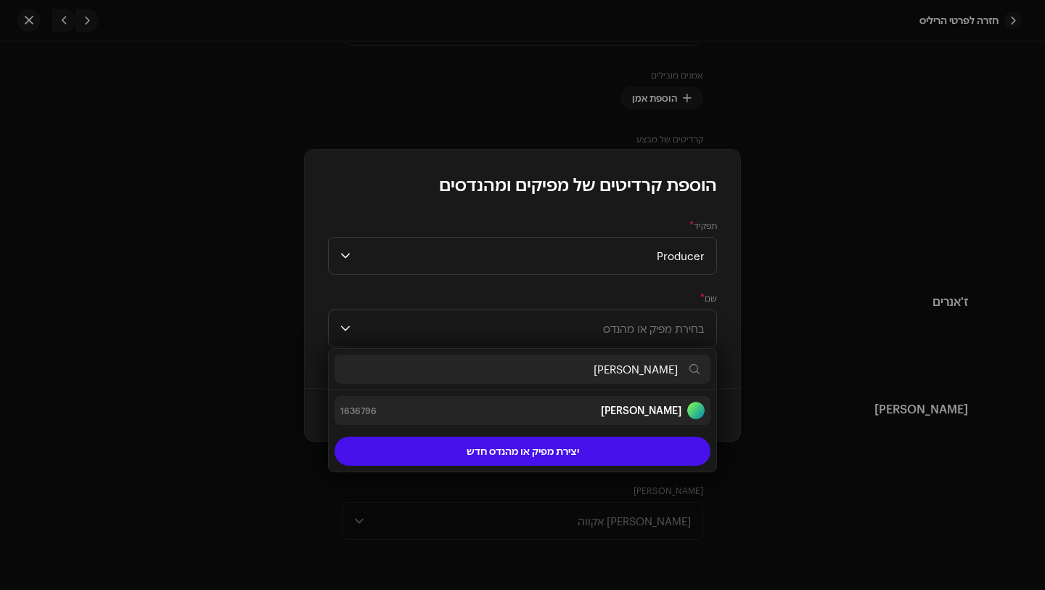
type input "[PERSON_NAME]"
click at [630, 409] on div "[PERSON_NAME] 1636796" at bounding box center [523, 409] width 364 height 17
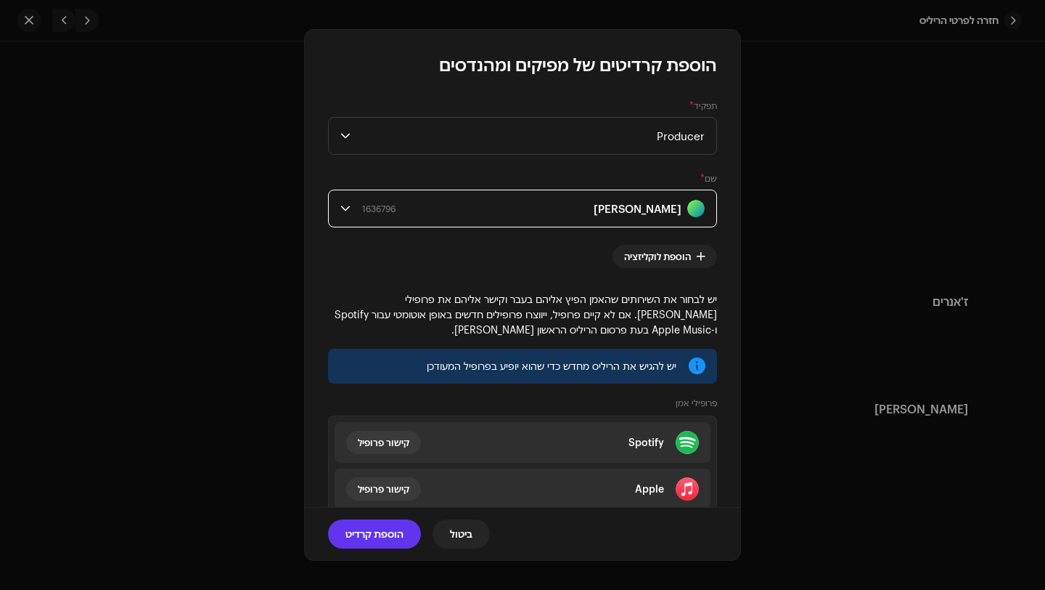
click at [364, 537] on span "הוספת קרדיט" at bounding box center [375, 533] width 58 height 29
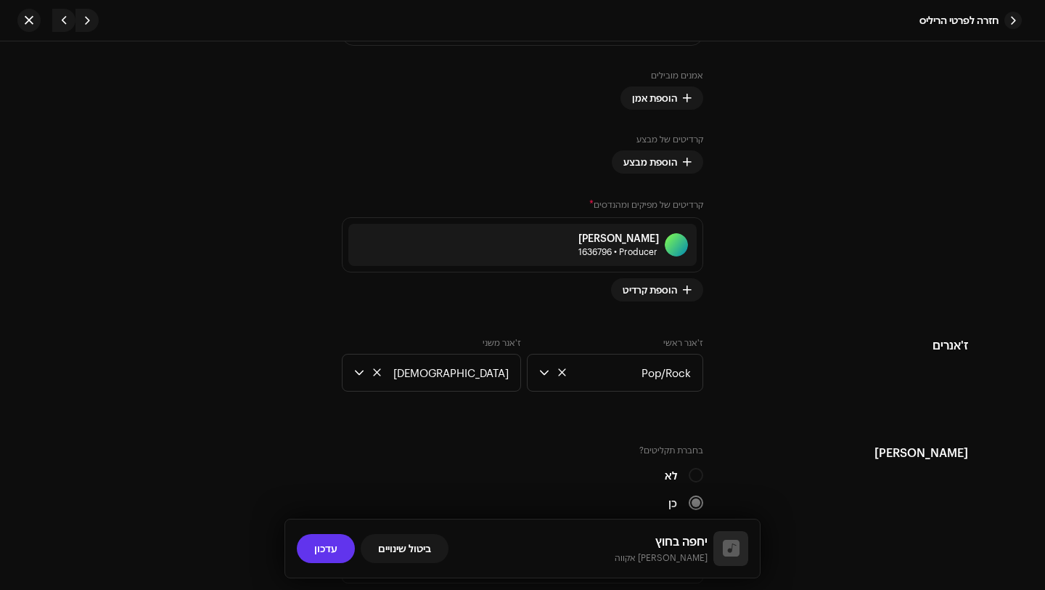
click at [334, 551] on span "עדכון" at bounding box center [325, 548] width 23 height 29
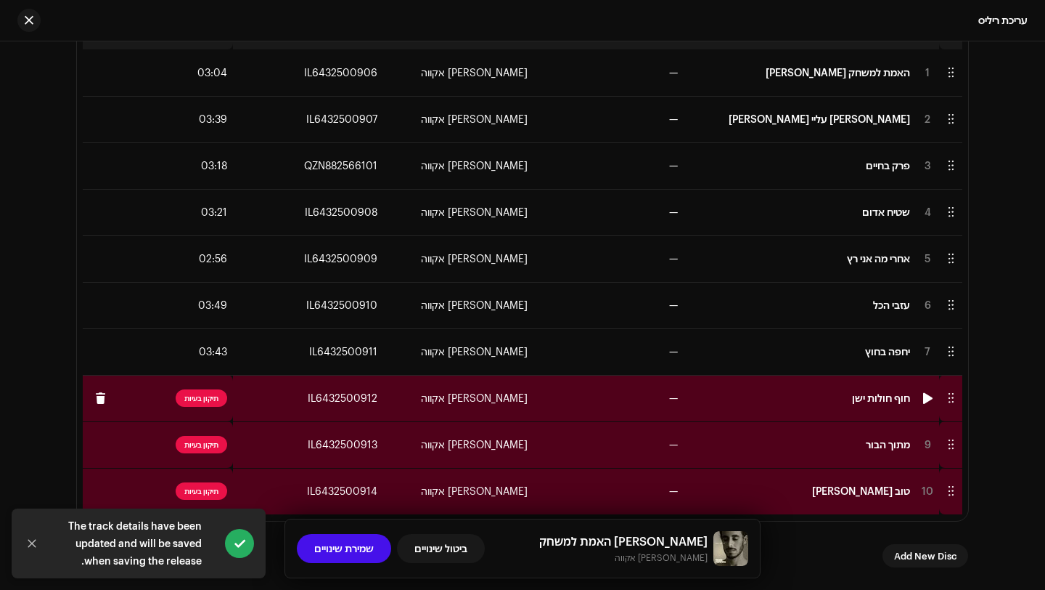
click at [619, 412] on td "—" at bounding box center [609, 398] width 150 height 46
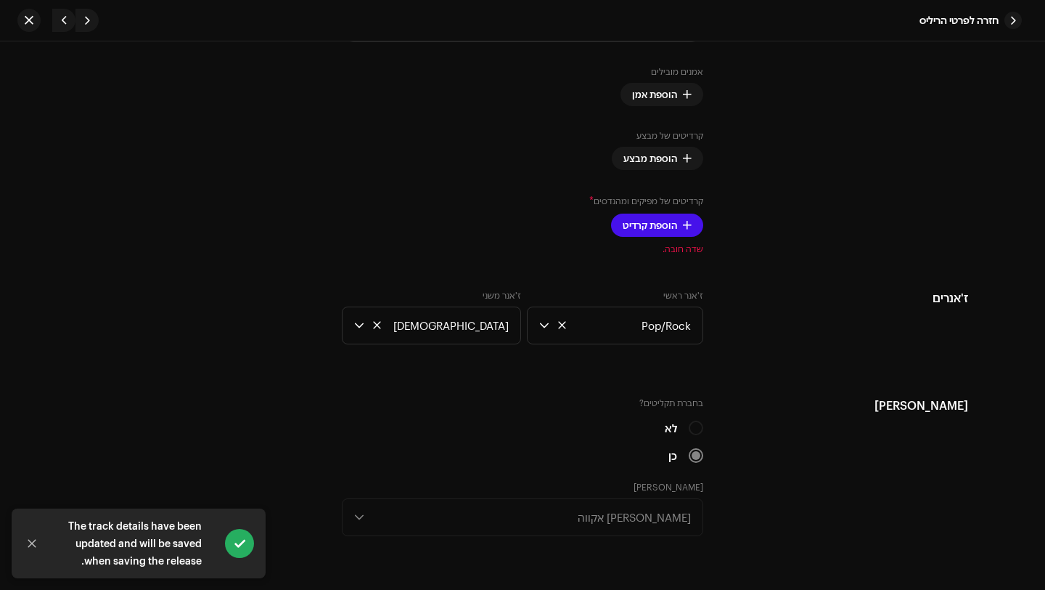
scroll to position [1147, 0]
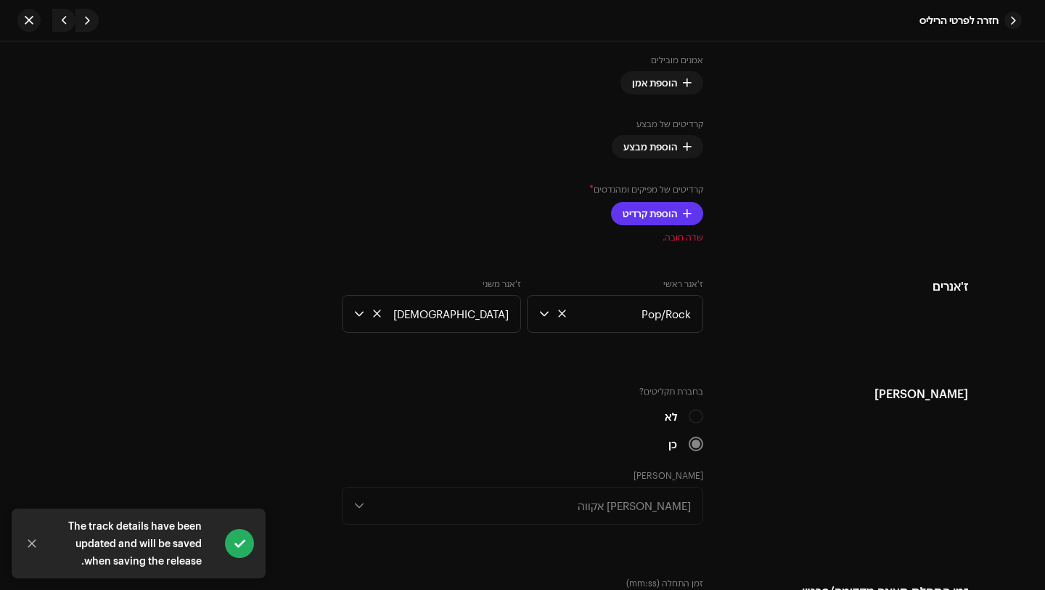
click at [682, 221] on button "הוספת קרדיט" at bounding box center [657, 213] width 92 height 23
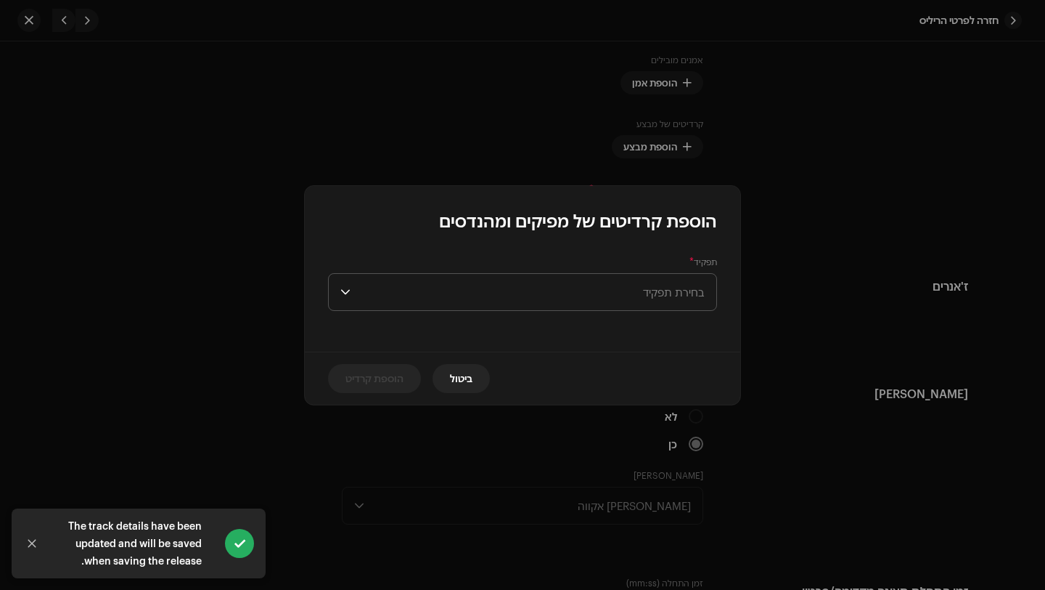
click at [637, 288] on span "בחירת תפקיד" at bounding box center [530, 292] width 348 height 36
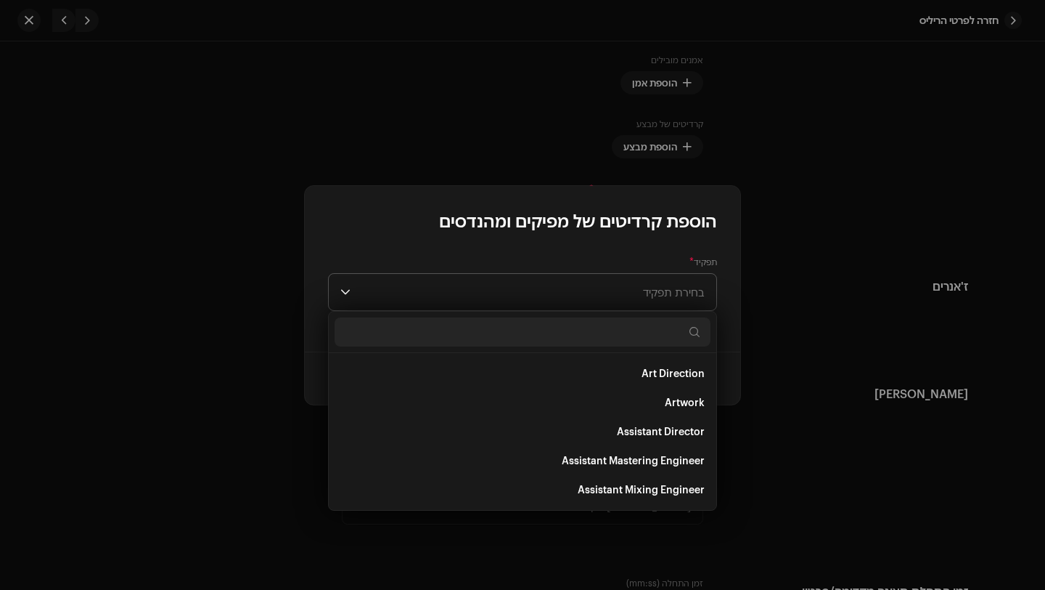
type input "ה"
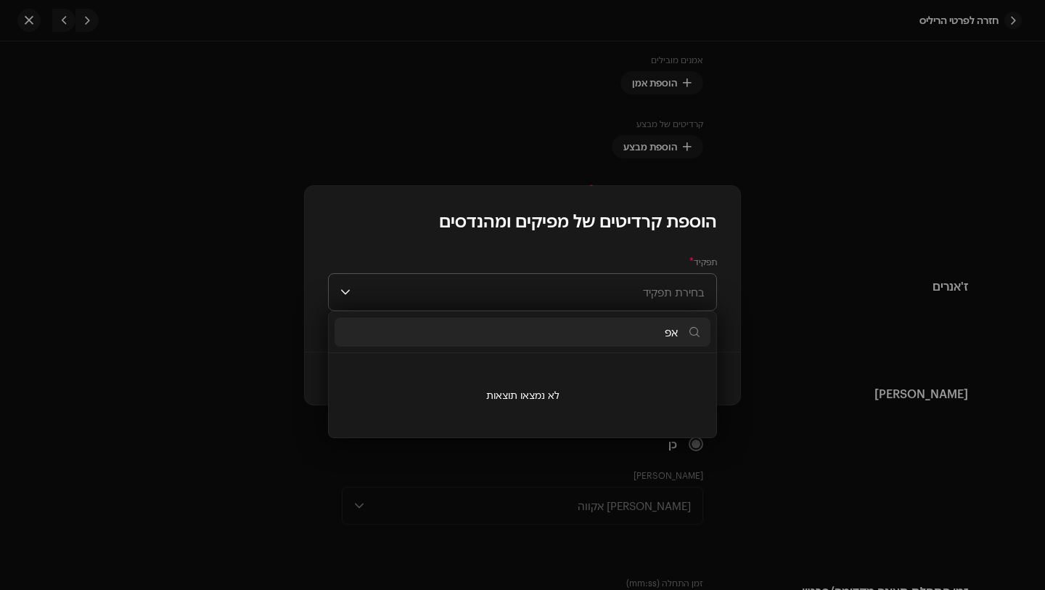
type input "א"
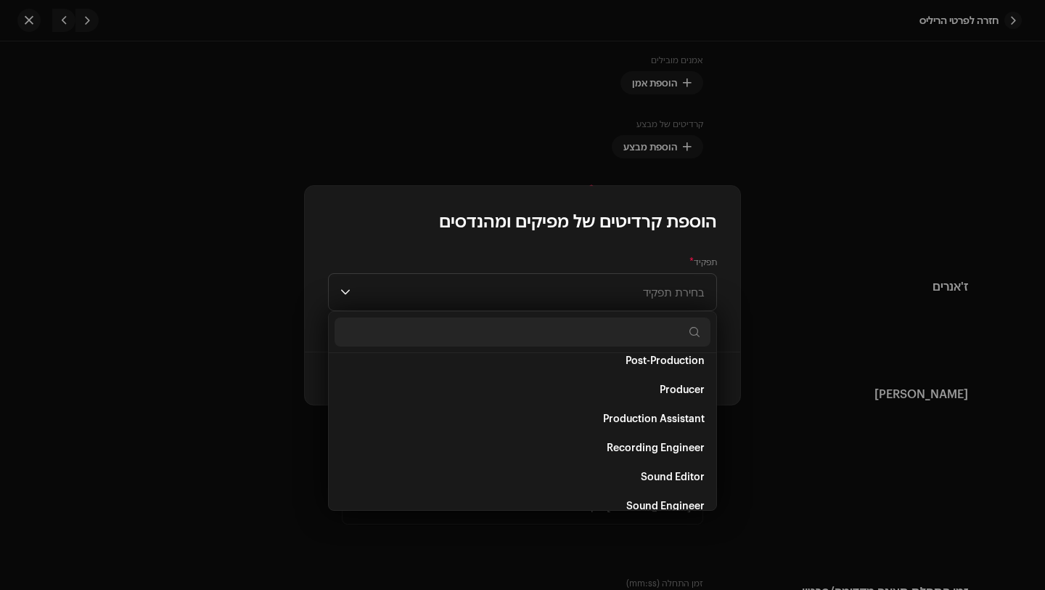
scroll to position [558, 0]
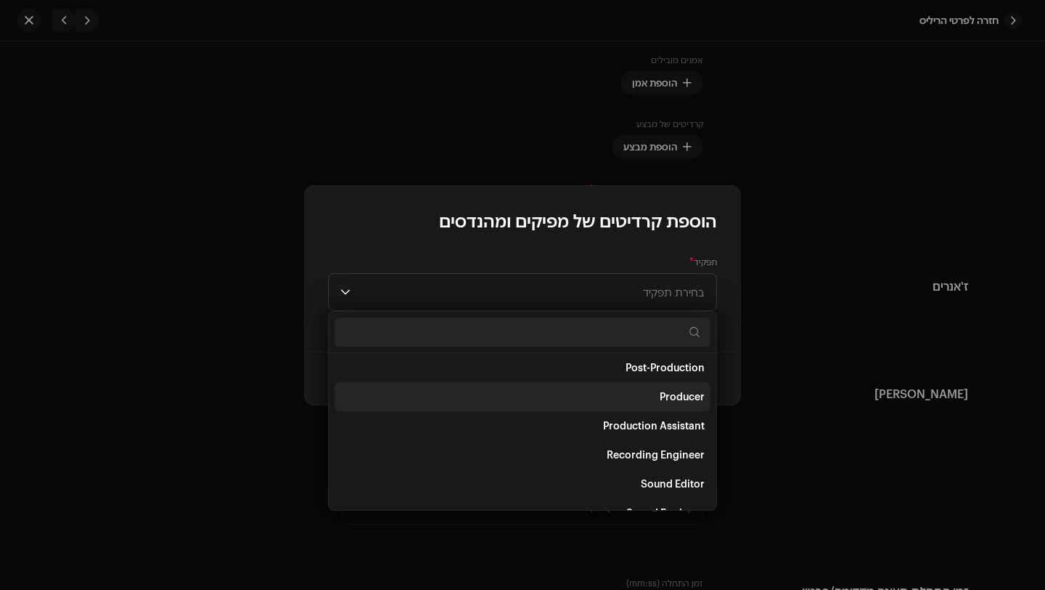
click at [611, 400] on li "Producer" at bounding box center [523, 396] width 376 height 29
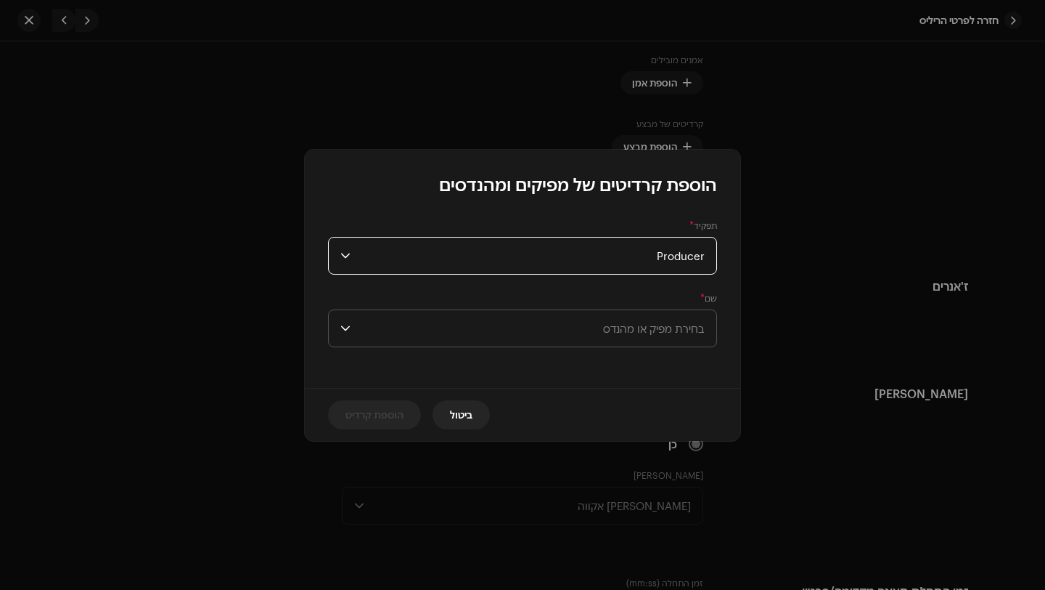
click at [642, 333] on span "בחירת מפיק או מהנדס" at bounding box center [654, 328] width 102 height 13
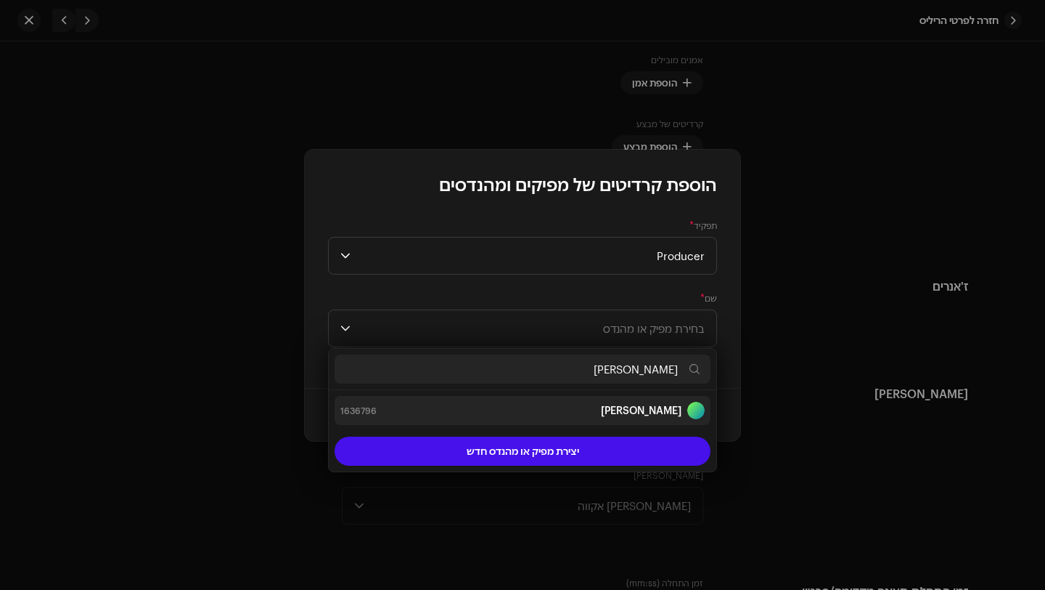
type input "[PERSON_NAME]"
click at [615, 412] on div "[PERSON_NAME] 1636796" at bounding box center [523, 409] width 364 height 17
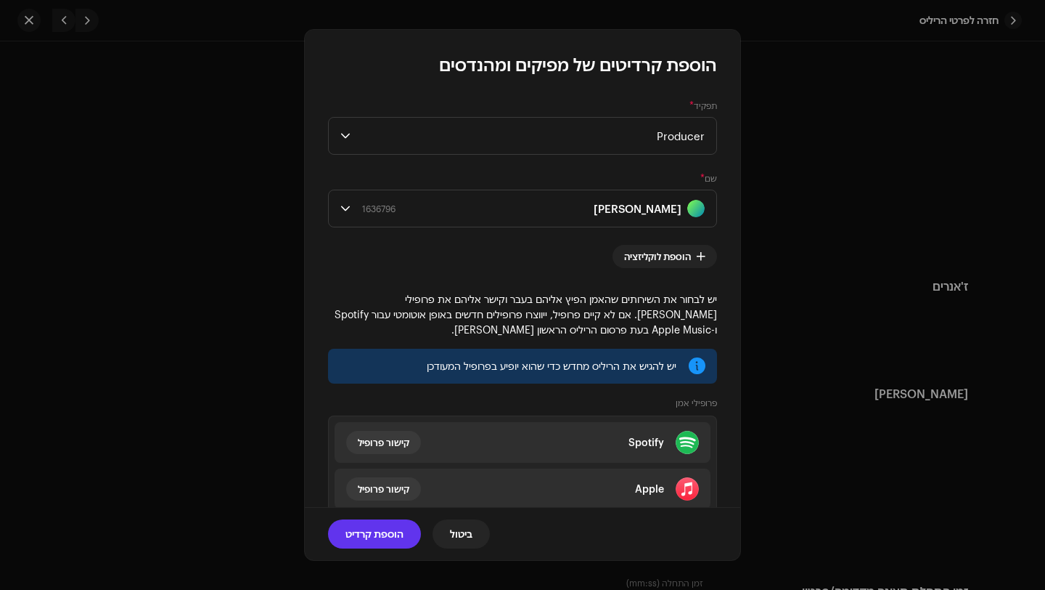
click at [389, 528] on span "הוספת קרדיט" at bounding box center [375, 533] width 58 height 29
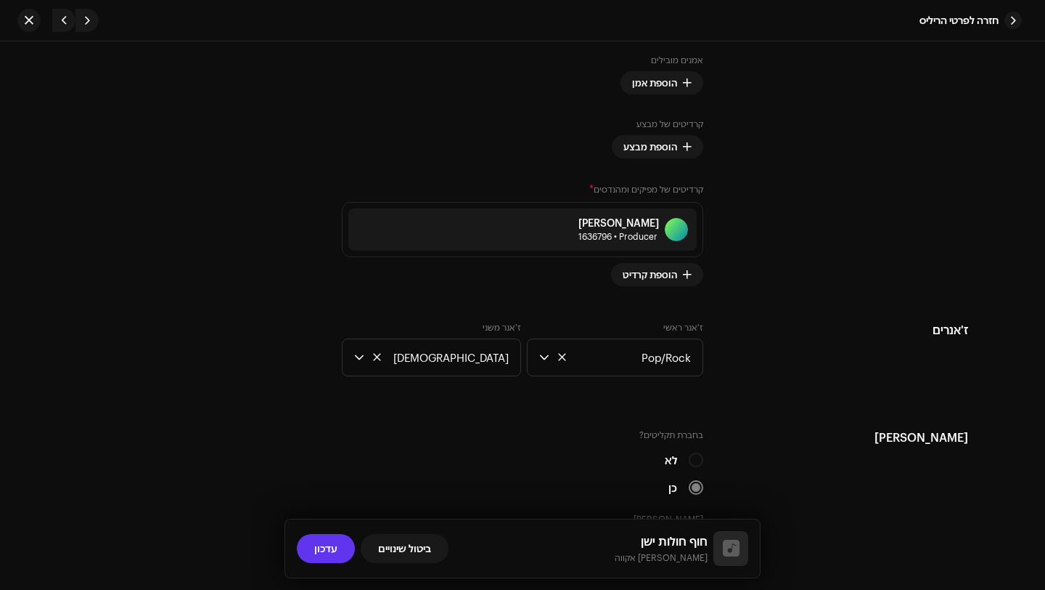
click at [327, 555] on span "עדכון" at bounding box center [325, 548] width 23 height 29
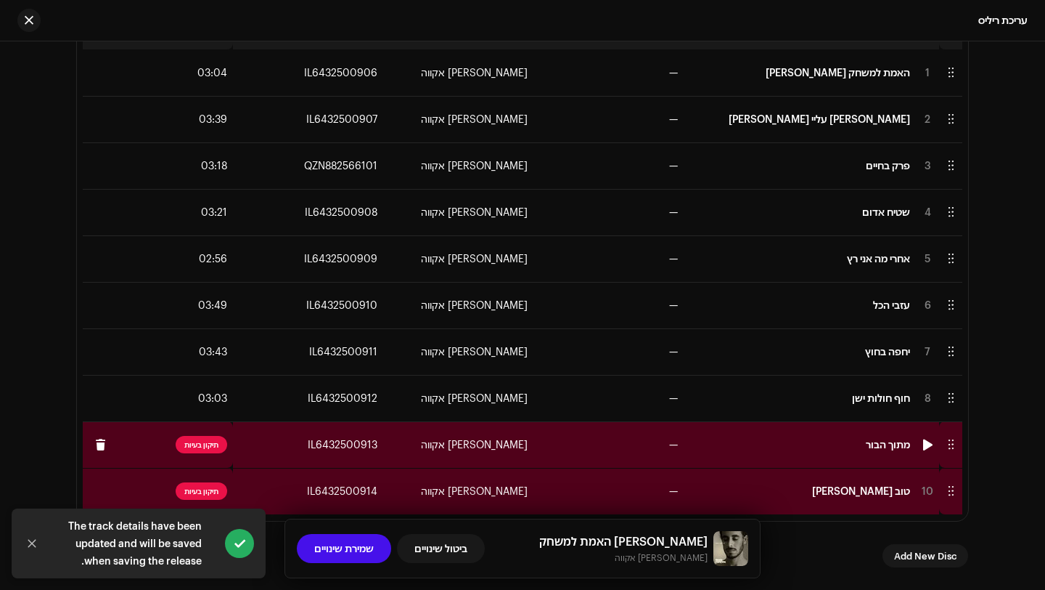
click at [553, 452] on td "—" at bounding box center [609, 444] width 150 height 46
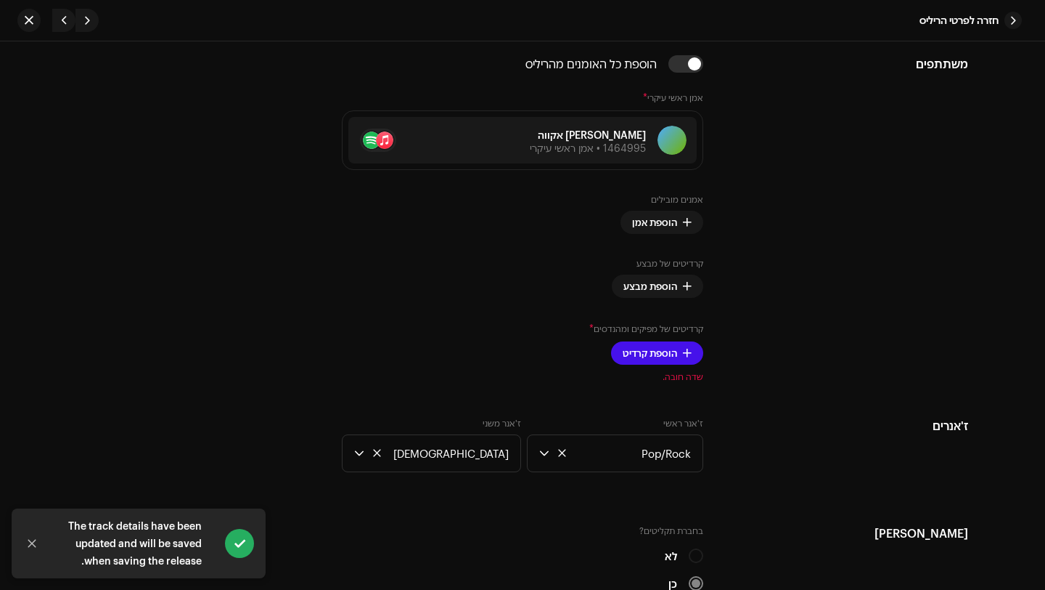
scroll to position [972, 0]
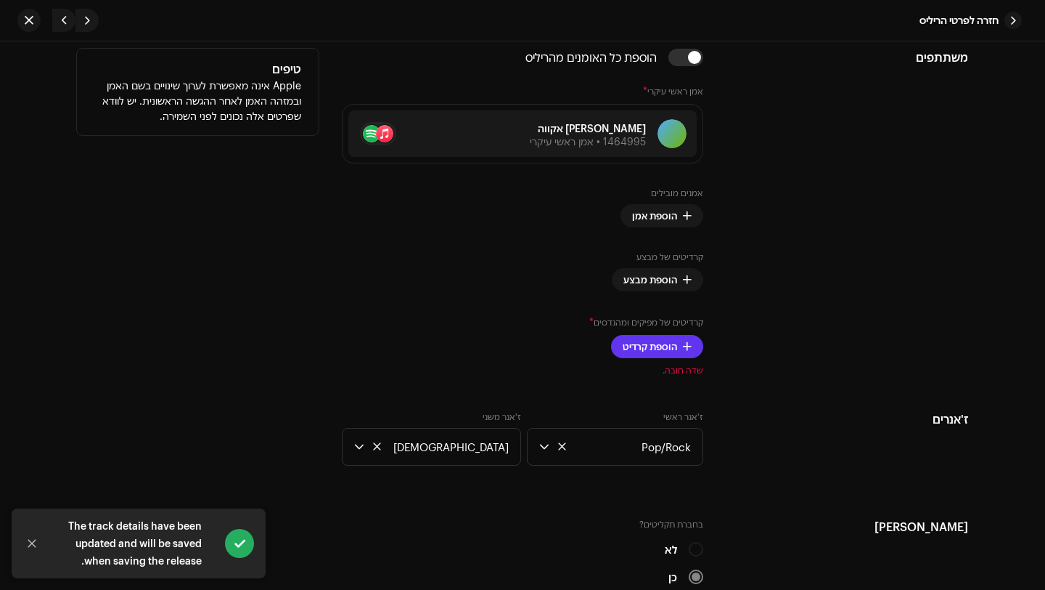
click at [676, 340] on span "הוספת קרדיט" at bounding box center [650, 346] width 54 height 29
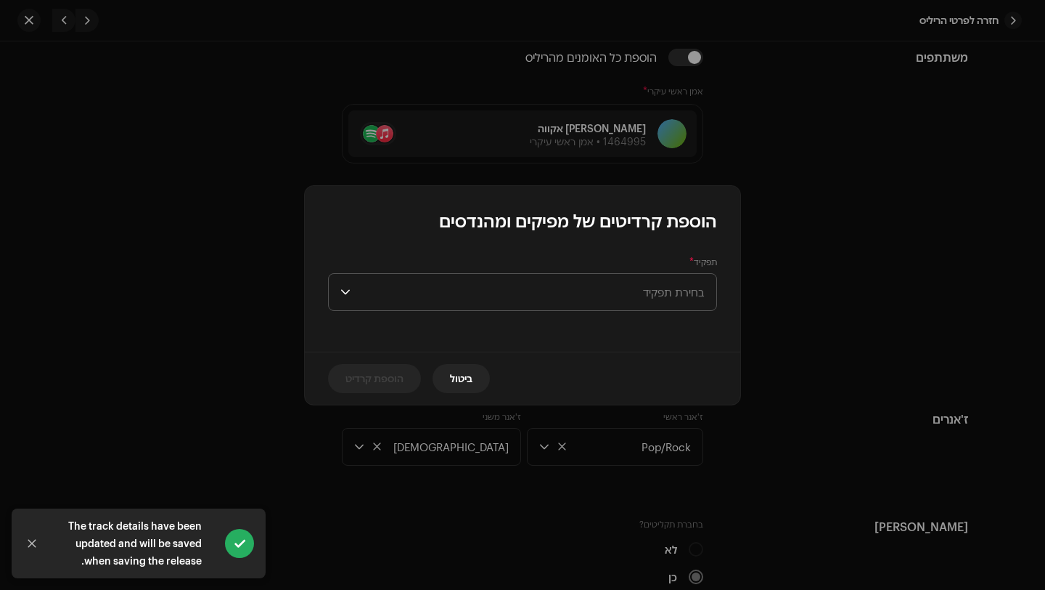
click at [679, 295] on span "בחירת תפקיד" at bounding box center [530, 292] width 348 height 36
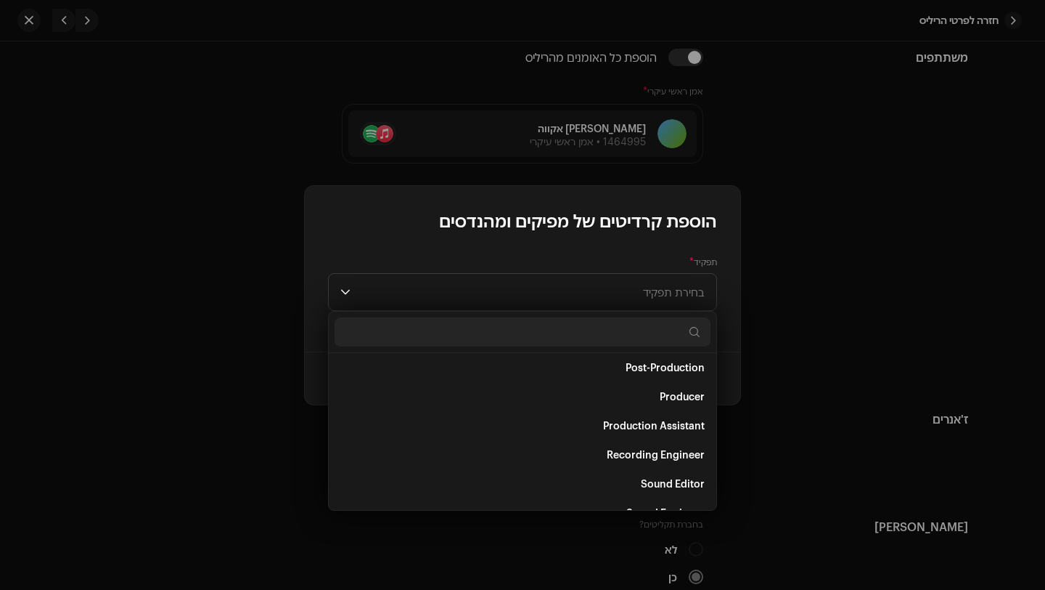
scroll to position [550, 0]
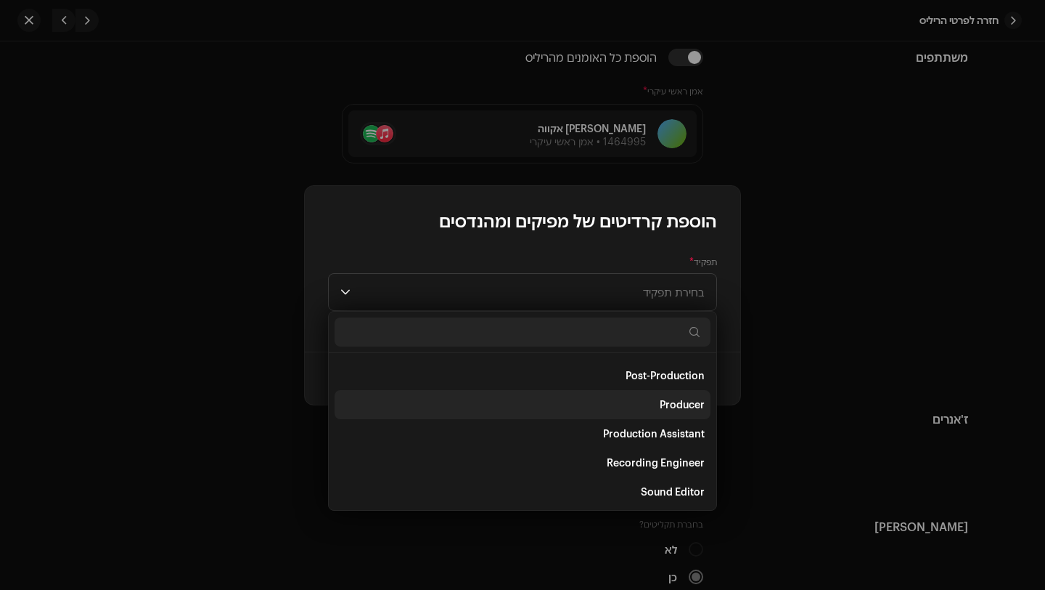
click at [647, 404] on li "Producer" at bounding box center [523, 404] width 376 height 29
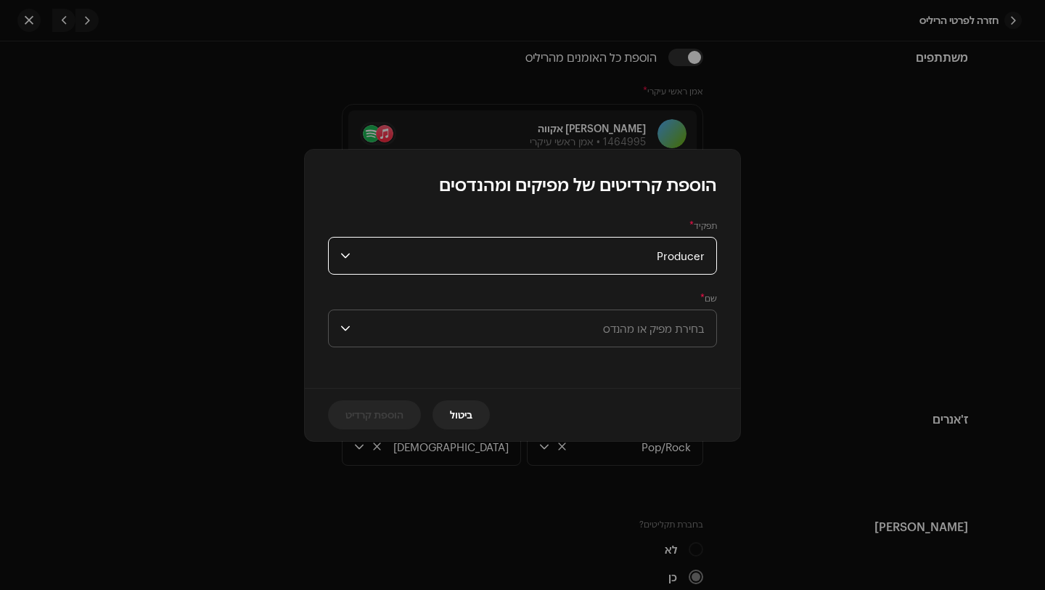
click at [672, 327] on span "בחירת מפיק או מהנדס" at bounding box center [654, 328] width 102 height 13
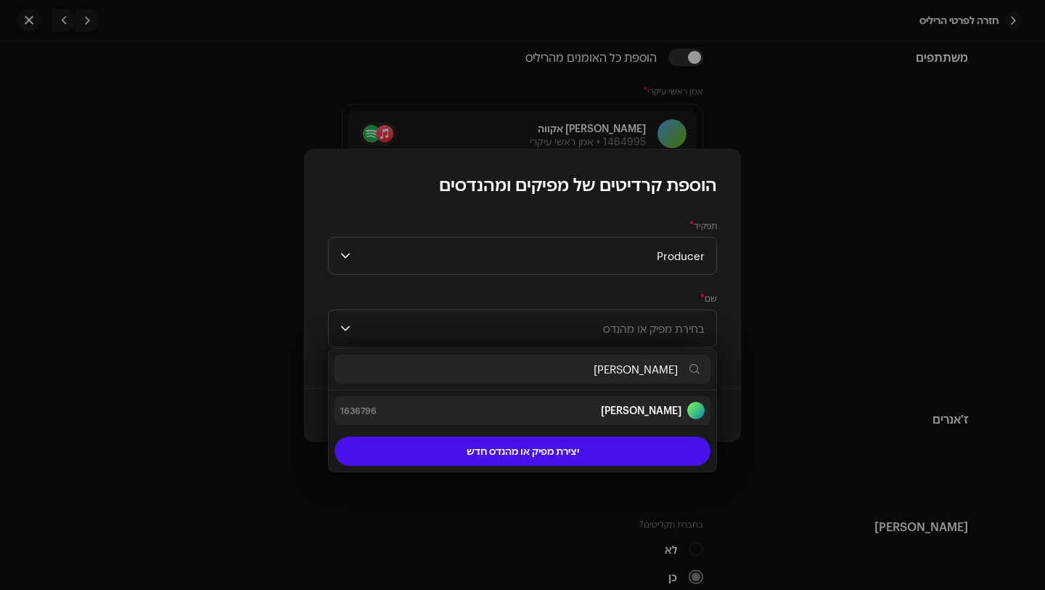
type input "[PERSON_NAME]"
click at [655, 401] on div "[PERSON_NAME]" at bounding box center [653, 409] width 104 height 17
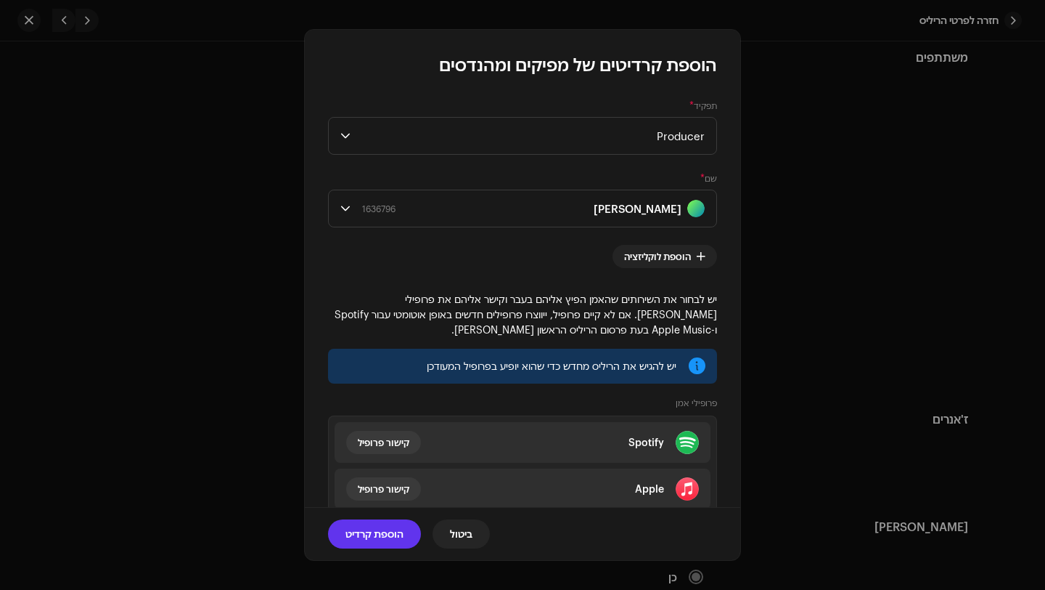
click at [386, 539] on span "הוספת קרדיט" at bounding box center [375, 533] width 58 height 29
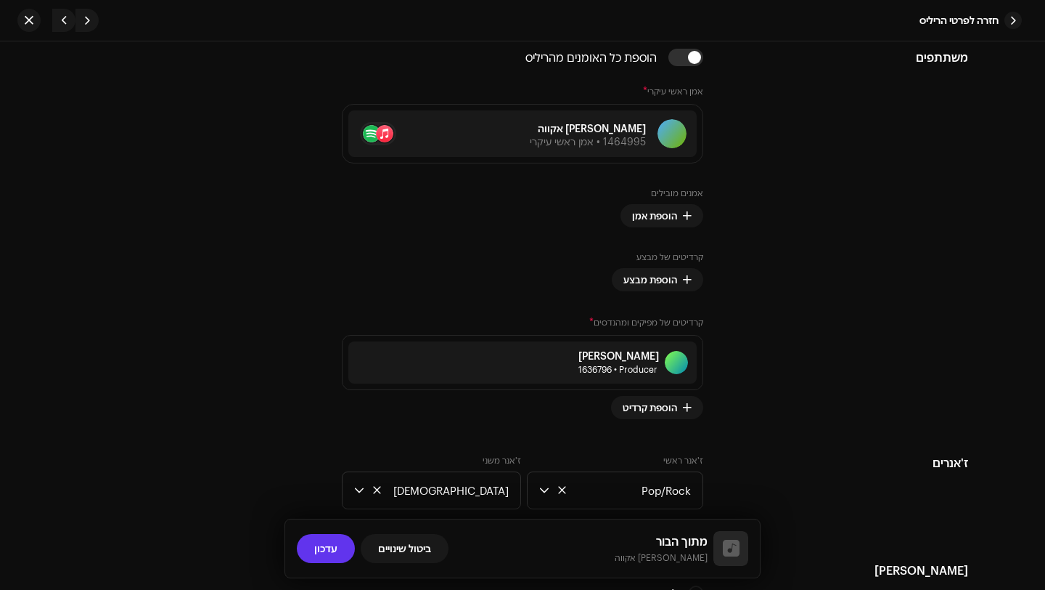
click at [325, 551] on span "עדכון" at bounding box center [325, 548] width 23 height 29
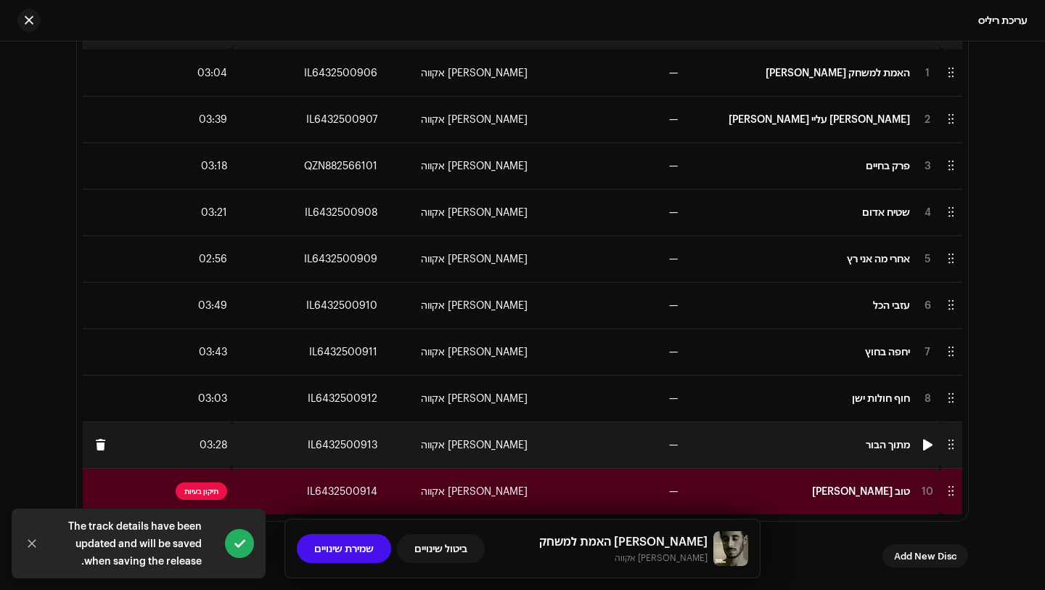
scroll to position [388, 0]
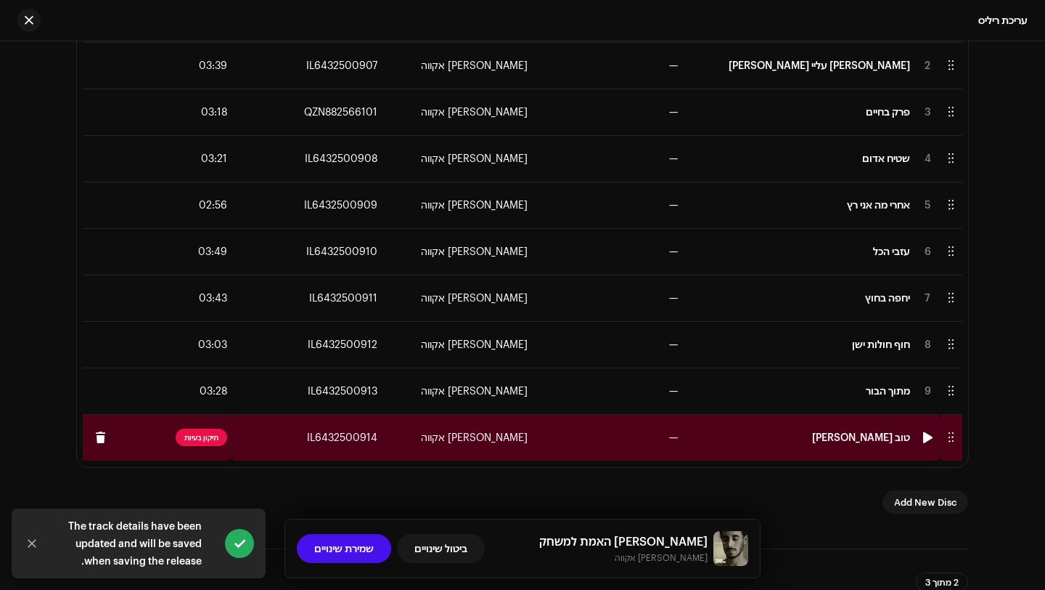
click at [560, 442] on td "—" at bounding box center [609, 437] width 150 height 46
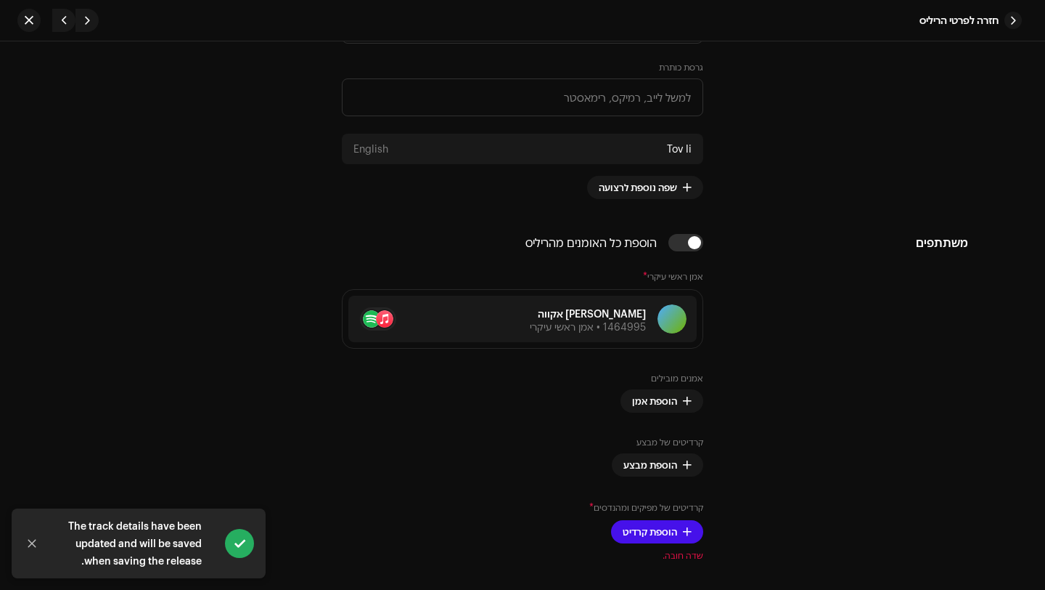
scroll to position [839, 0]
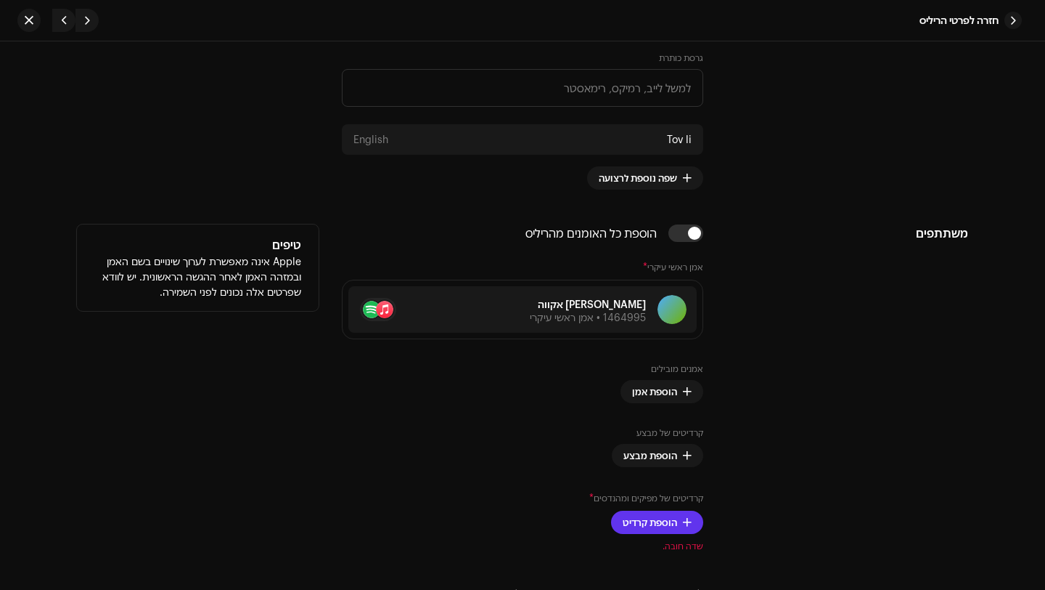
click at [669, 518] on span "הוספת קרדיט" at bounding box center [650, 521] width 54 height 29
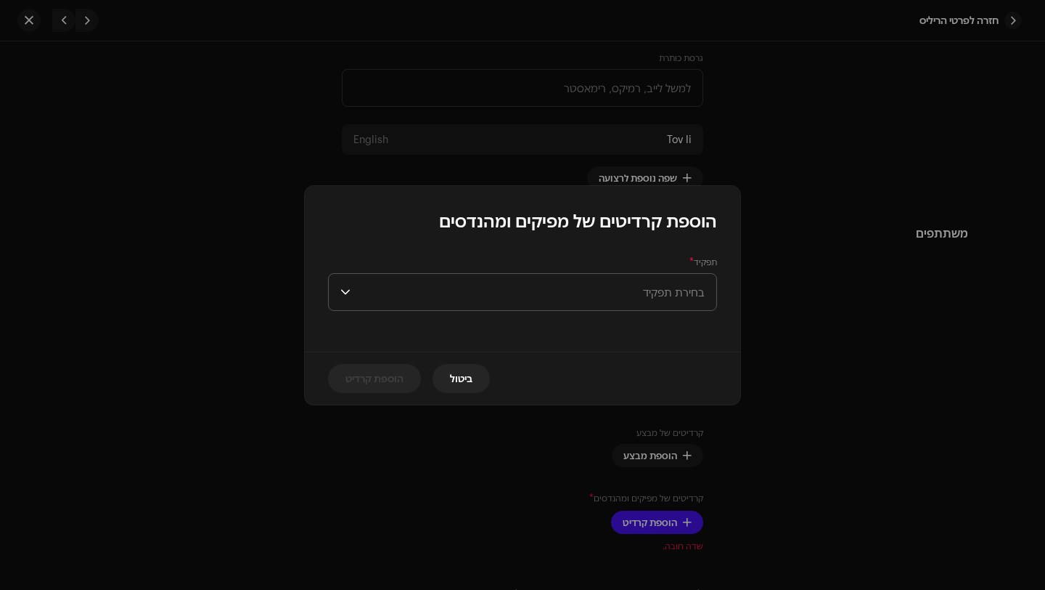
click at [672, 293] on span "בחירת תפקיד" at bounding box center [530, 292] width 348 height 36
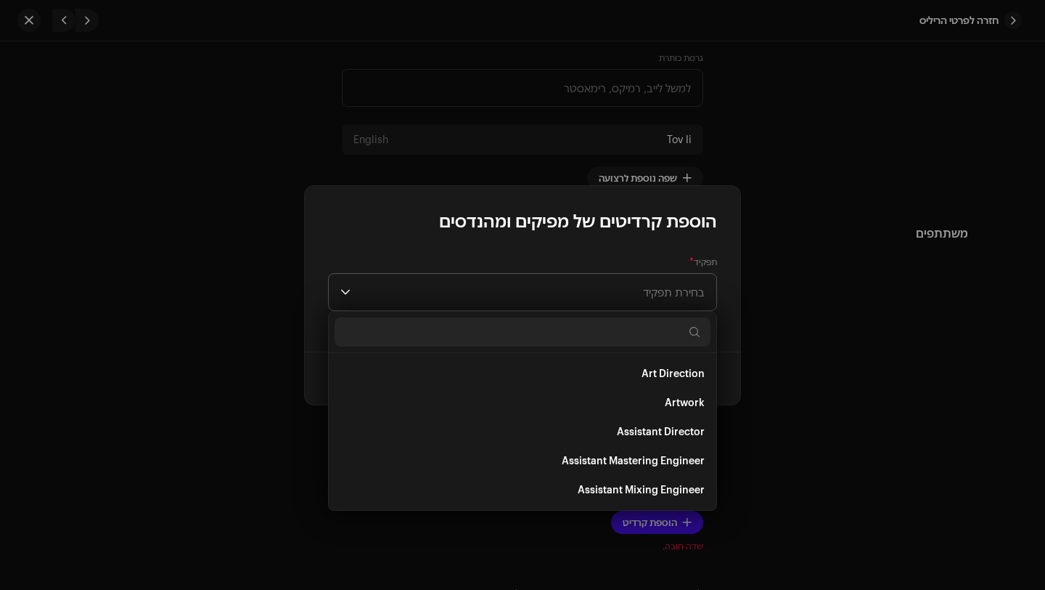
type input "ל"
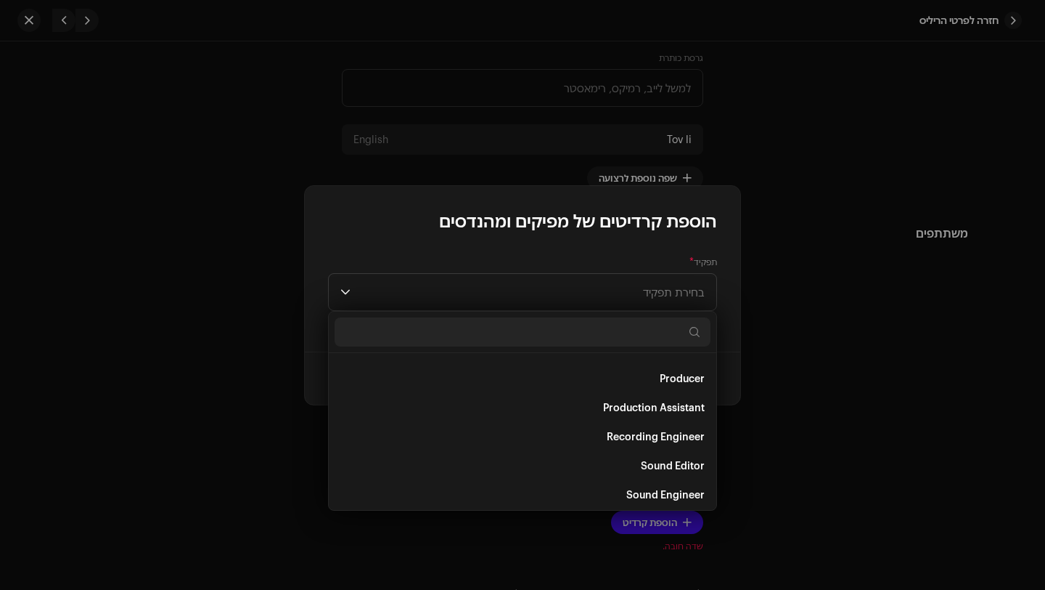
scroll to position [561, 0]
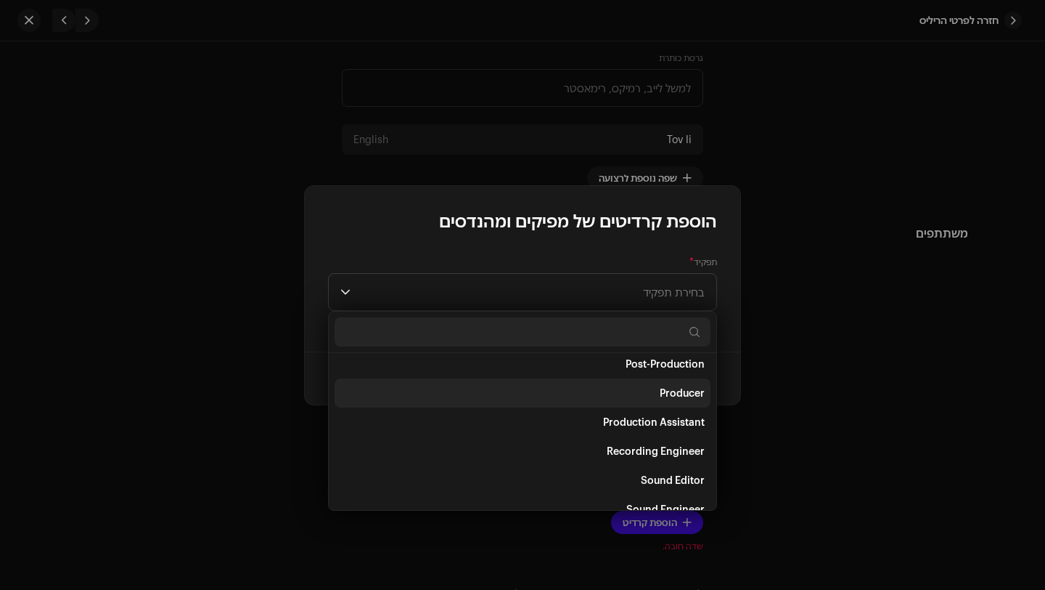
click at [635, 395] on li "Producer" at bounding box center [523, 392] width 376 height 29
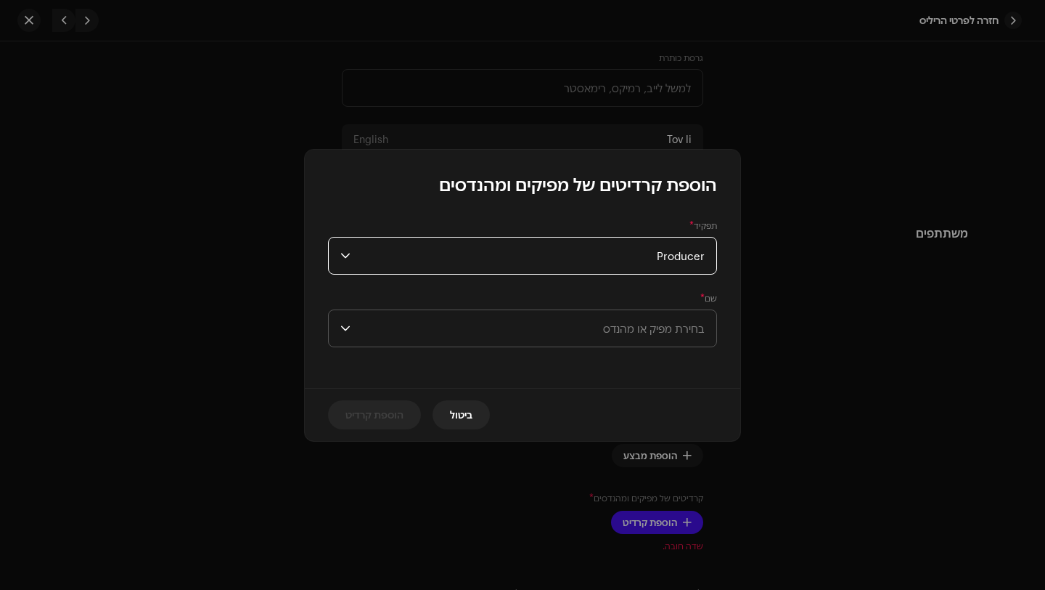
click at [674, 333] on span "בחירת מפיק או מהנדס" at bounding box center [654, 328] width 102 height 13
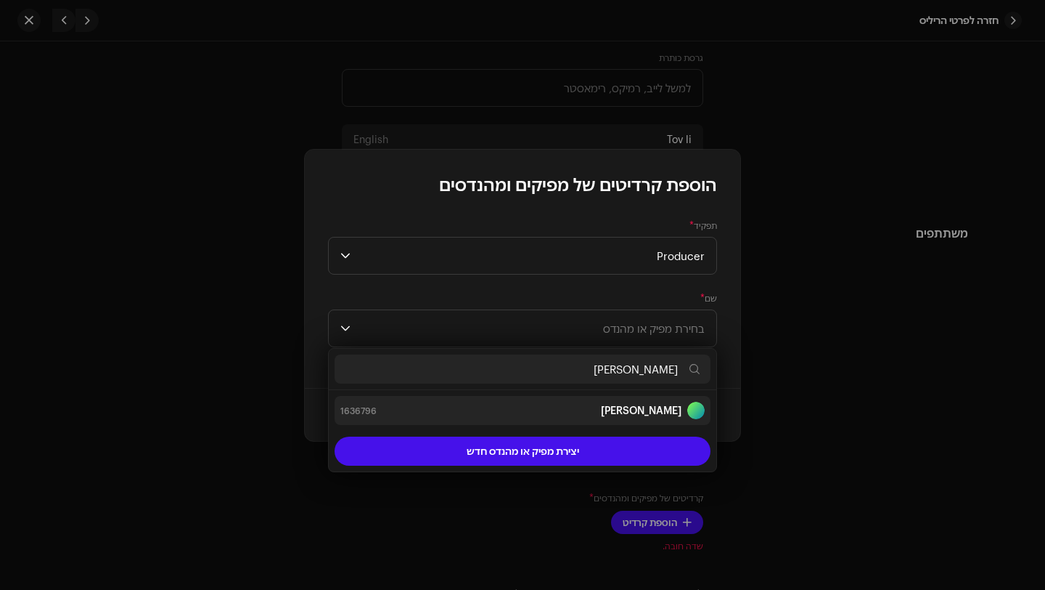
type input "[PERSON_NAME]"
click at [655, 411] on strong "[PERSON_NAME]" at bounding box center [641, 410] width 81 height 15
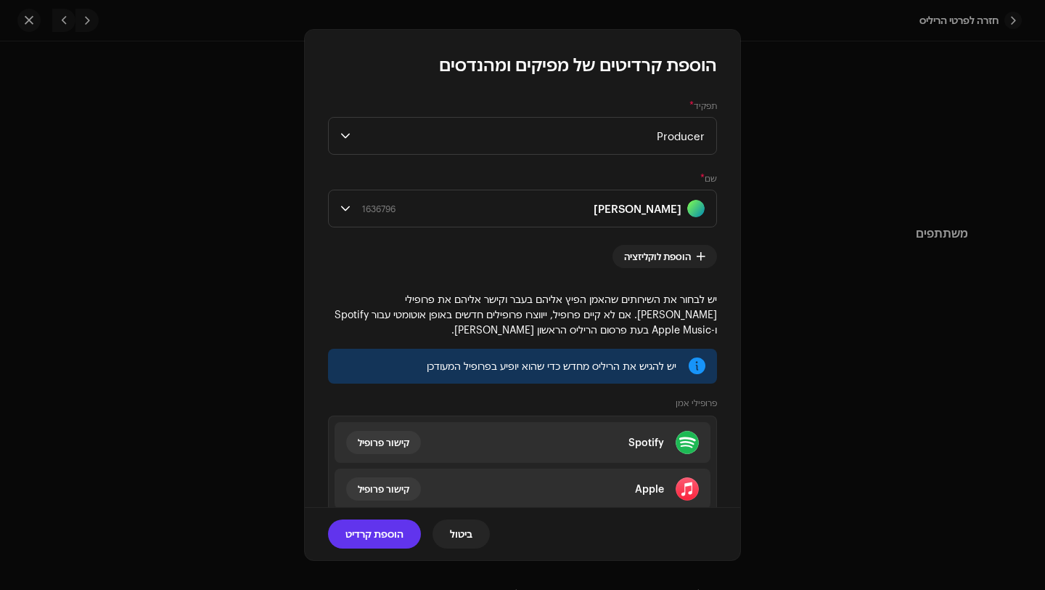
click at [398, 533] on span "הוספת קרדיט" at bounding box center [375, 533] width 58 height 29
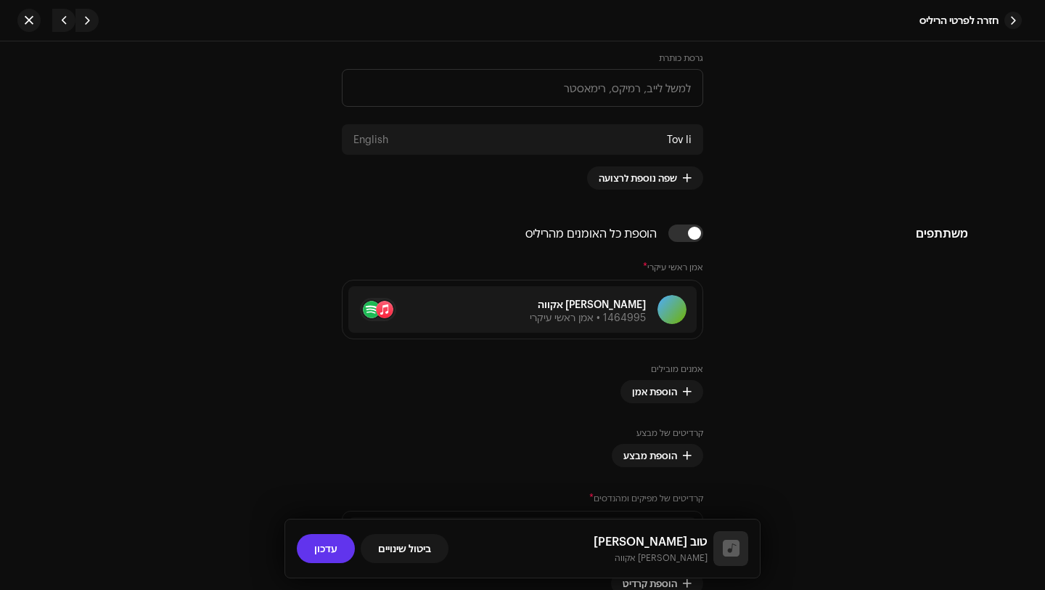
click at [328, 544] on span "עדכון" at bounding box center [325, 548] width 23 height 29
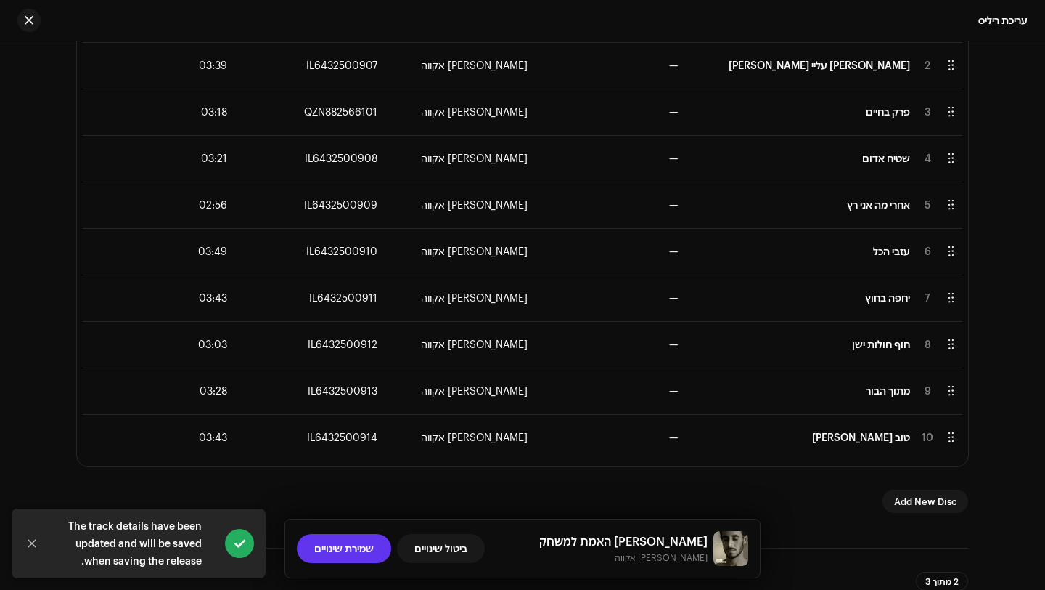
click at [326, 558] on span "שמירת שינויים" at bounding box center [344, 548] width 60 height 29
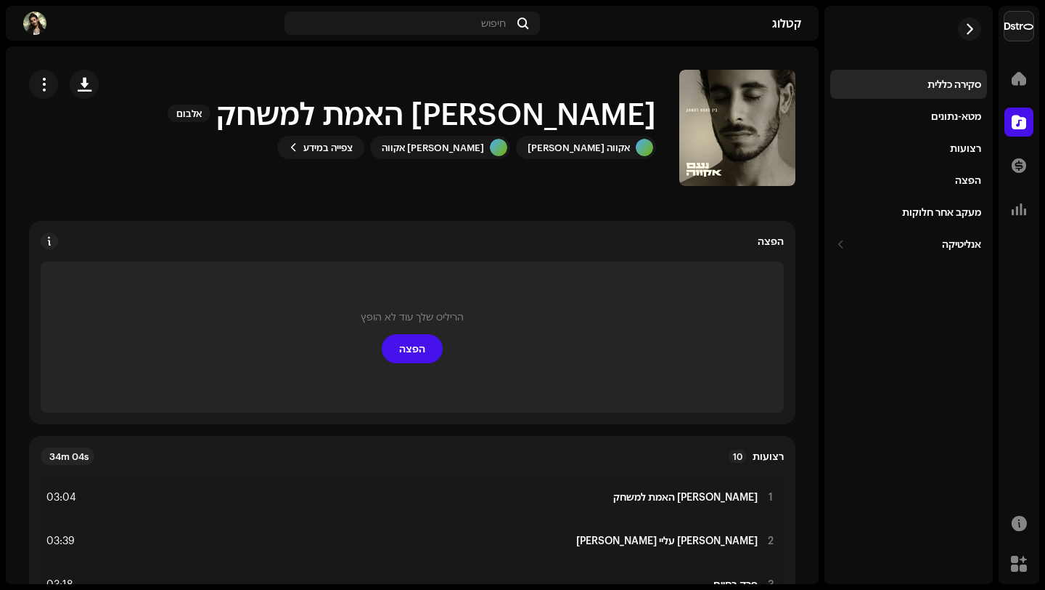
click at [1033, 62] on div "דף הבית" at bounding box center [1019, 78] width 41 height 41
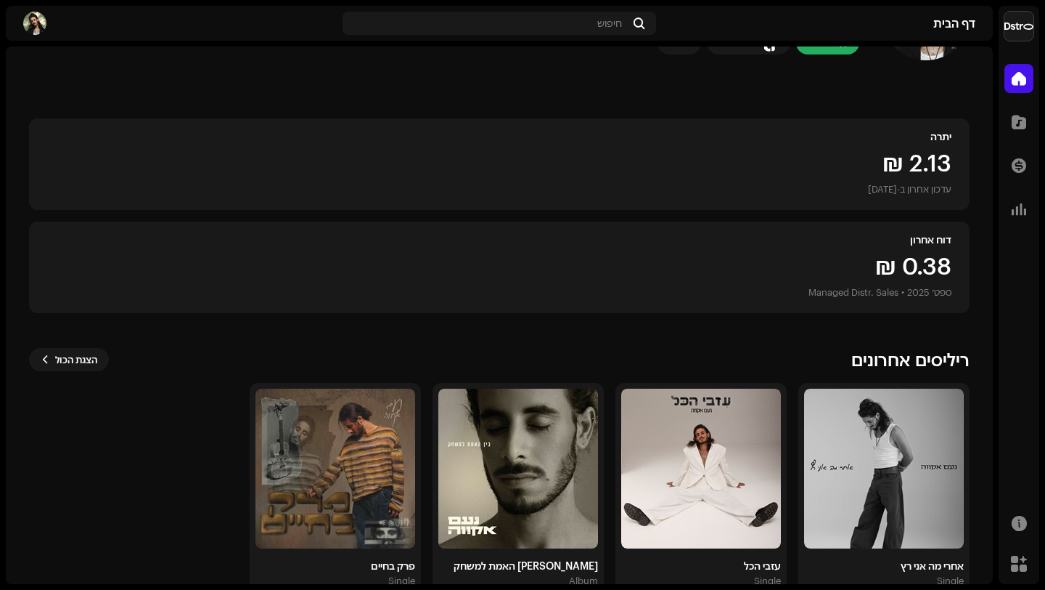
scroll to position [128, 0]
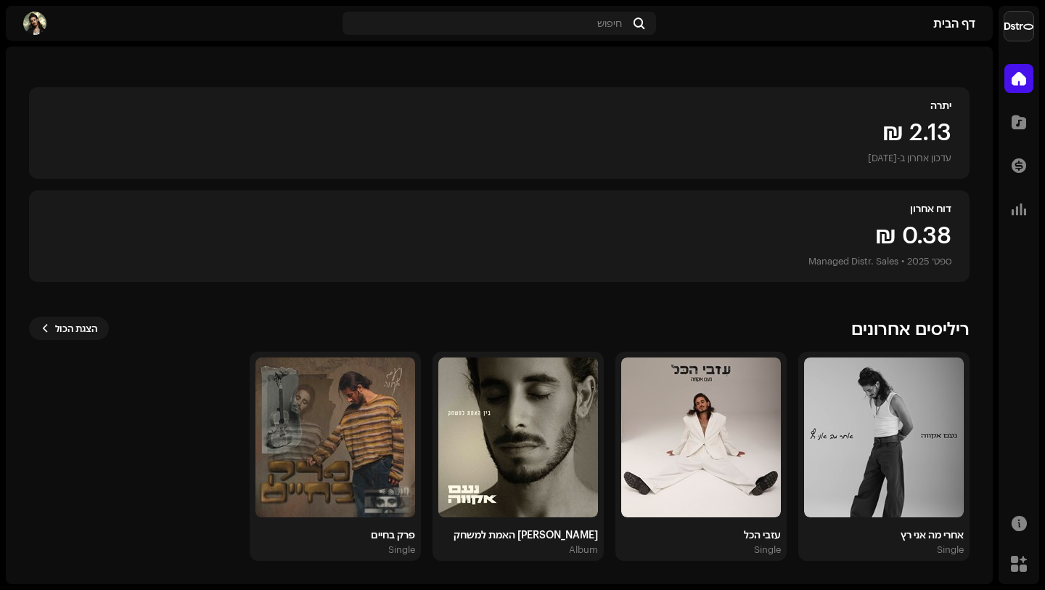
click at [701, 310] on div "היי, [PERSON_NAME] בעלים Session42 מנהל יתרה ‏2.13 ₪ עדכון אחרון ב-[DATE] דוח א…" at bounding box center [499, 251] width 941 height 665
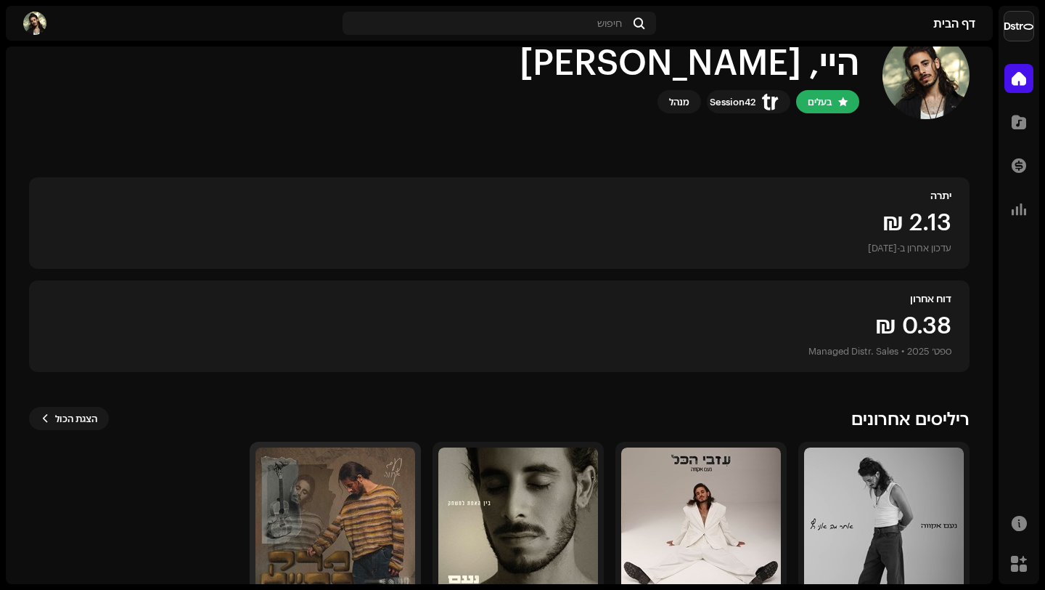
scroll to position [0, 0]
